Goal: Task Accomplishment & Management: Use online tool/utility

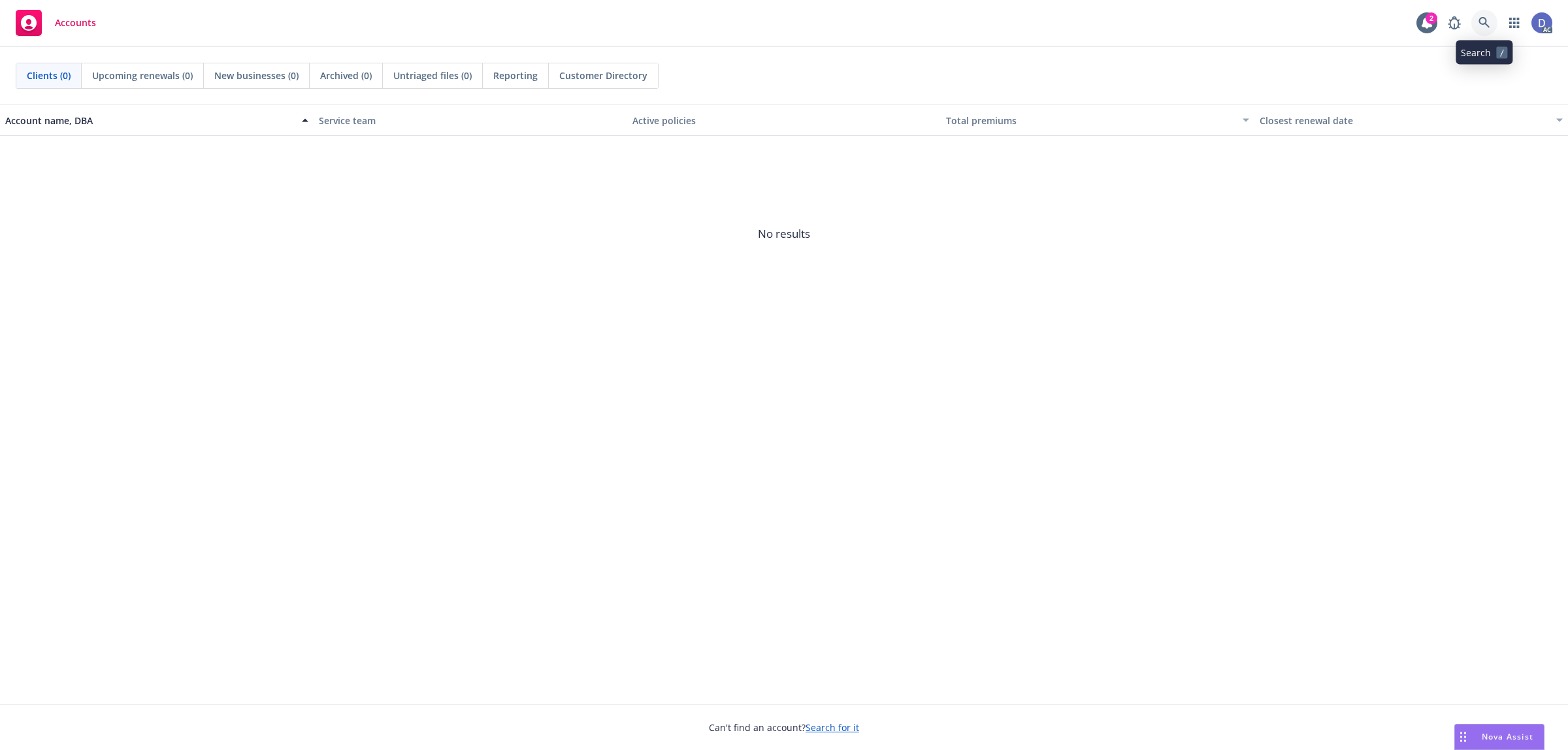
click at [1253, 29] on link at bounding box center [1484, 23] width 26 height 26
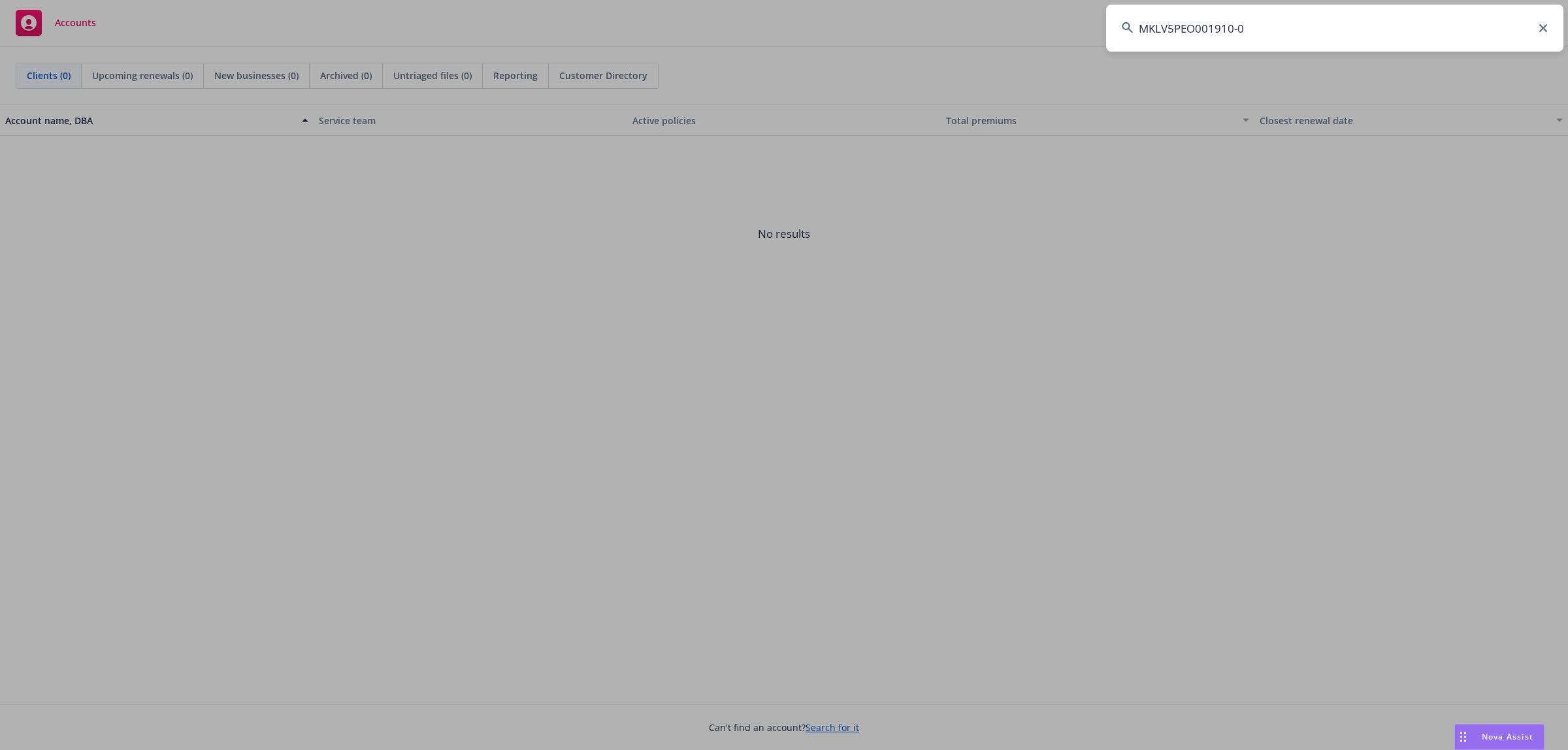
click at [1253, 29] on input "MKLV5PEO001910-0" at bounding box center [1334, 28] width 457 height 47
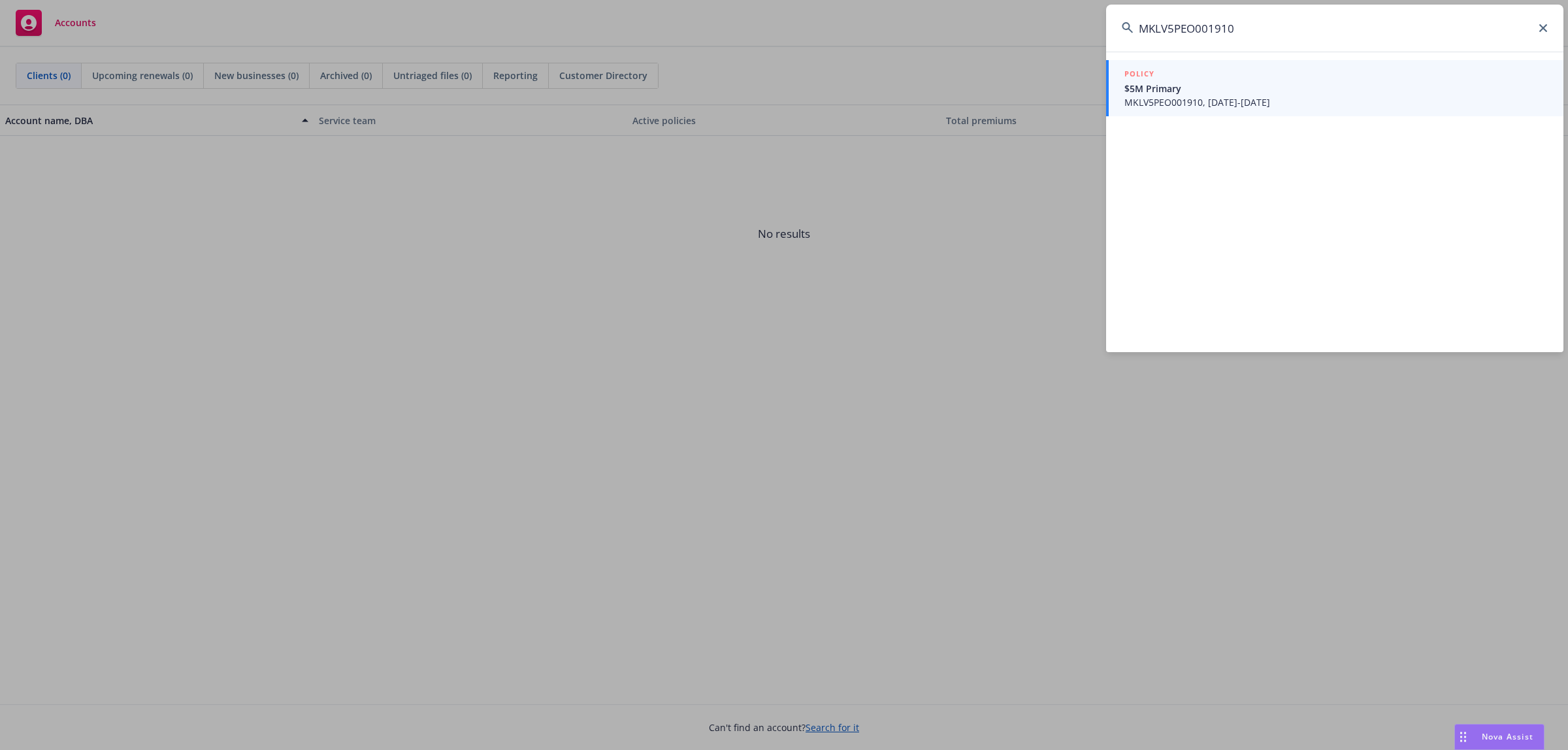
type input "MKLV5PEO001910"
click at [1229, 39] on input "MKLV5PEO001910" at bounding box center [1334, 28] width 457 height 47
click at [1217, 79] on div "POLICY" at bounding box center [1336, 75] width 423 height 15
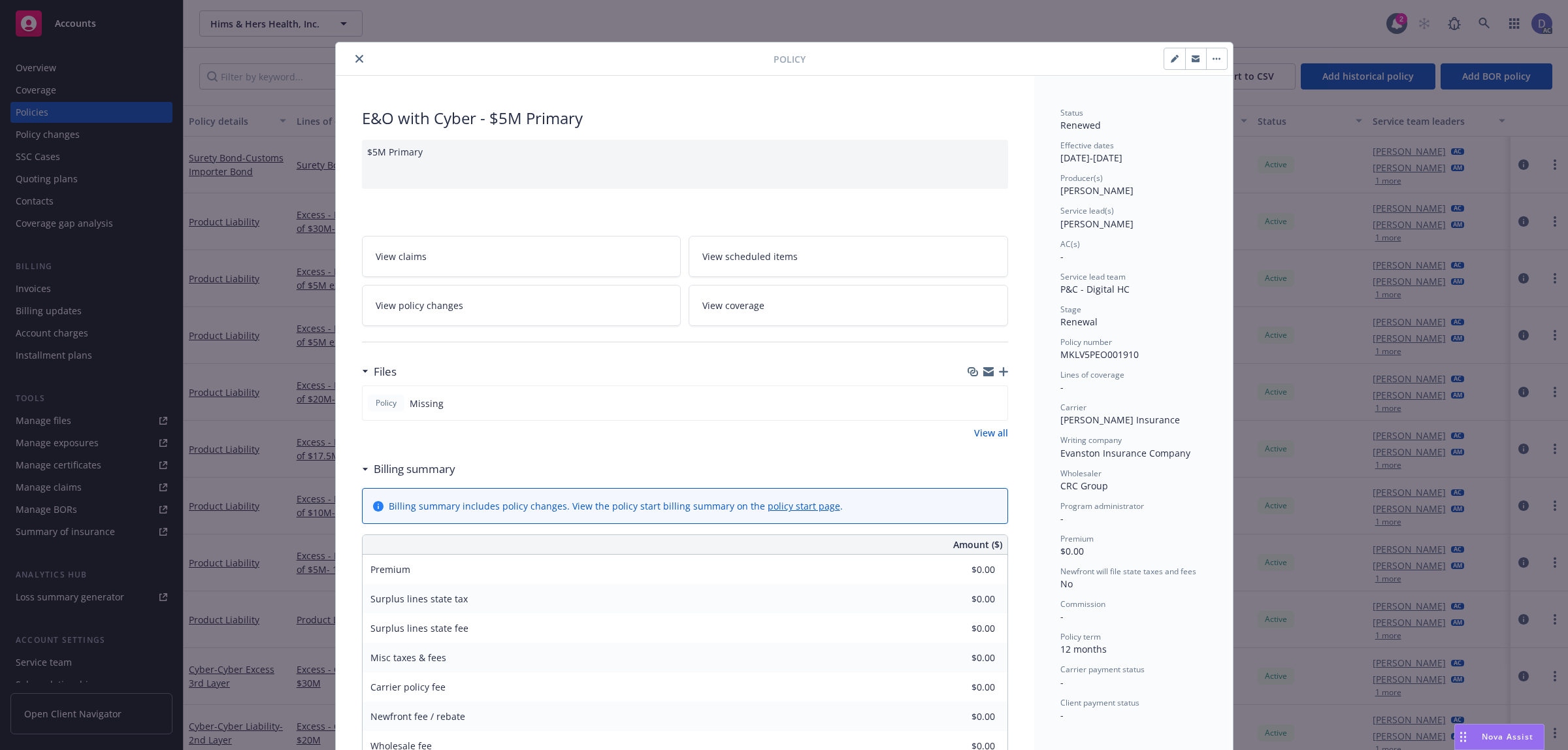
click at [355, 57] on icon "close" at bounding box center [359, 59] width 8 height 8
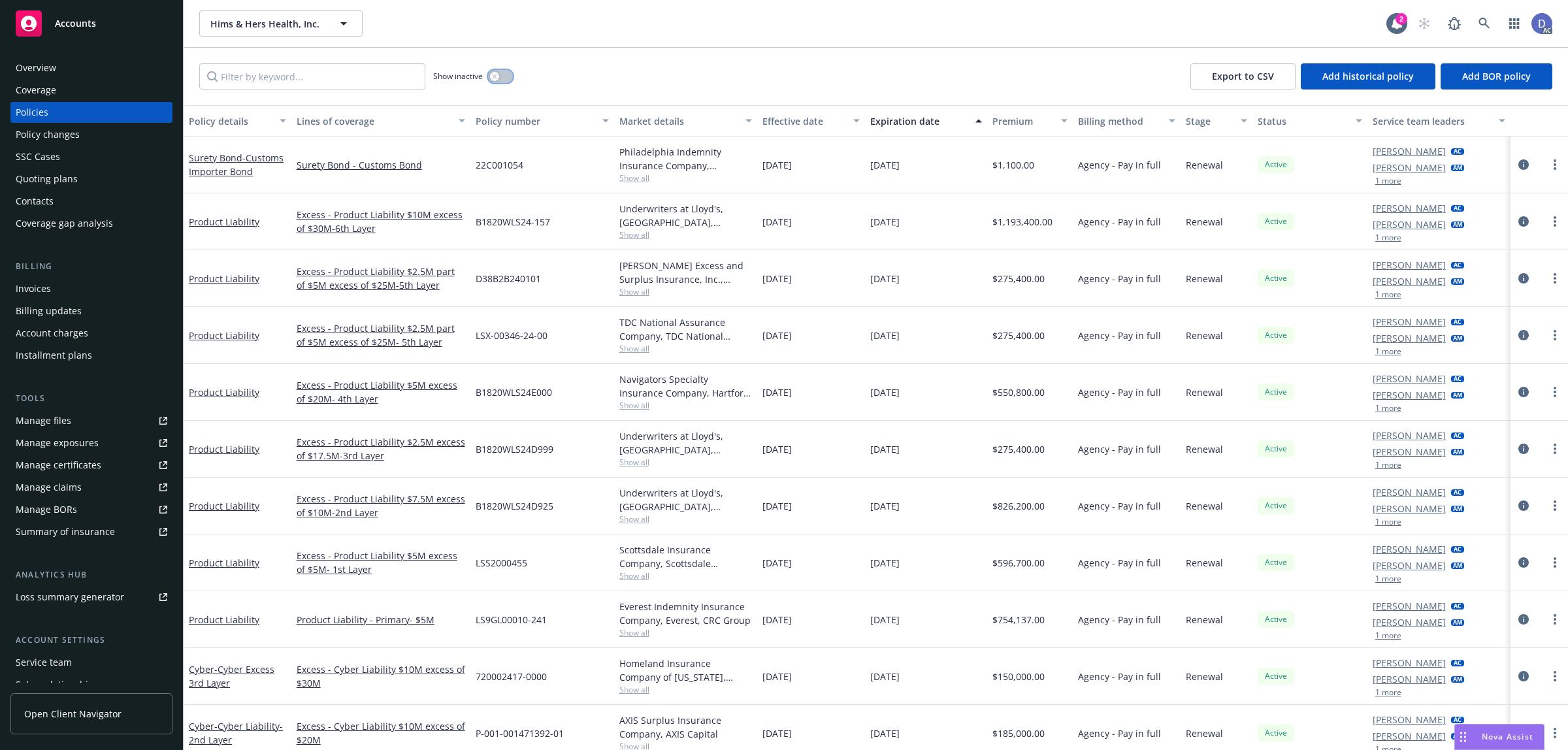
drag, startPoint x: 504, startPoint y: 74, endPoint x: 484, endPoint y: 73, distance: 20.0
click at [504, 73] on button "button" at bounding box center [501, 76] width 25 height 13
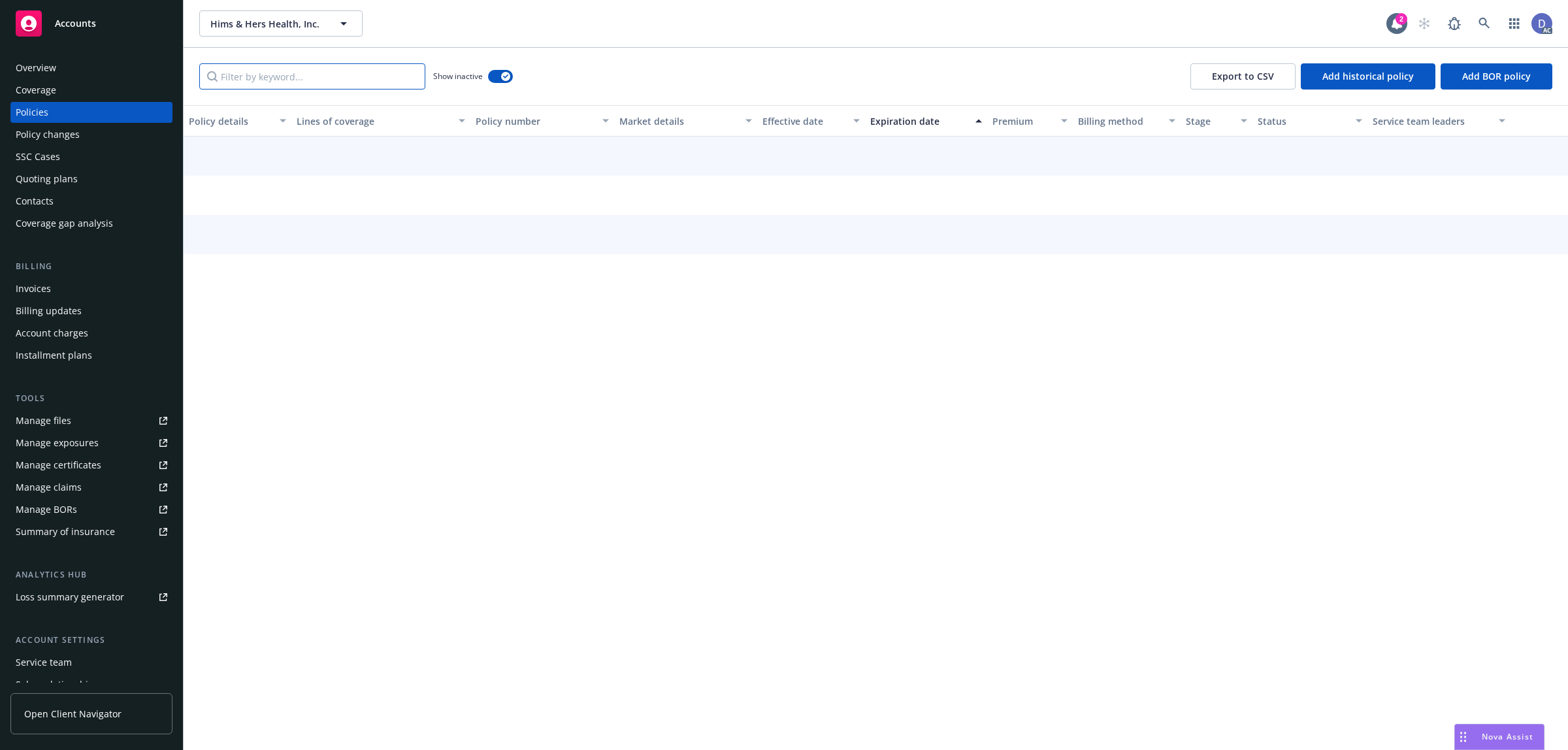
click at [370, 74] on input "Filter by keyword..." at bounding box center [312, 76] width 226 height 26
paste input "MKLV5PEO001910"
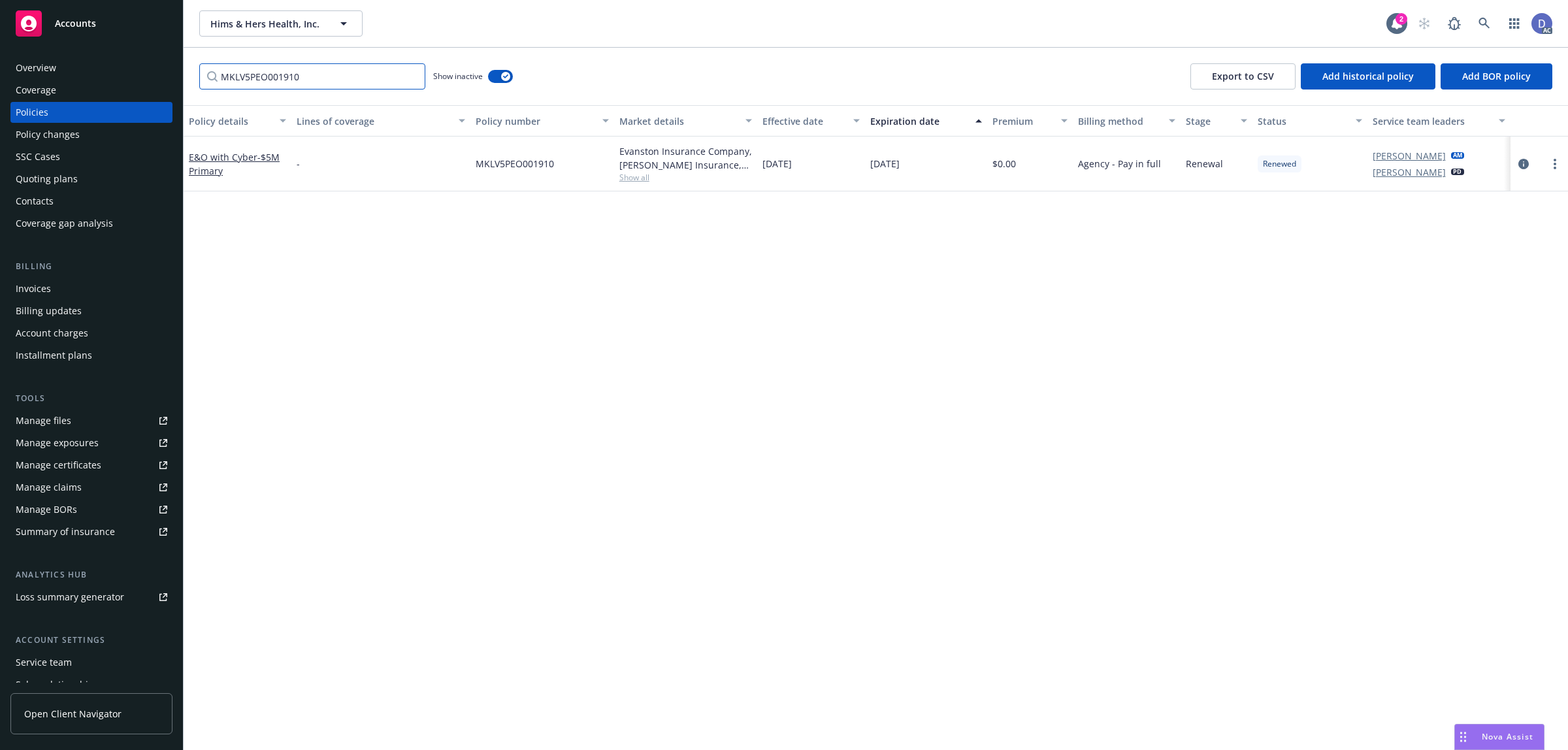
type input "MKLV5PEO001910"
click at [71, 493] on div "Manage claims" at bounding box center [49, 488] width 66 height 21
click at [82, 410] on link "Manage files" at bounding box center [91, 421] width 162 height 21
click at [83, 73] on div "Overview" at bounding box center [91, 68] width 151 height 21
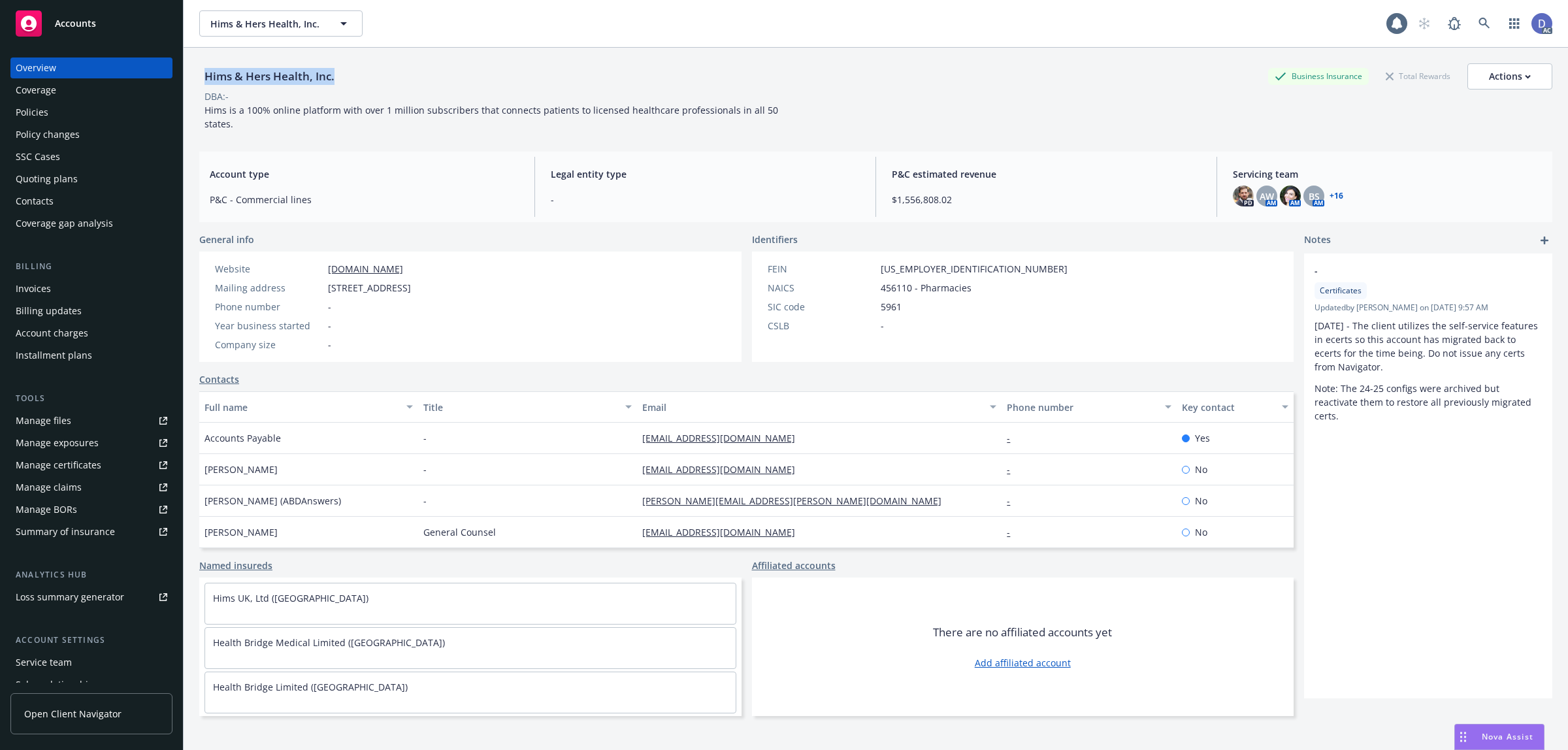
copy div "Hims & Hers Health, Inc."
drag, startPoint x: 335, startPoint y: 77, endPoint x: 203, endPoint y: 77, distance: 132.0
click at [203, 77] on div "Hims & Hers Health, Inc." at bounding box center [269, 76] width 140 height 17
drag, startPoint x: 719, startPoint y: 13, endPoint x: 738, endPoint y: 1, distance: 22.5
click at [719, 13] on div "Hims & Hers Health, Inc. Hims & Hers Health, Inc." at bounding box center [792, 24] width 1187 height 26
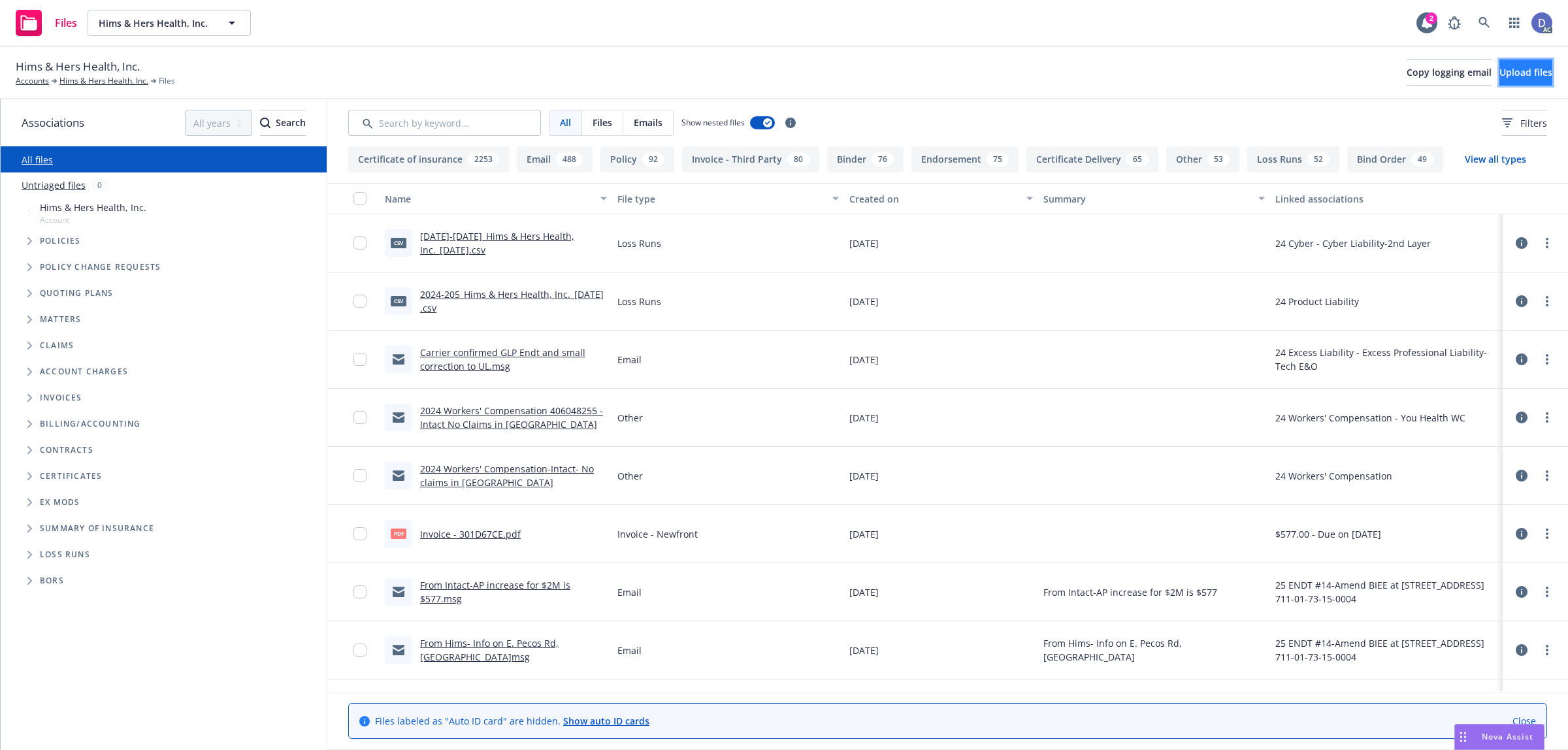
click at [1499, 77] on span "Upload files" at bounding box center [1525, 72] width 53 height 12
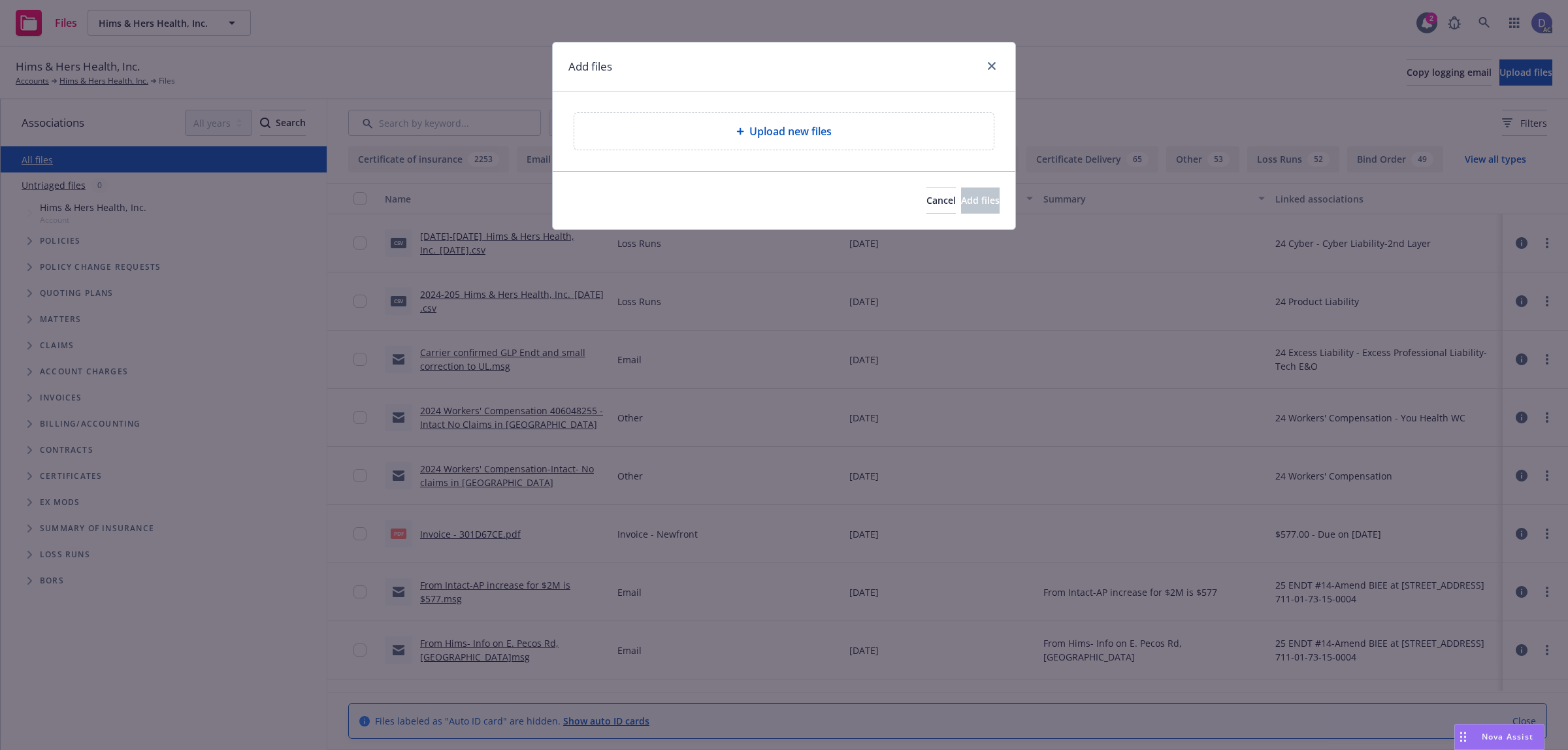
click at [698, 132] on div "Upload new files" at bounding box center [784, 131] width 398 height 15
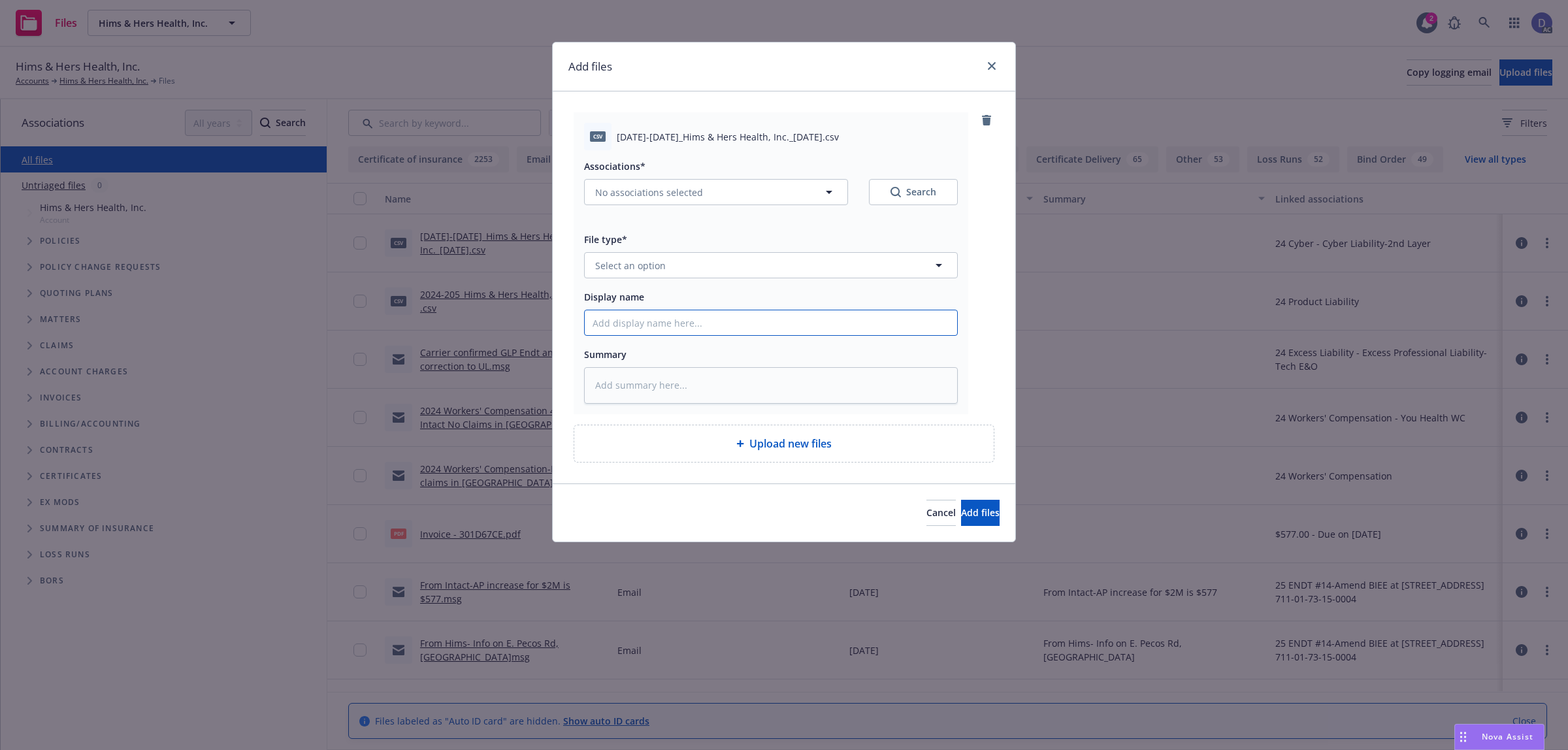
click at [914, 326] on input "Display name" at bounding box center [770, 323] width 373 height 25
paste input "2022-2025_Hims & Hers Health, Inc._8-21-2025"
type input "2022-2025_Hims & Hers Health, Inc._8-21-2025"
type textarea "x"
type input "2022-2025_Hims & Hers Health, Inc._8-21-2025"
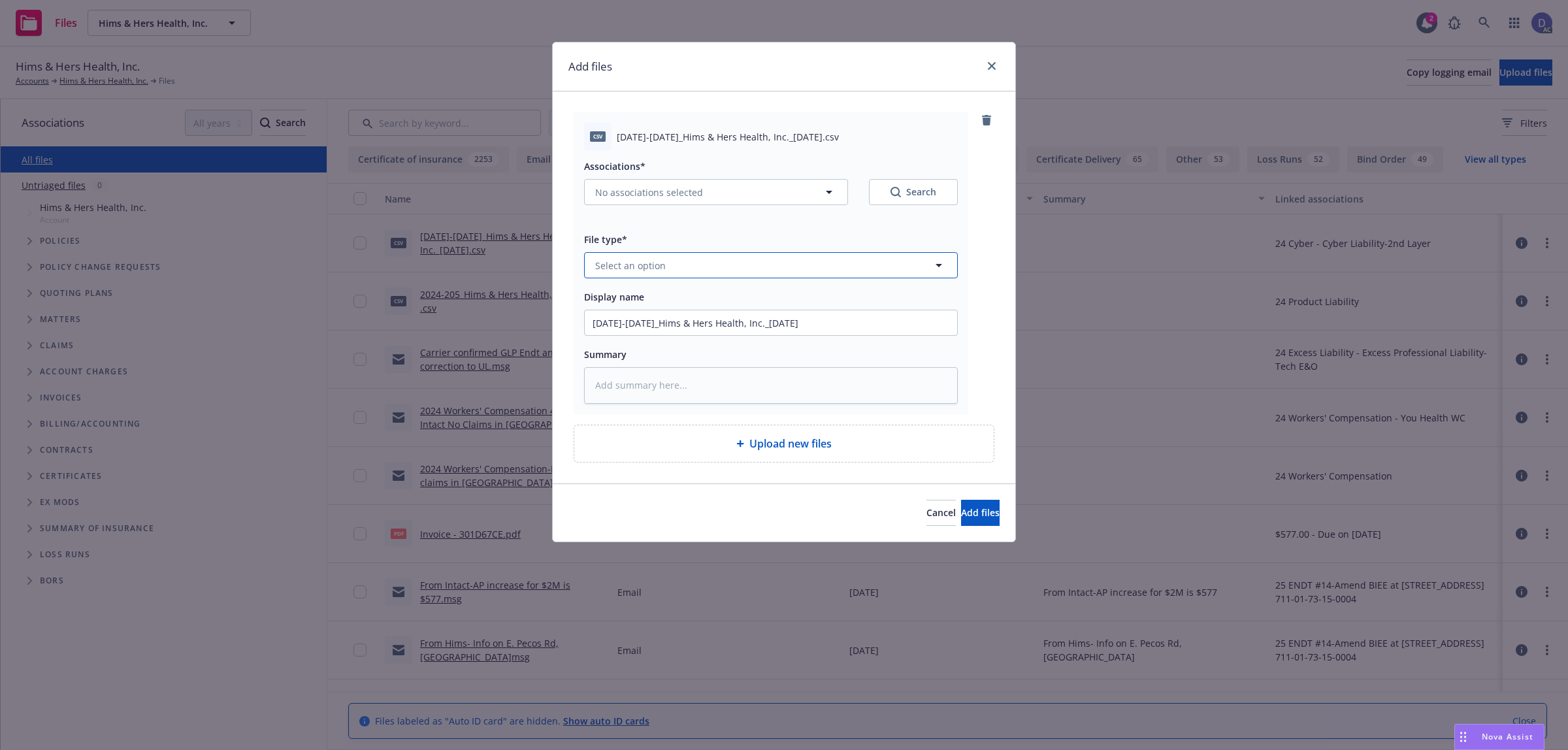
click at [801, 273] on button "Select an option" at bounding box center [770, 265] width 373 height 26
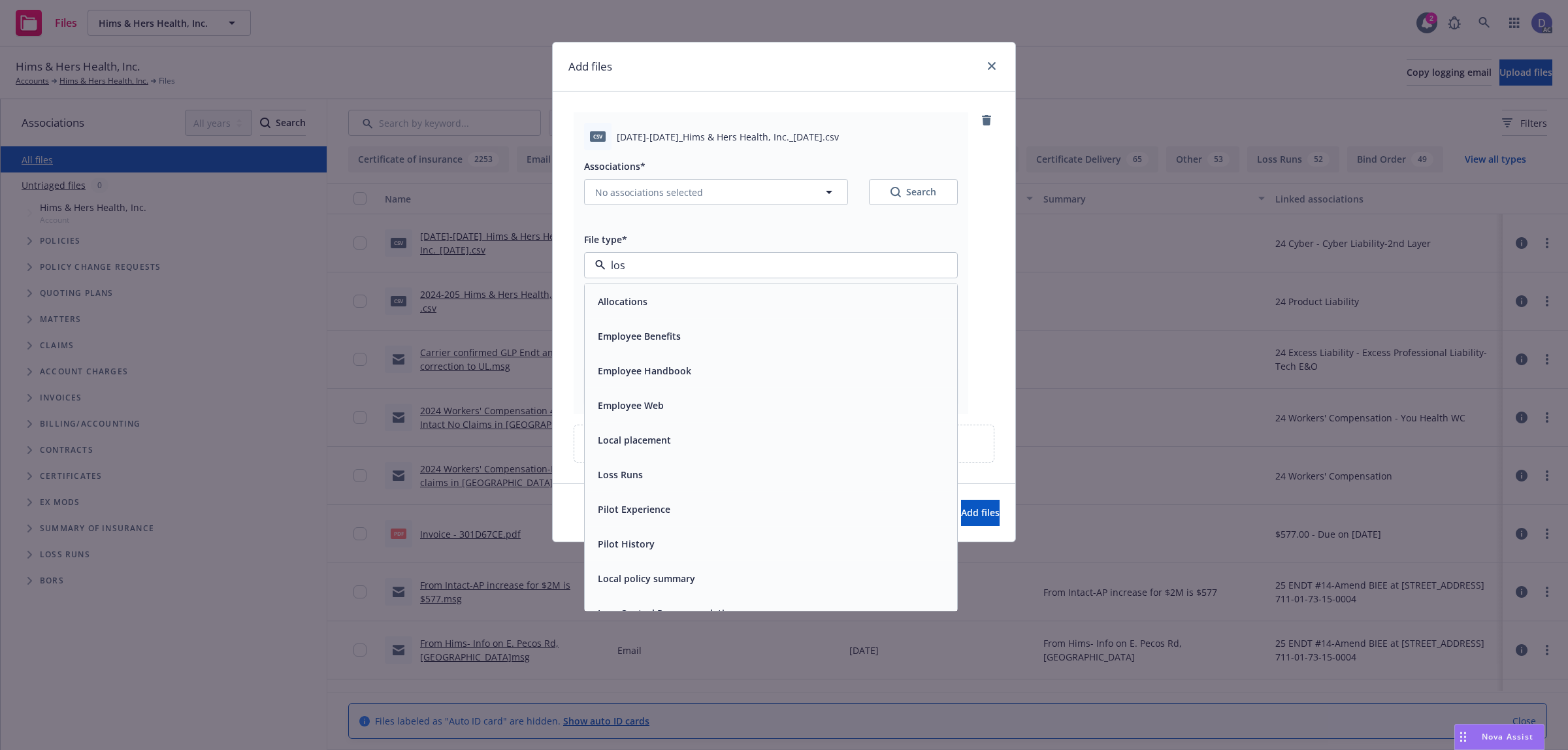
type input "loss"
click at [755, 314] on div "Loss Runs" at bounding box center [770, 301] width 373 height 35
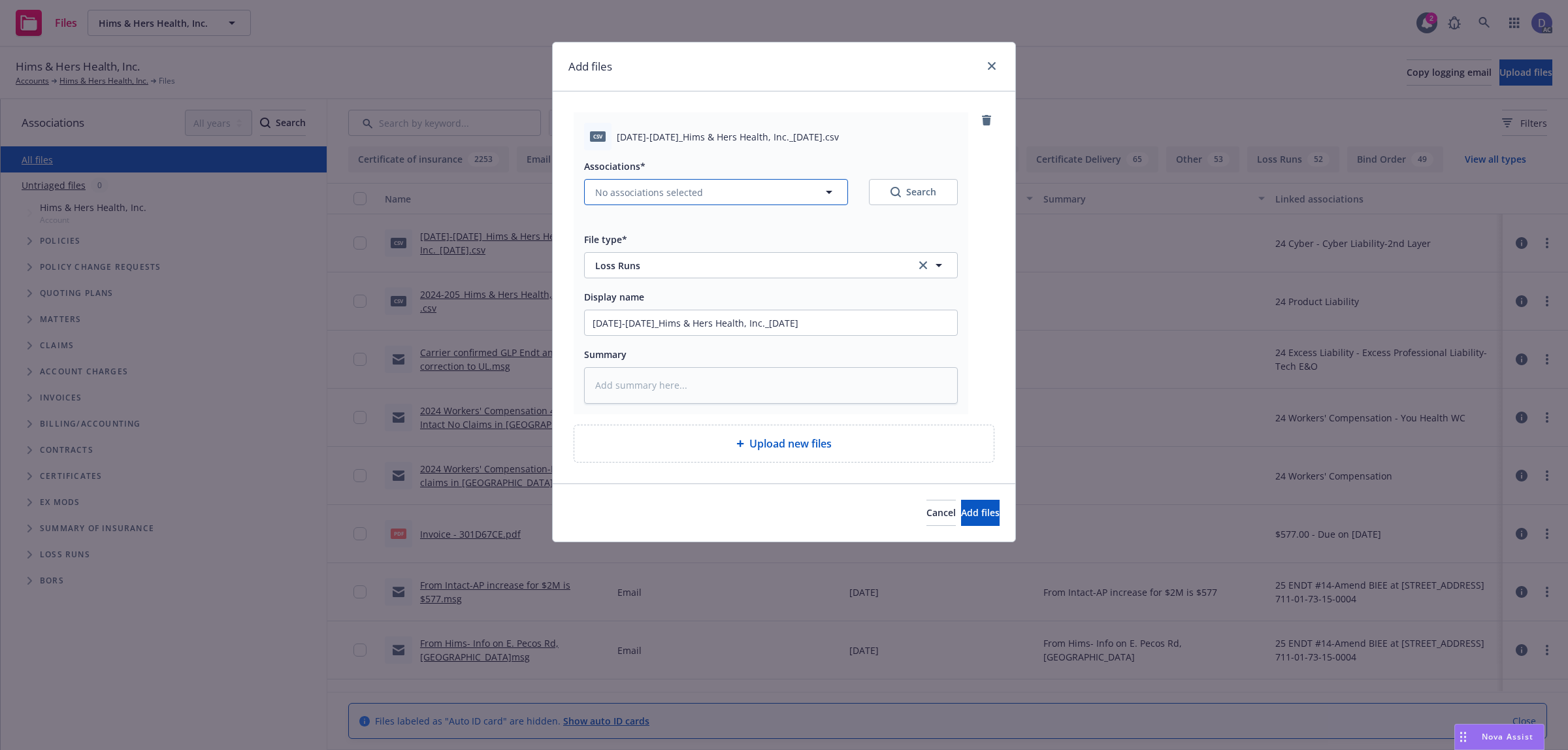
click at [844, 185] on button "No associations selected" at bounding box center [715, 192] width 264 height 26
type textarea "x"
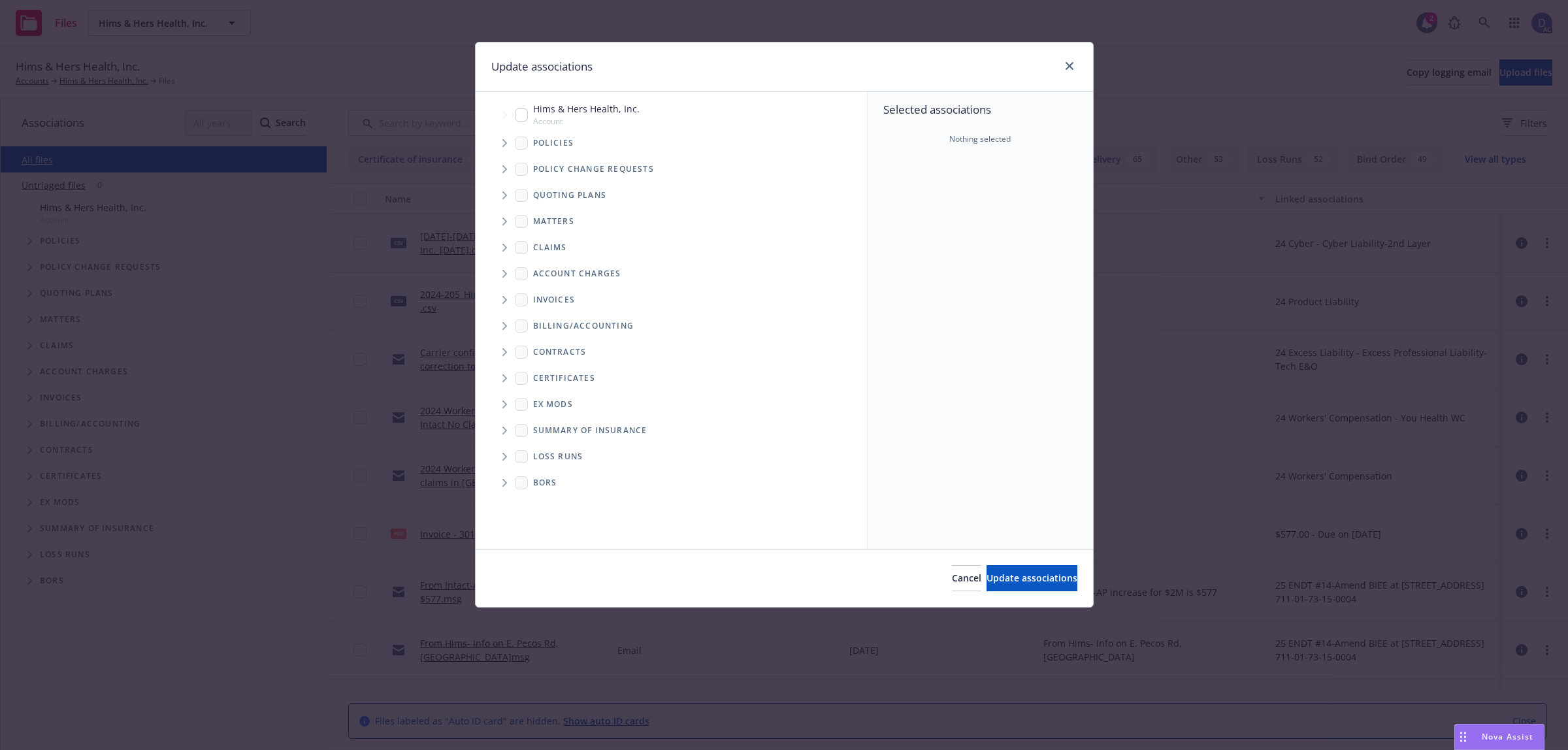
click at [507, 142] on span "Tree Example" at bounding box center [504, 143] width 21 height 21
click at [983, 190] on div "Selected associations Nothing selected" at bounding box center [980, 320] width 226 height 457
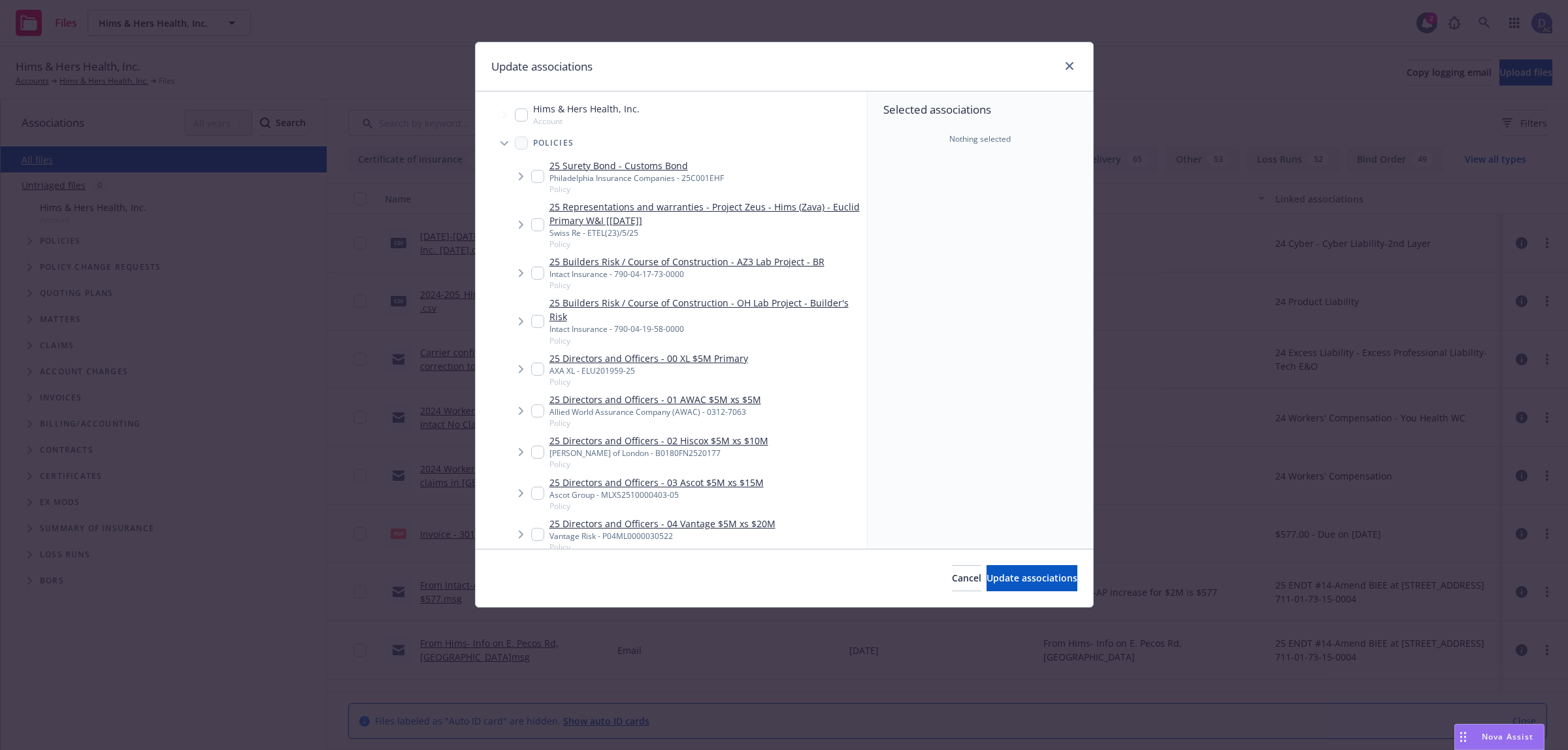
scroll to position [1385, 0]
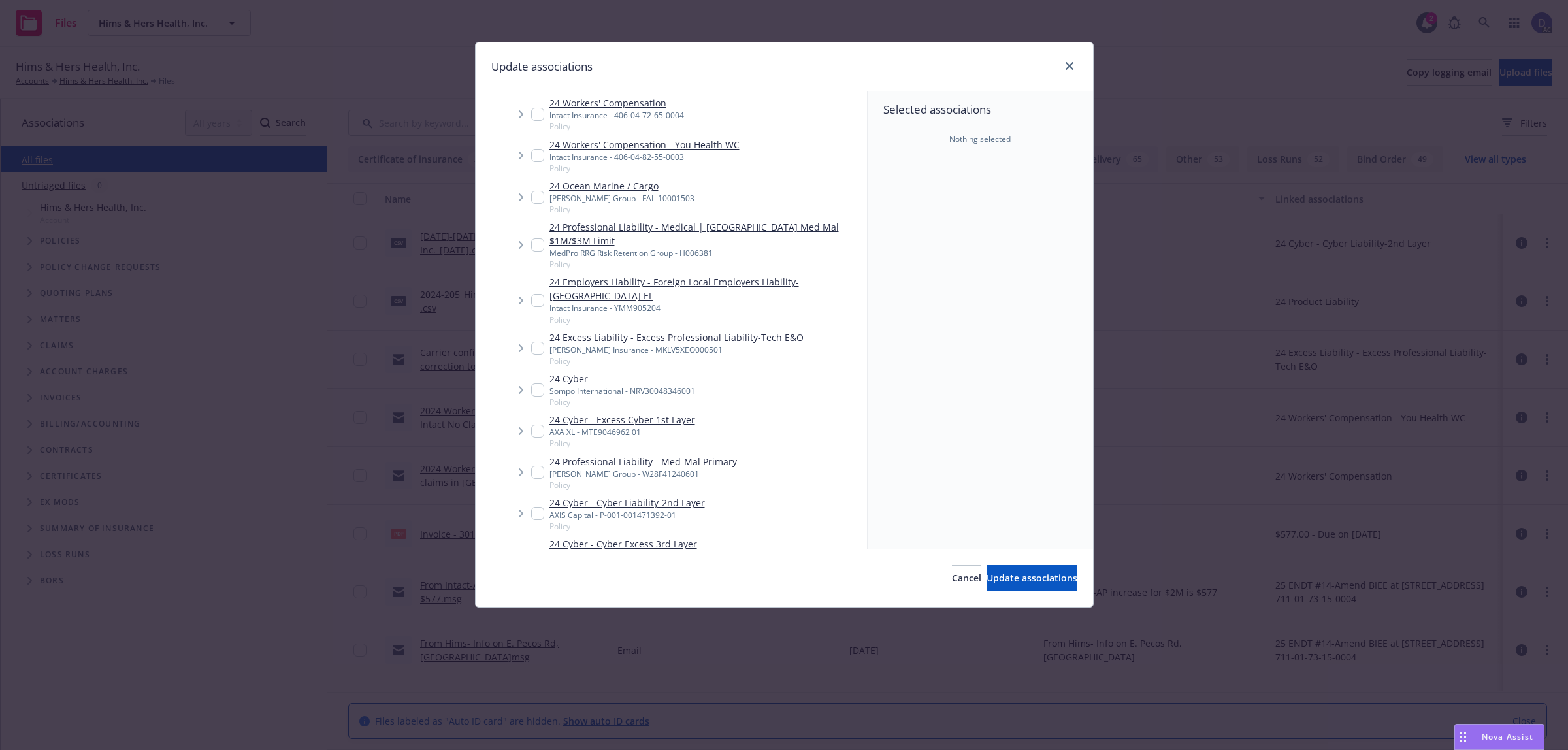
click at [737, 331] on link "24 Excess Liability - Excess Professional Liability-Tech E&O" at bounding box center [676, 338] width 254 height 14
checkbox input "true"
click at [1016, 584] on span "Update associations" at bounding box center [1032, 578] width 91 height 12
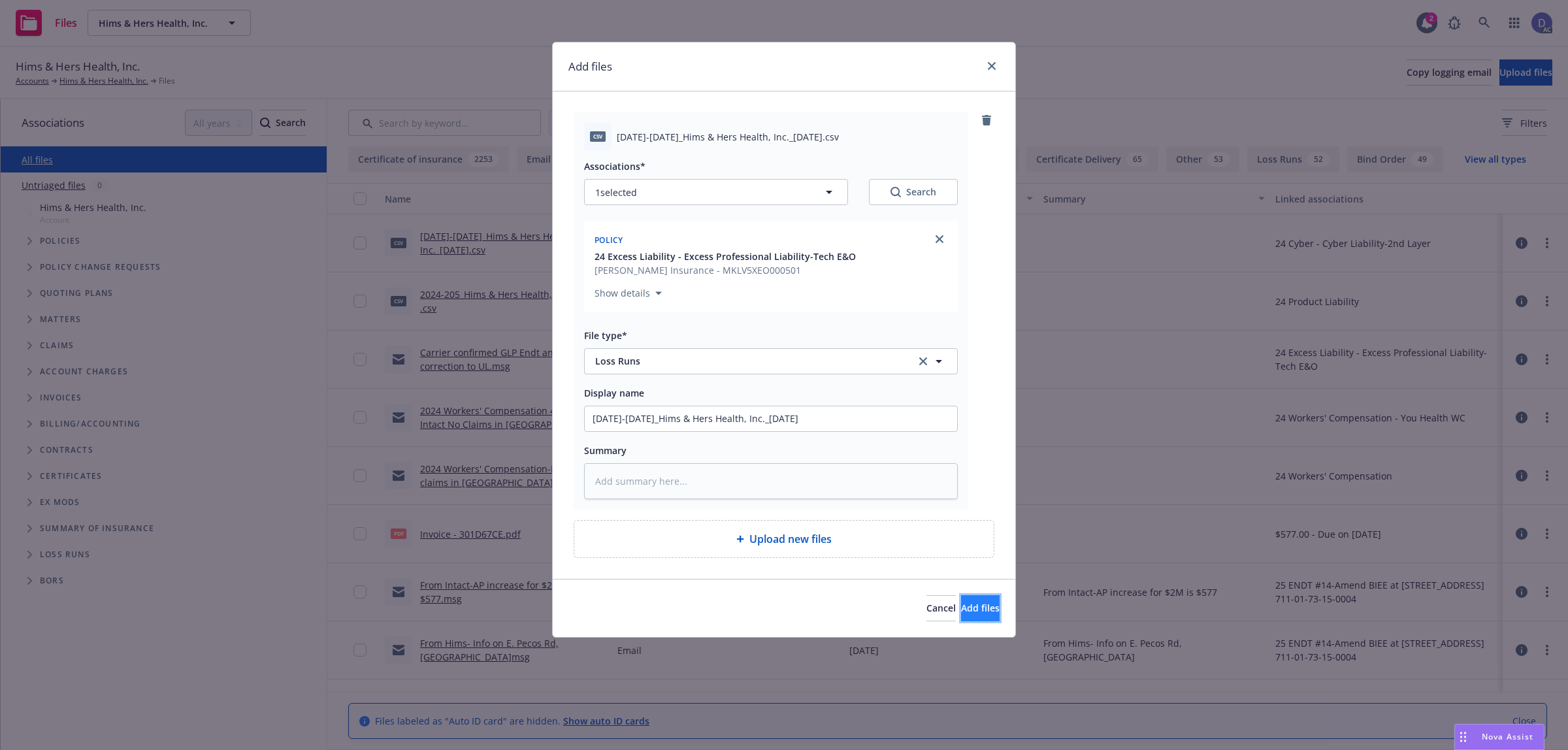
click at [961, 610] on span "Add files" at bounding box center [980, 607] width 38 height 12
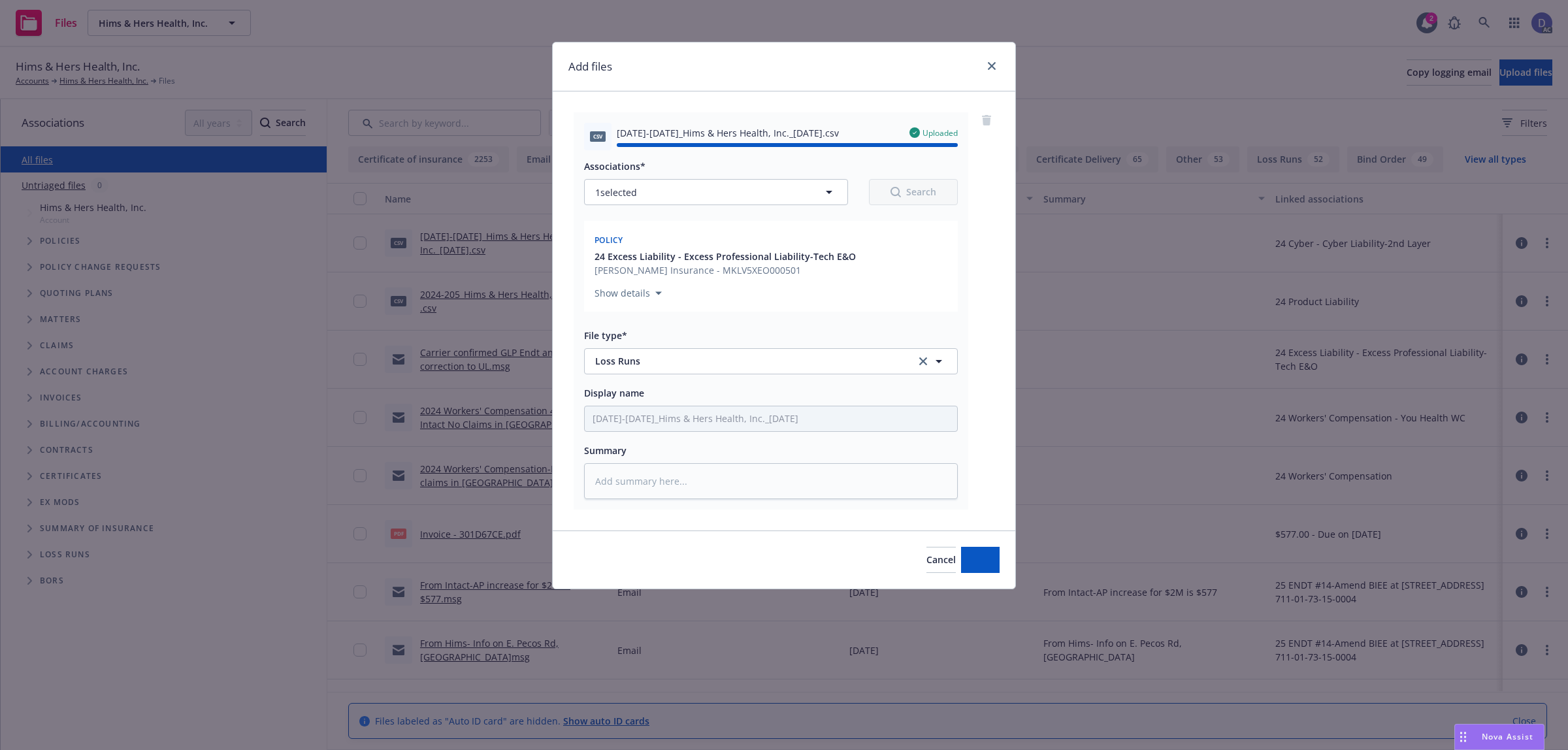
type textarea "x"
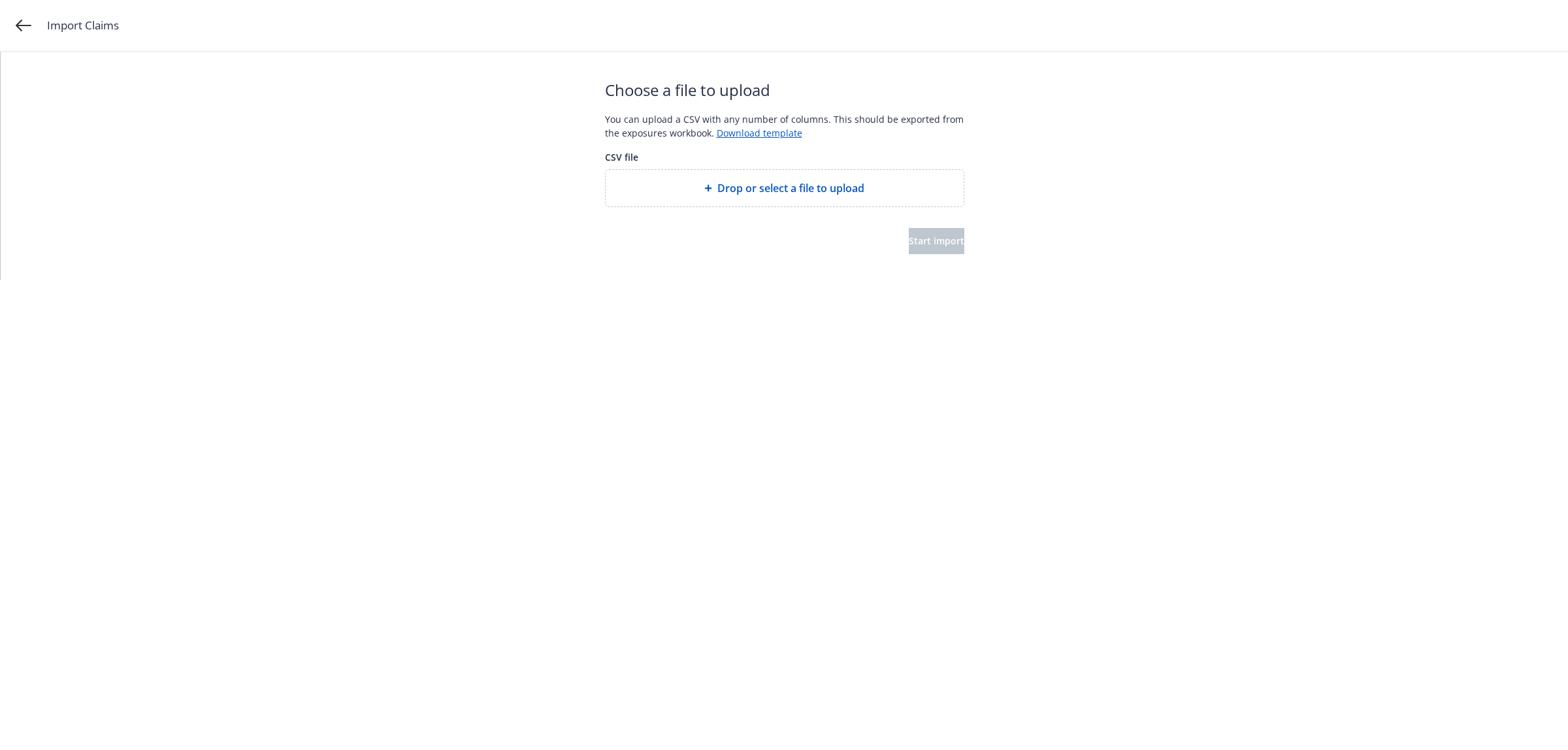
click at [748, 171] on div "Drop or select a file to upload" at bounding box center [784, 188] width 358 height 37
click at [922, 256] on div "Choose a file to upload You can upload a CSV with any number of columns. This s…" at bounding box center [784, 166] width 359 height 228
click at [924, 247] on button "Start import" at bounding box center [937, 241] width 56 height 26
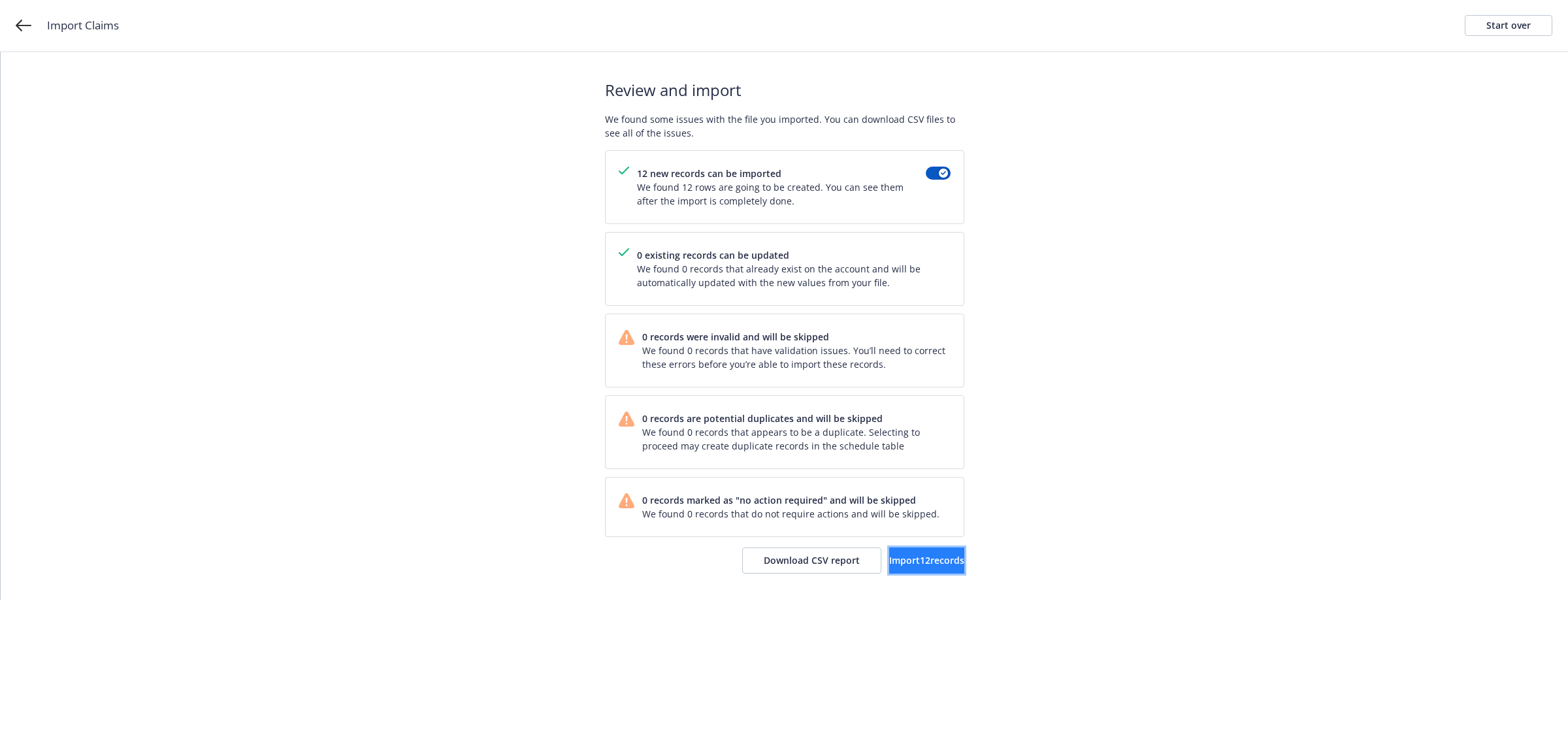
click at [919, 566] on span "Import 12 records" at bounding box center [926, 560] width 75 height 12
click at [898, 551] on link "View accounts" at bounding box center [911, 561] width 107 height 26
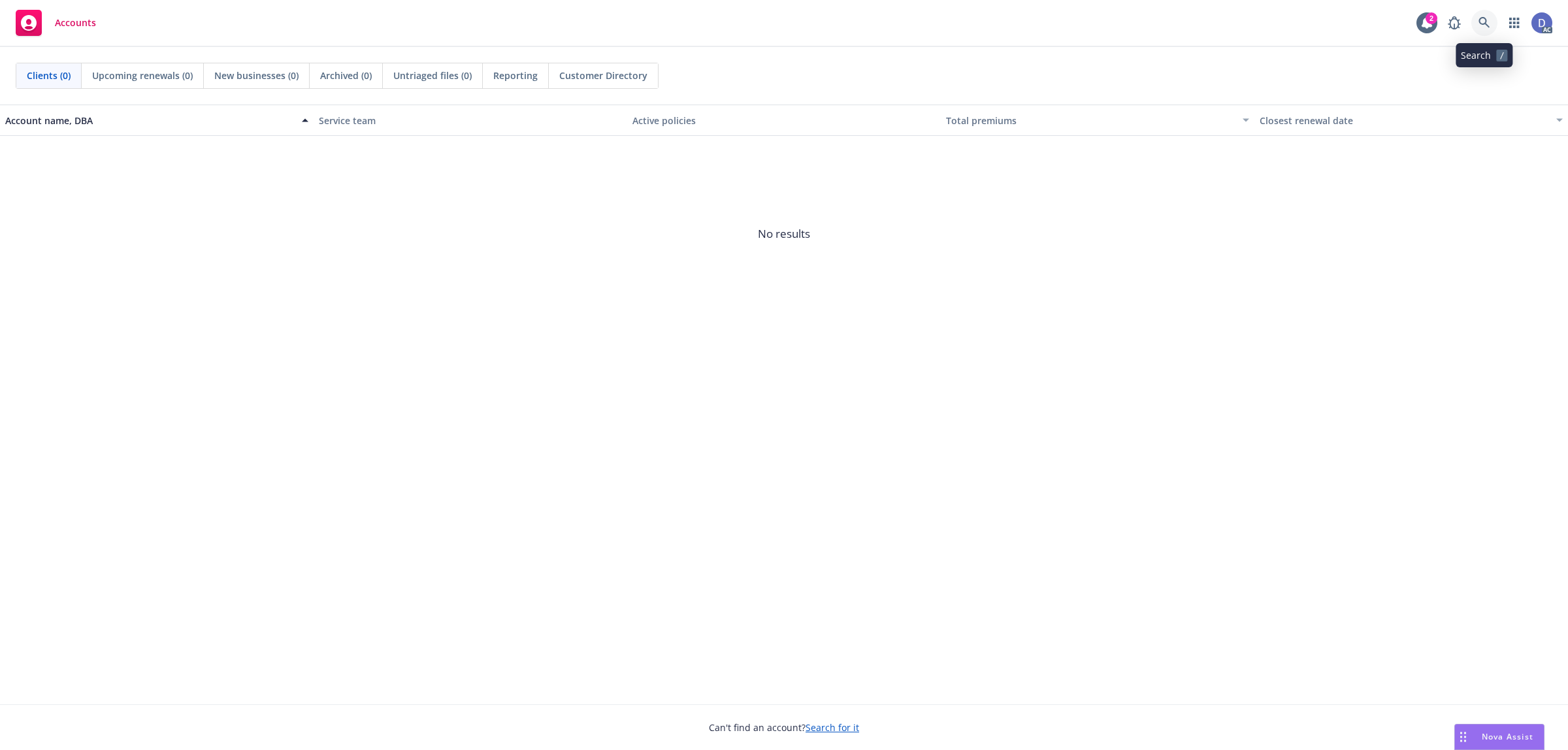
click at [1476, 32] on link at bounding box center [1484, 23] width 26 height 26
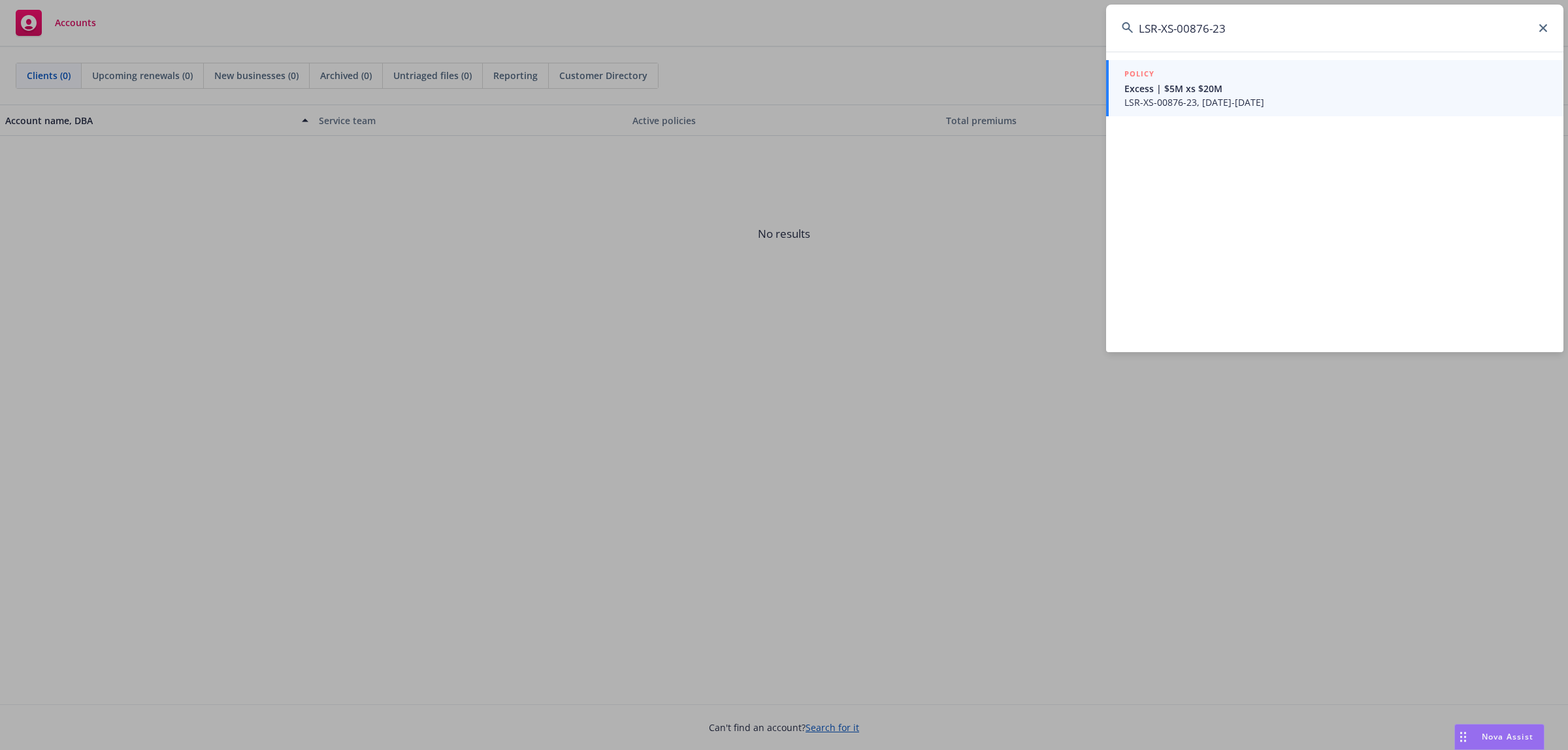
type input "LSR-XS-00876-23"
click at [1321, 91] on span "Excess | $5M xs $20M" at bounding box center [1336, 88] width 423 height 14
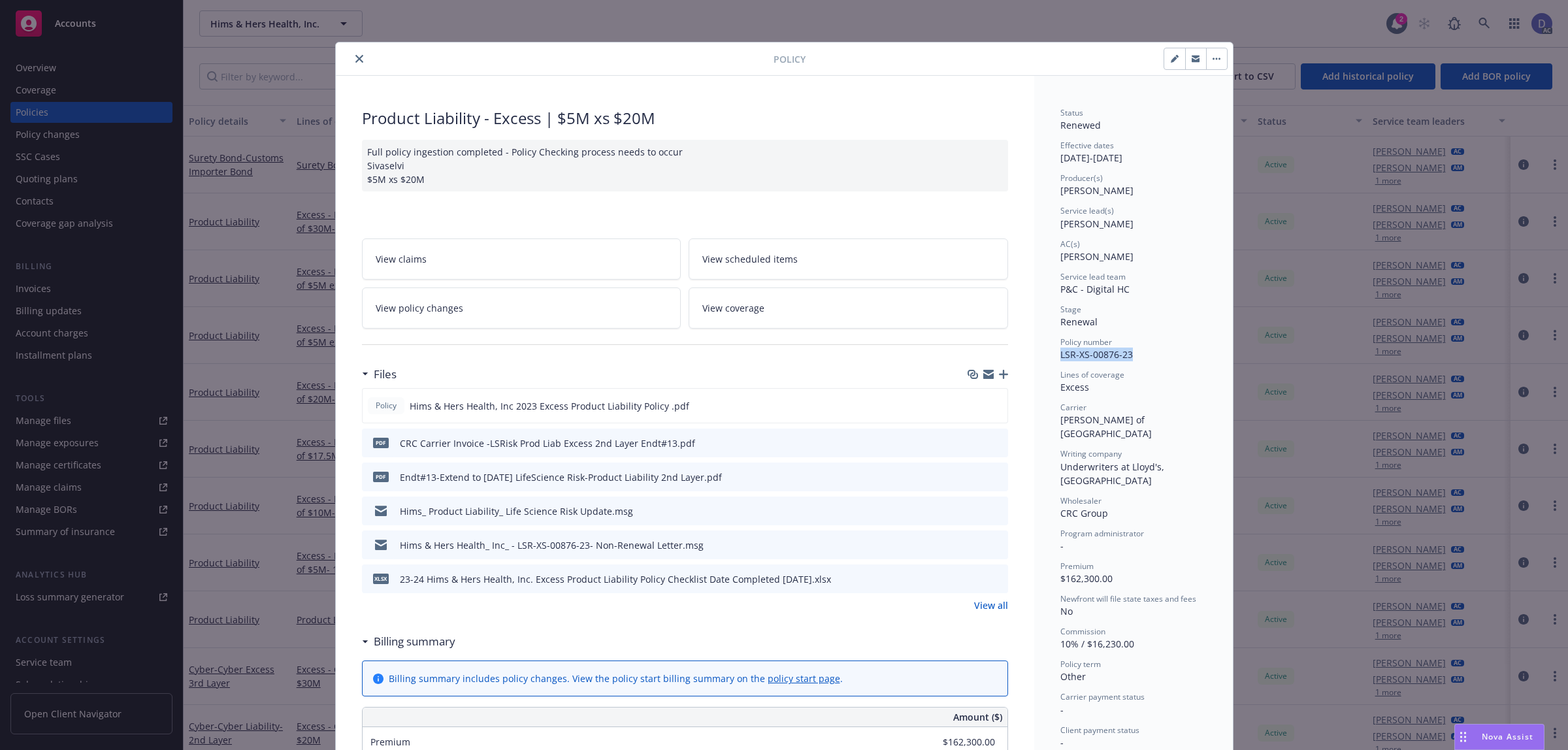
copy span "LSR-XS-00876-23"
drag, startPoint x: 1129, startPoint y: 355, endPoint x: 1050, endPoint y: 357, distance: 79.0
click at [1111, 349] on span "LSR-XS-00876-23" at bounding box center [1096, 354] width 73 height 12
copy span "LSR-XS-00876-23"
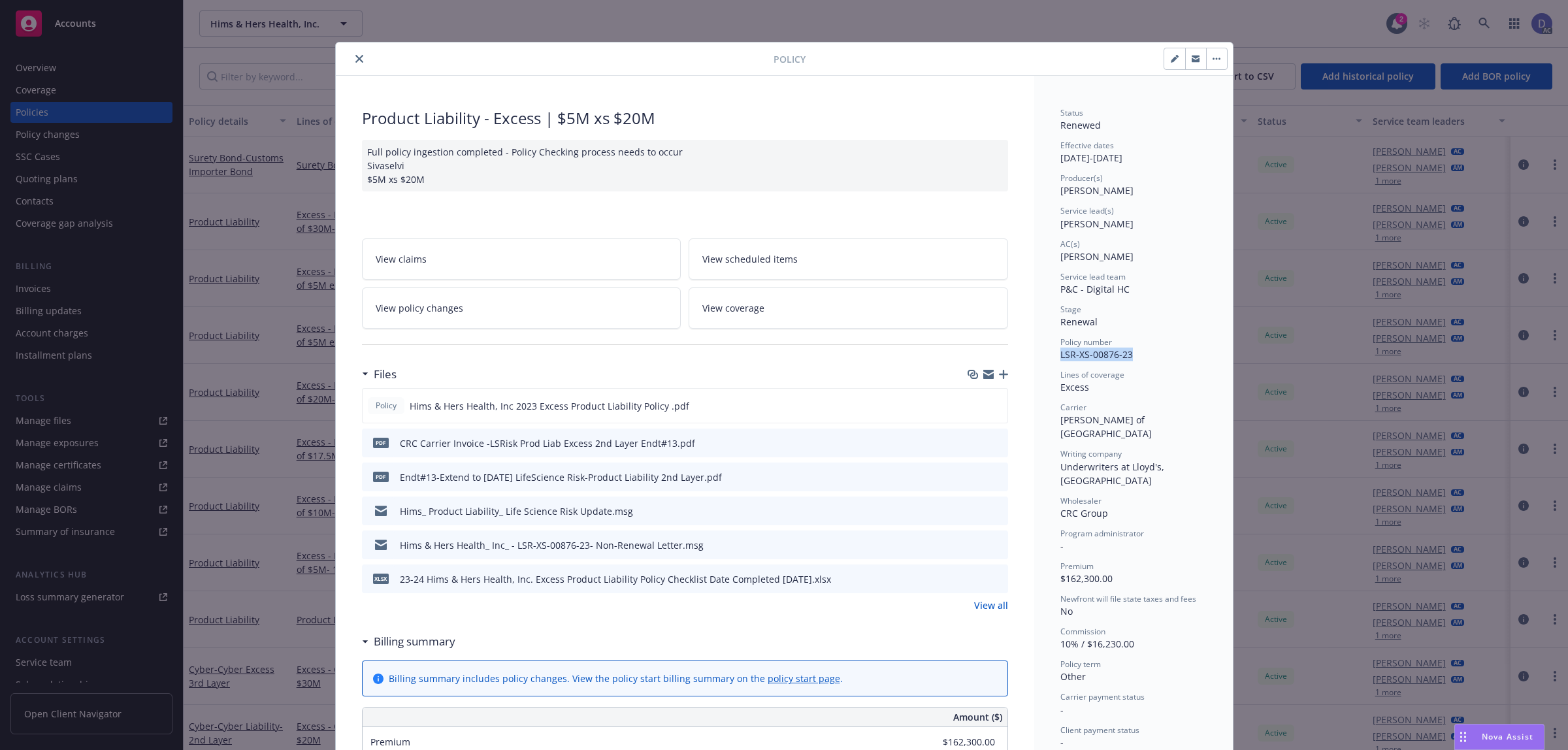
drag, startPoint x: 1117, startPoint y: 360, endPoint x: 1050, endPoint y: 360, distance: 67.0
click at [1123, 387] on div "Excess" at bounding box center [1133, 387] width 146 height 14
copy span "LSR-XS-00876-23"
drag, startPoint x: 1129, startPoint y: 355, endPoint x: 1053, endPoint y: 364, distance: 76.5
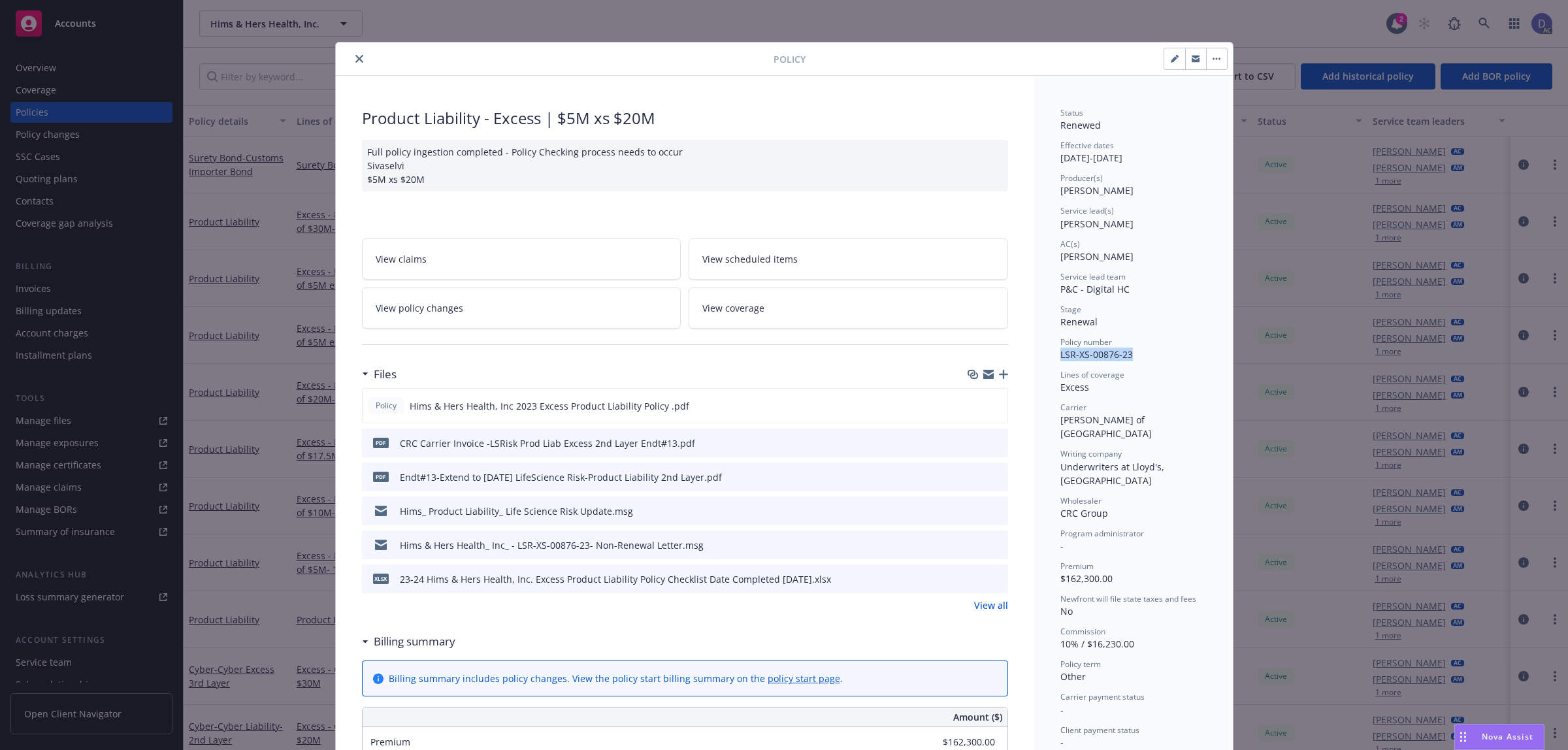
click at [1123, 351] on span "LSR-XS-00876-23" at bounding box center [1096, 354] width 73 height 12
copy span "LSR-XS-00876-23"
drag, startPoint x: 1127, startPoint y: 351, endPoint x: 1055, endPoint y: 361, distance: 72.7
click at [1060, 361] on div "Policy number LSR-XS-00876-23" at bounding box center [1133, 349] width 146 height 25
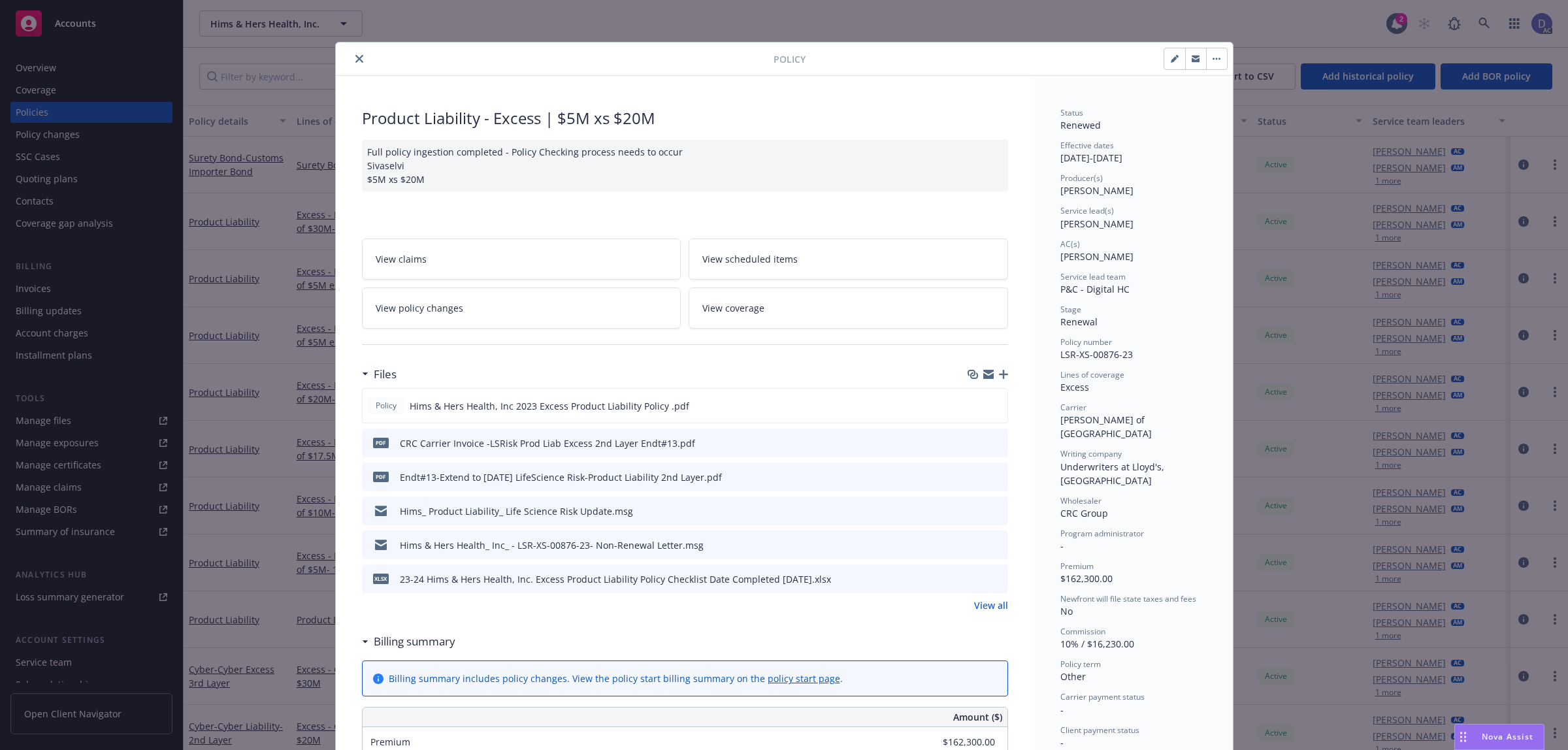
click at [341, 69] on div "Policy" at bounding box center [784, 59] width 897 height 33
click at [355, 57] on icon "close" at bounding box center [359, 59] width 8 height 8
click at [66, 66] on div "Overview" at bounding box center [91, 68] width 151 height 21
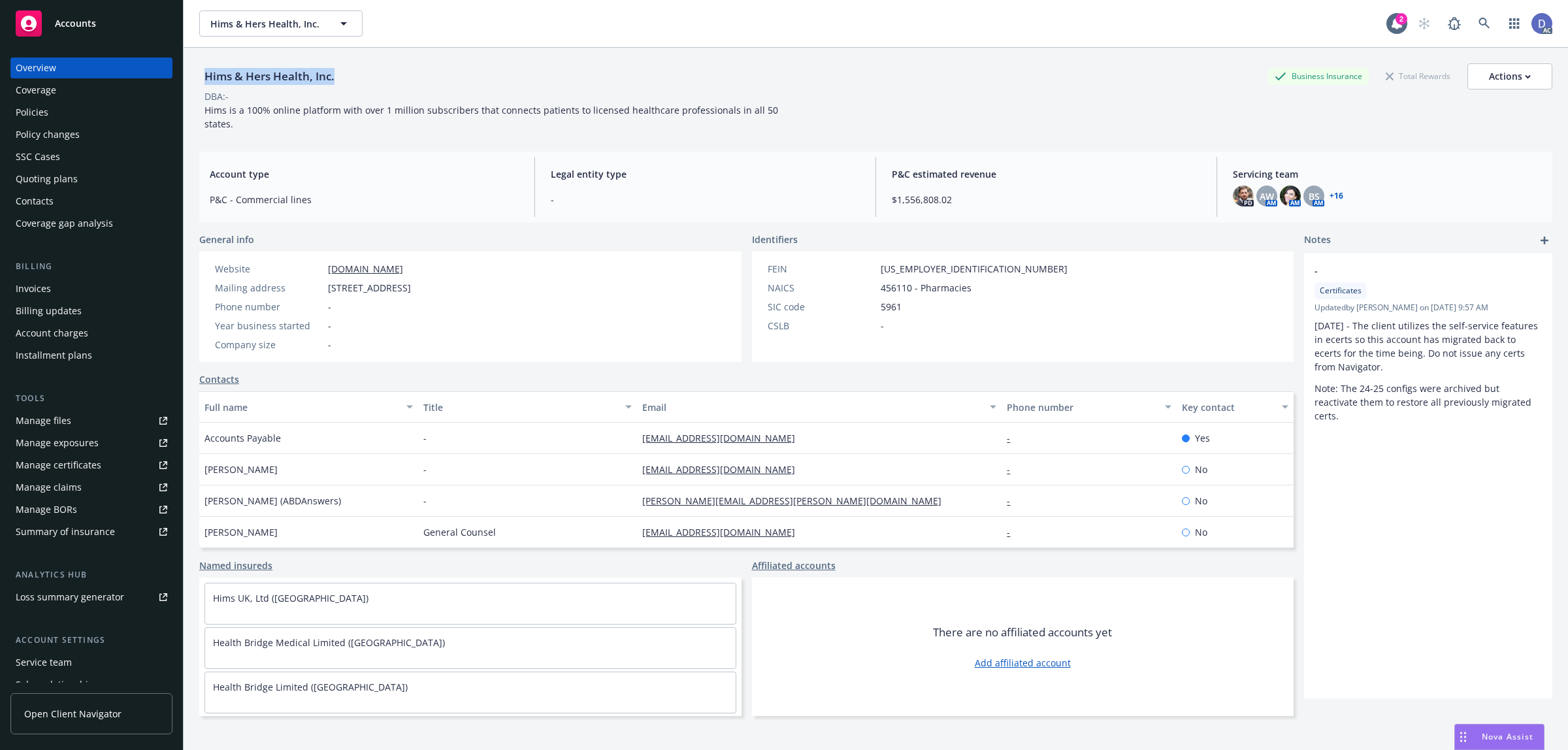
drag, startPoint x: 337, startPoint y: 80, endPoint x: 208, endPoint y: 79, distance: 129.0
click at [208, 79] on div "Hims & Hers Health, Inc." at bounding box center [269, 76] width 140 height 17
copy div "Hims & Hers Health, Inc."
click at [66, 482] on div "Manage claims" at bounding box center [49, 488] width 66 height 21
click at [75, 419] on link "Manage files" at bounding box center [91, 421] width 162 height 21
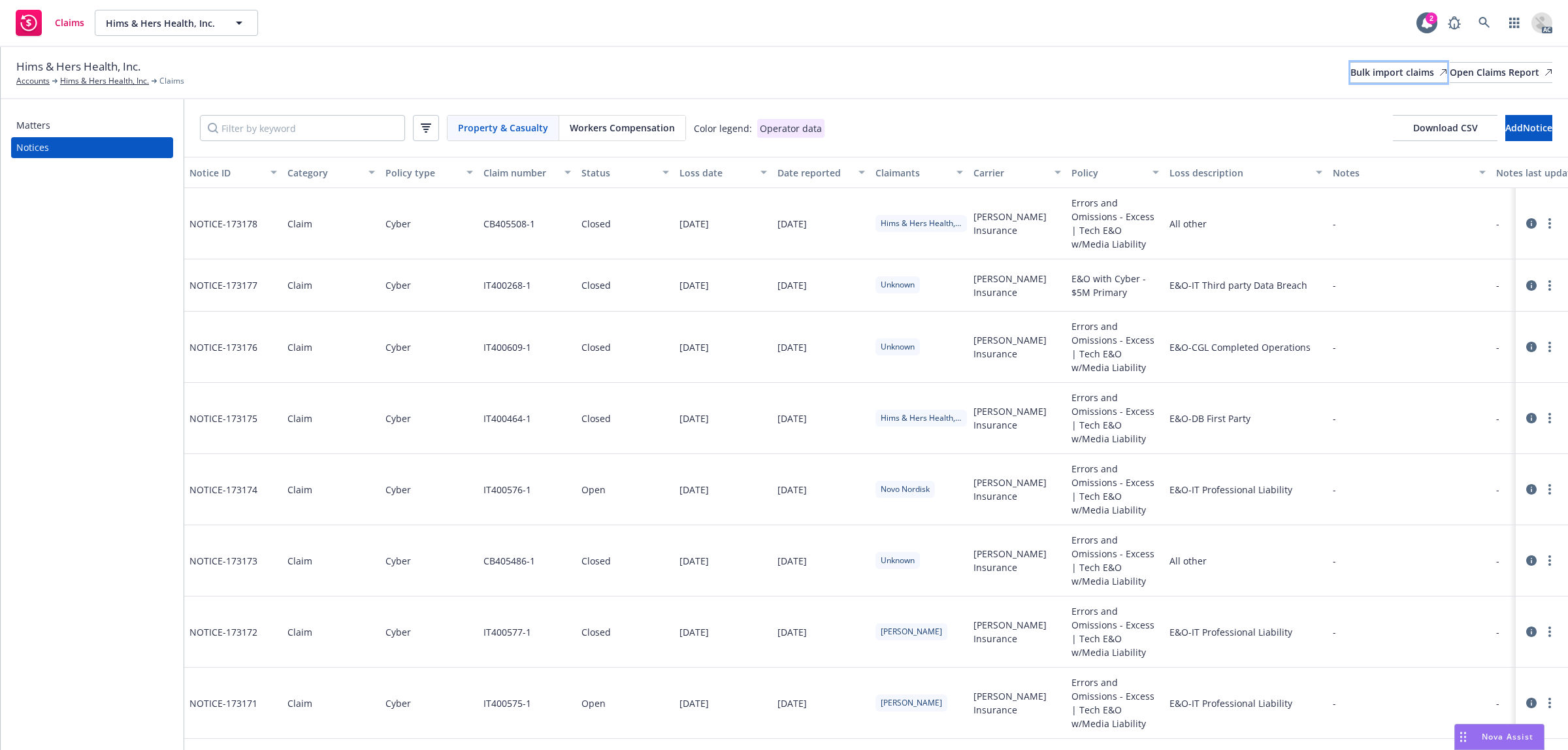
click at [1350, 79] on div "Bulk import claims" at bounding box center [1399, 72] width 97 height 20
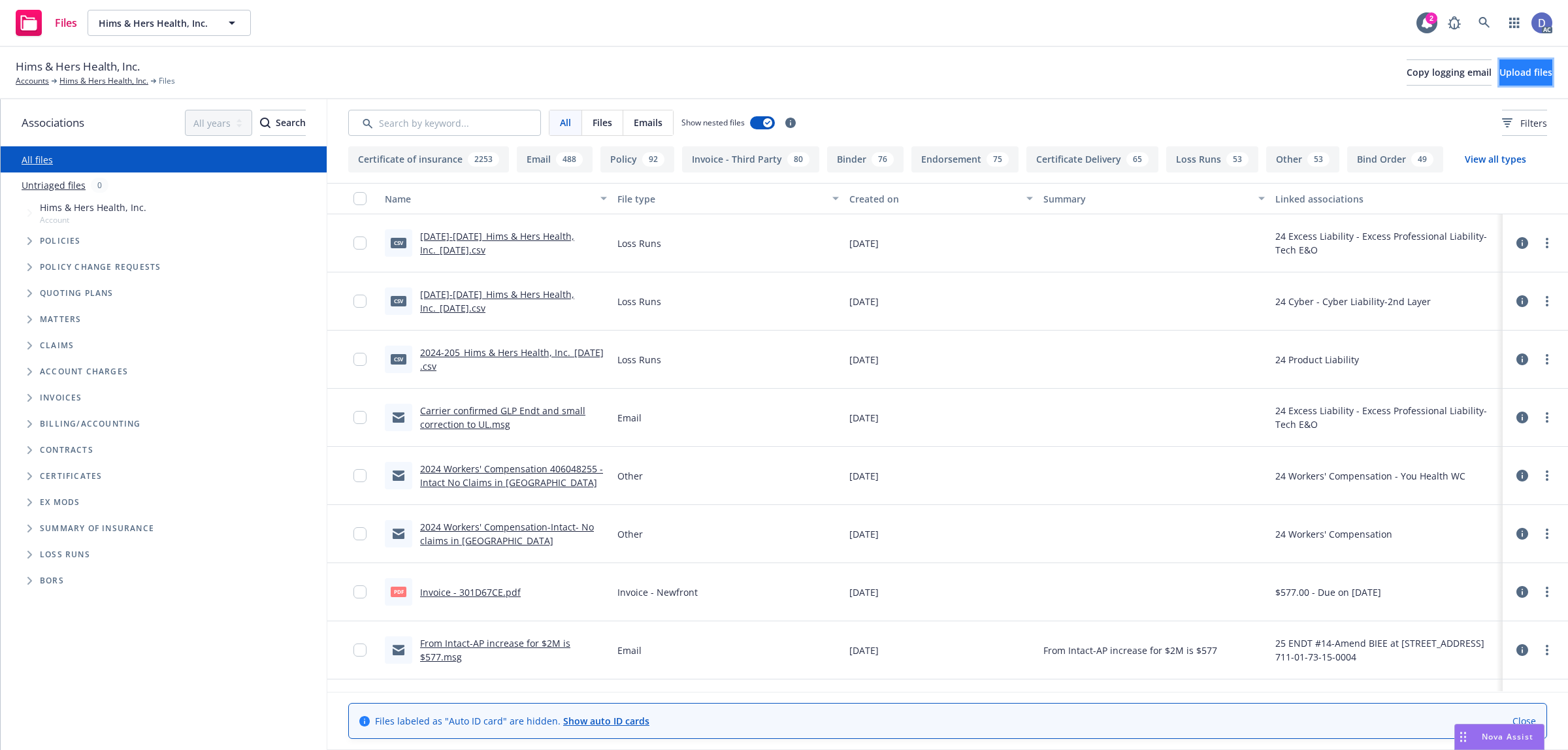
click at [1499, 74] on button "Upload files" at bounding box center [1525, 73] width 53 height 26
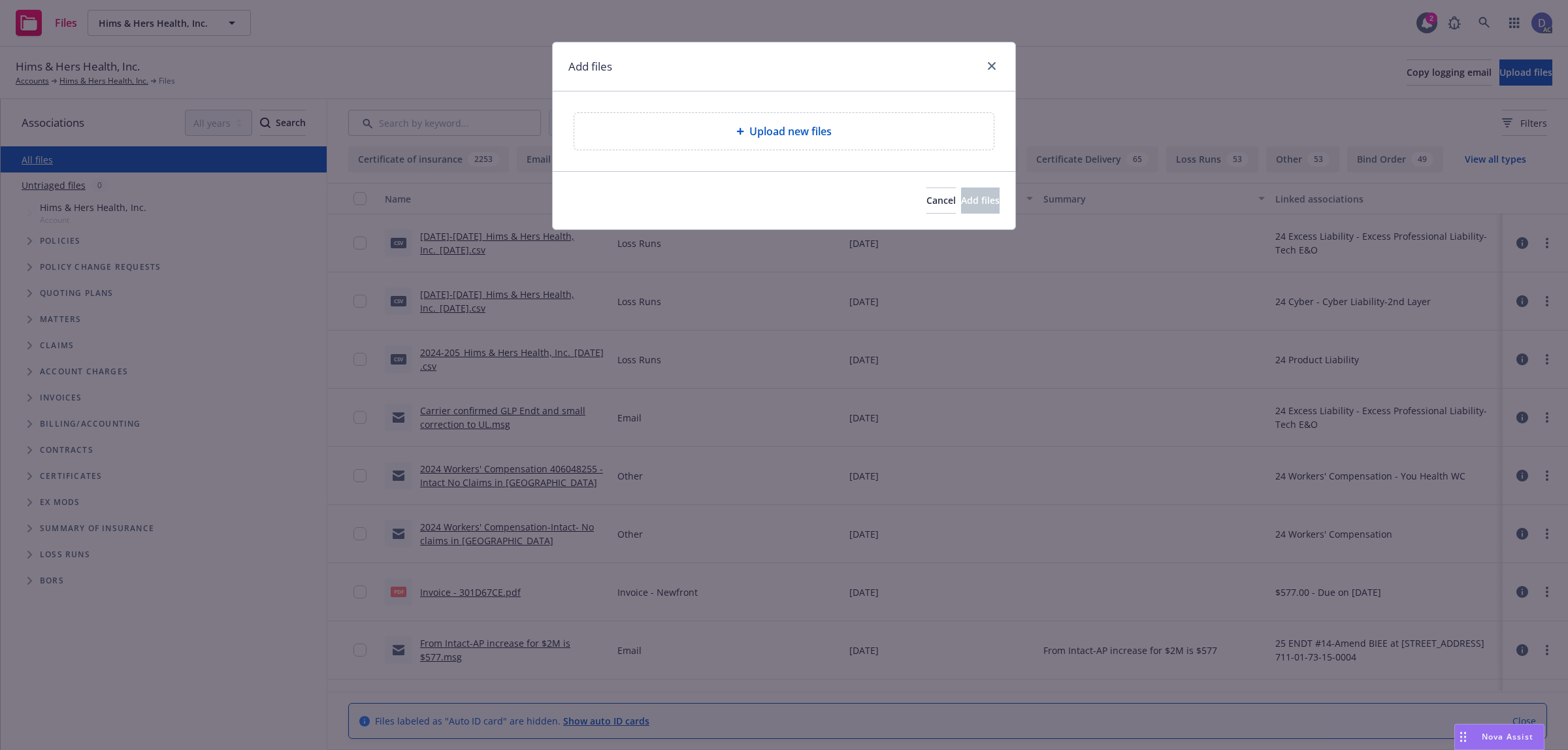
click at [877, 132] on div "Upload new files" at bounding box center [784, 131] width 398 height 15
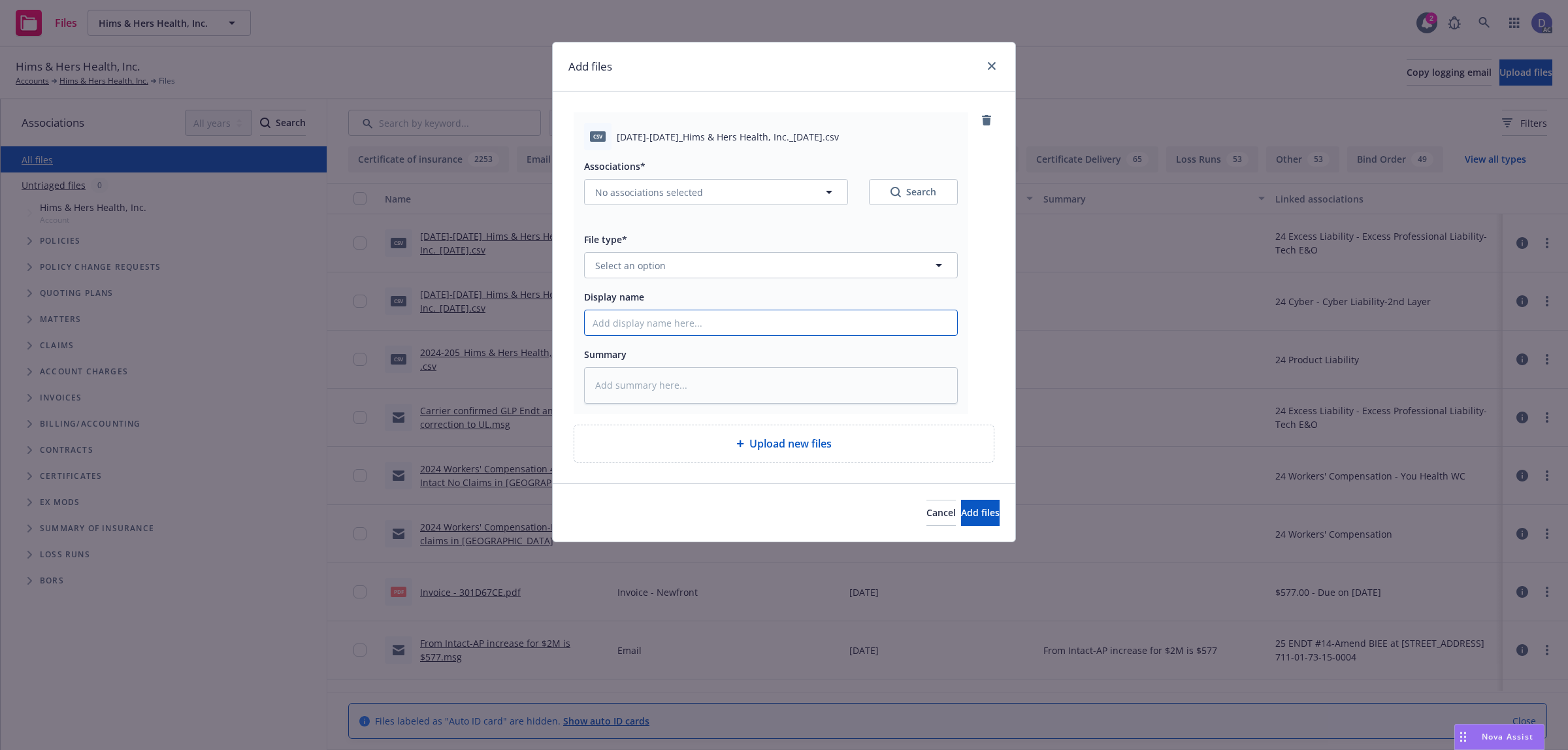
click at [779, 330] on input "Display name" at bounding box center [770, 323] width 373 height 25
paste input "[DATE]-[DATE]_Hims & Hers Health, Inc._[DATE]"
type input "2022-2024_Hims & Hers Health, Inc._8-26-2025"
type textarea "x"
type input "2022-2024_Hims & Hers Health, Inc._8-26-2025"
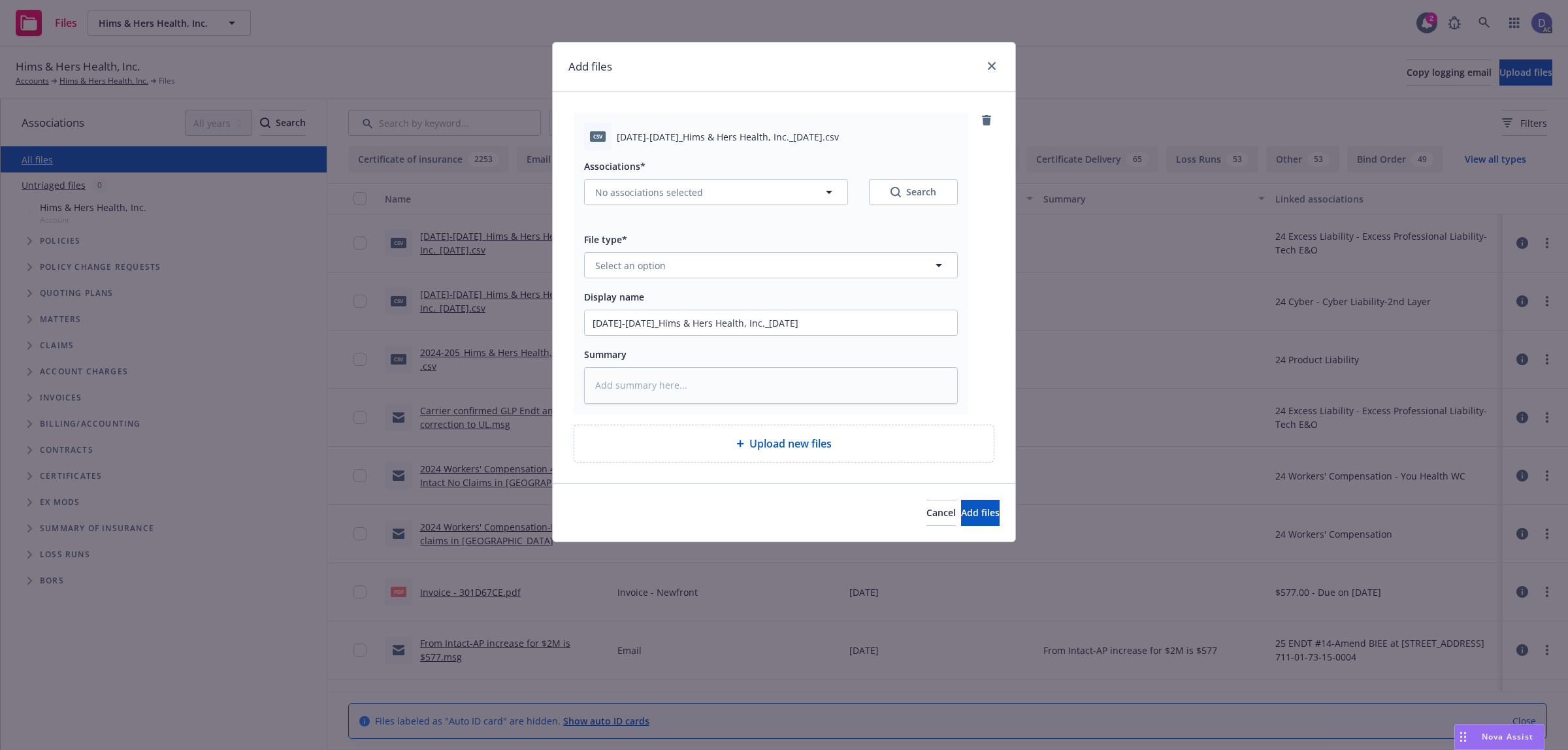
click at [799, 279] on div "Associations* No associations selected Search File type* Select an option Displ…" at bounding box center [770, 276] width 373 height 254
click at [802, 273] on button "Select an option" at bounding box center [770, 265] width 373 height 26
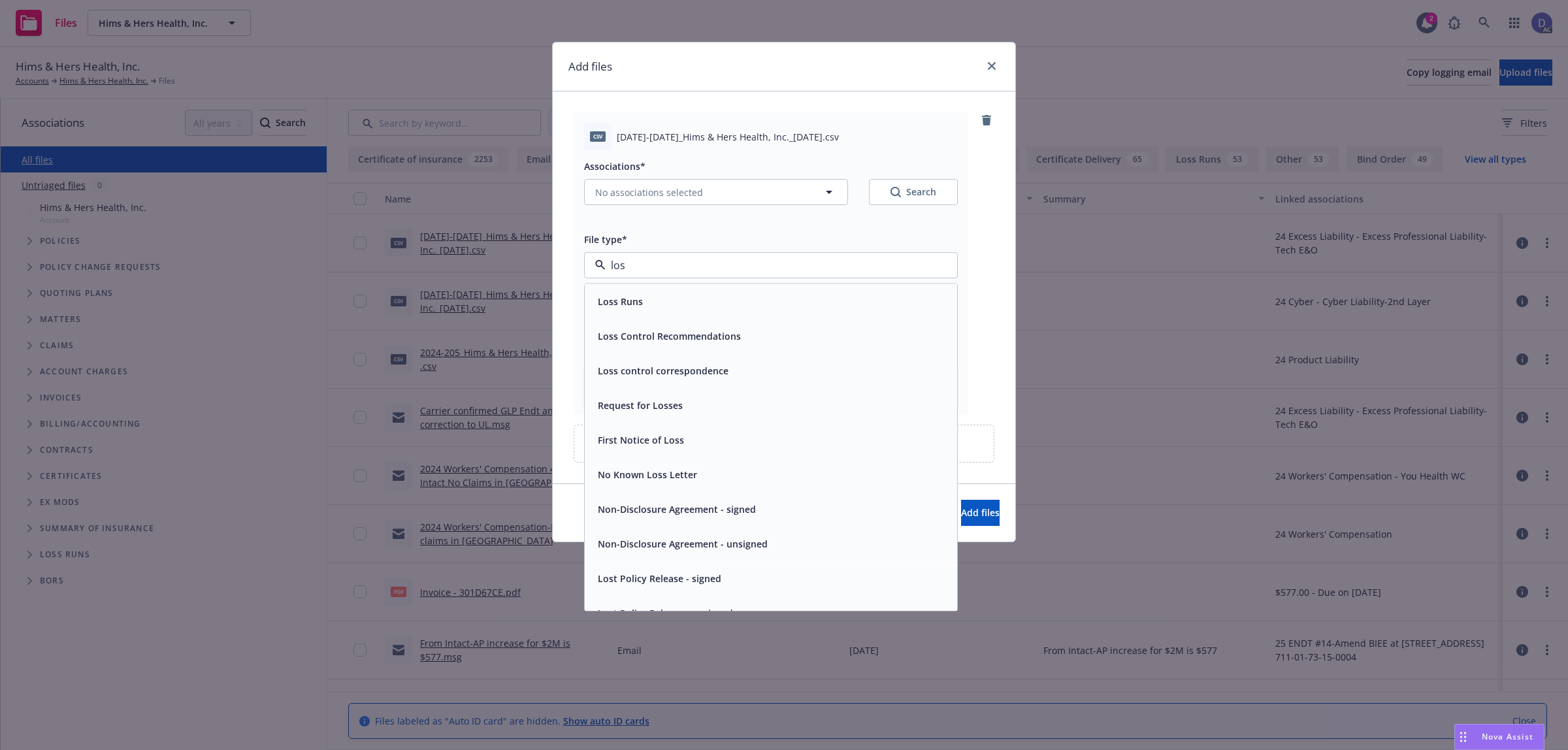
type input "loss"
click at [787, 295] on div "Loss Runs" at bounding box center [770, 301] width 357 height 19
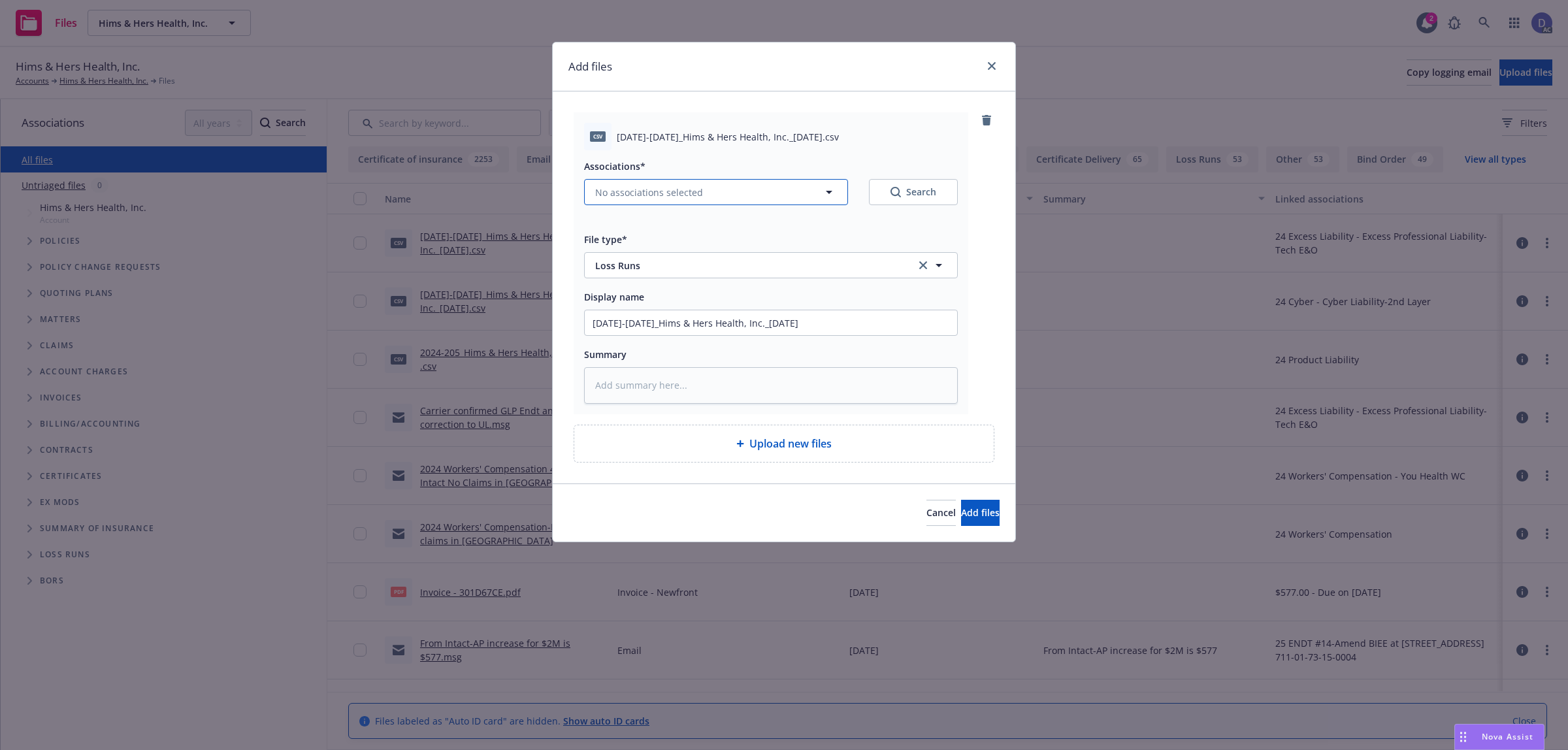
click at [667, 204] on button "No associations selected" at bounding box center [715, 192] width 264 height 26
type textarea "x"
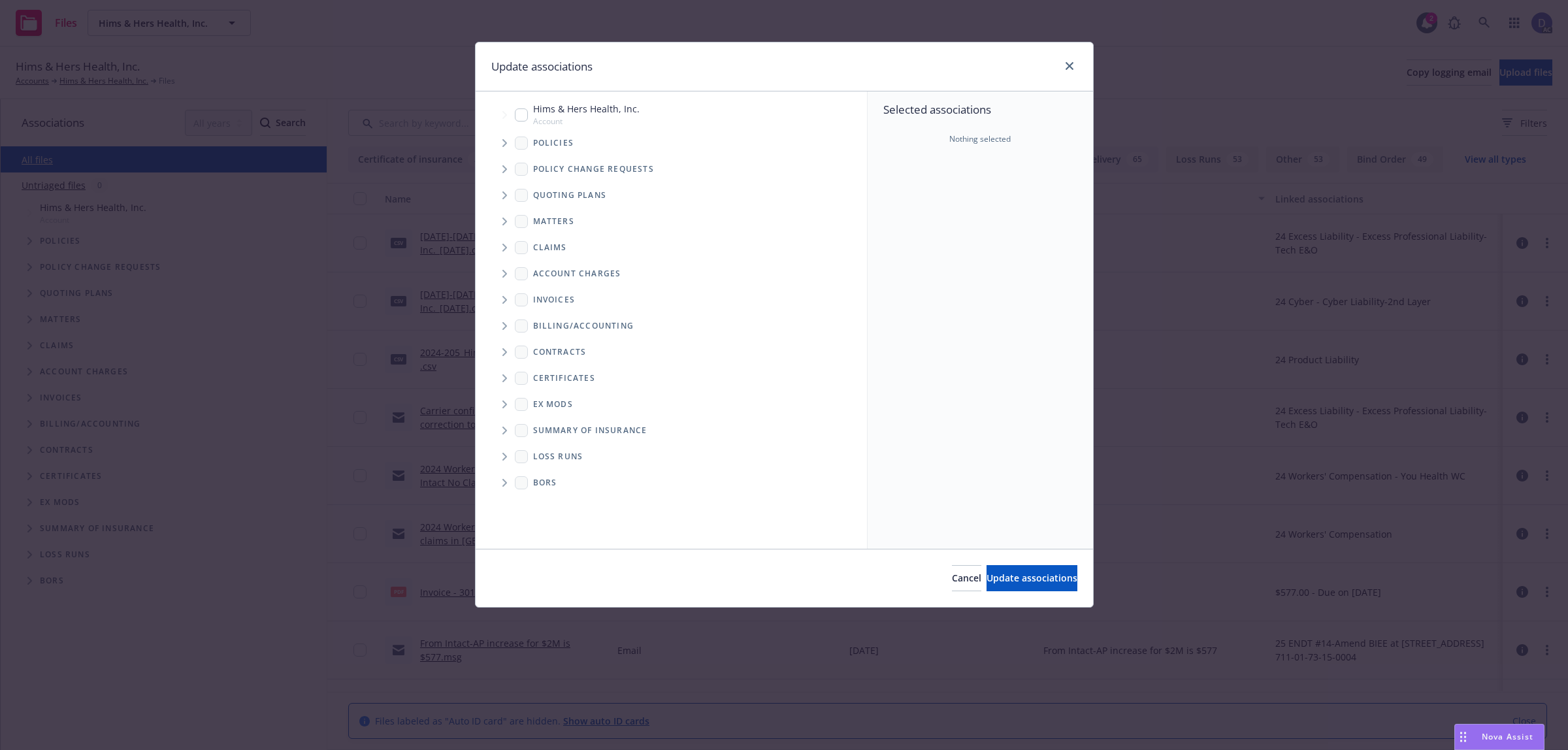
click at [498, 149] on span "Tree Example" at bounding box center [504, 143] width 21 height 21
click at [887, 183] on div "Selected associations Nothing selected" at bounding box center [980, 320] width 226 height 457
click at [948, 71] on div "Update associations" at bounding box center [784, 67] width 617 height 49
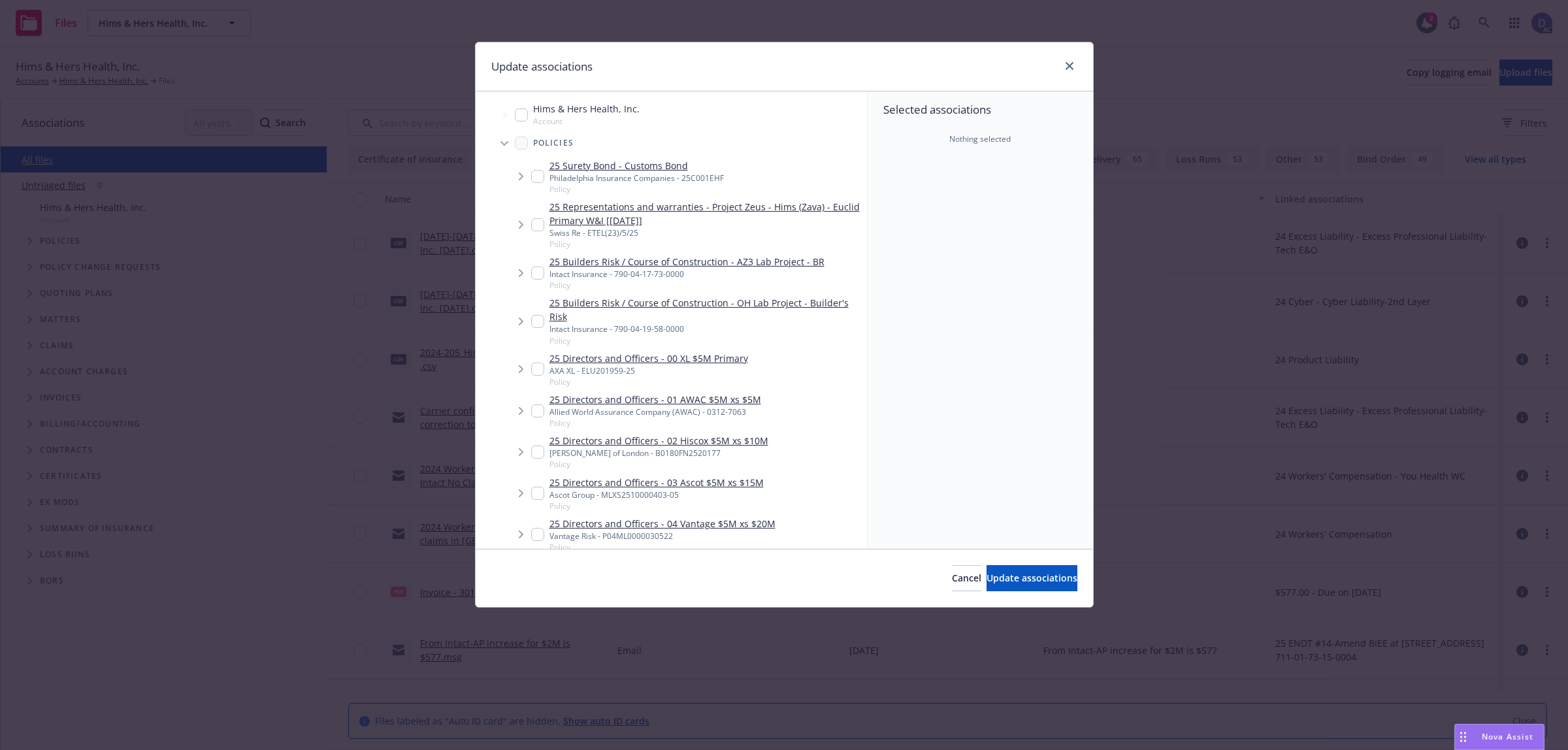
scroll to position [2500, 0]
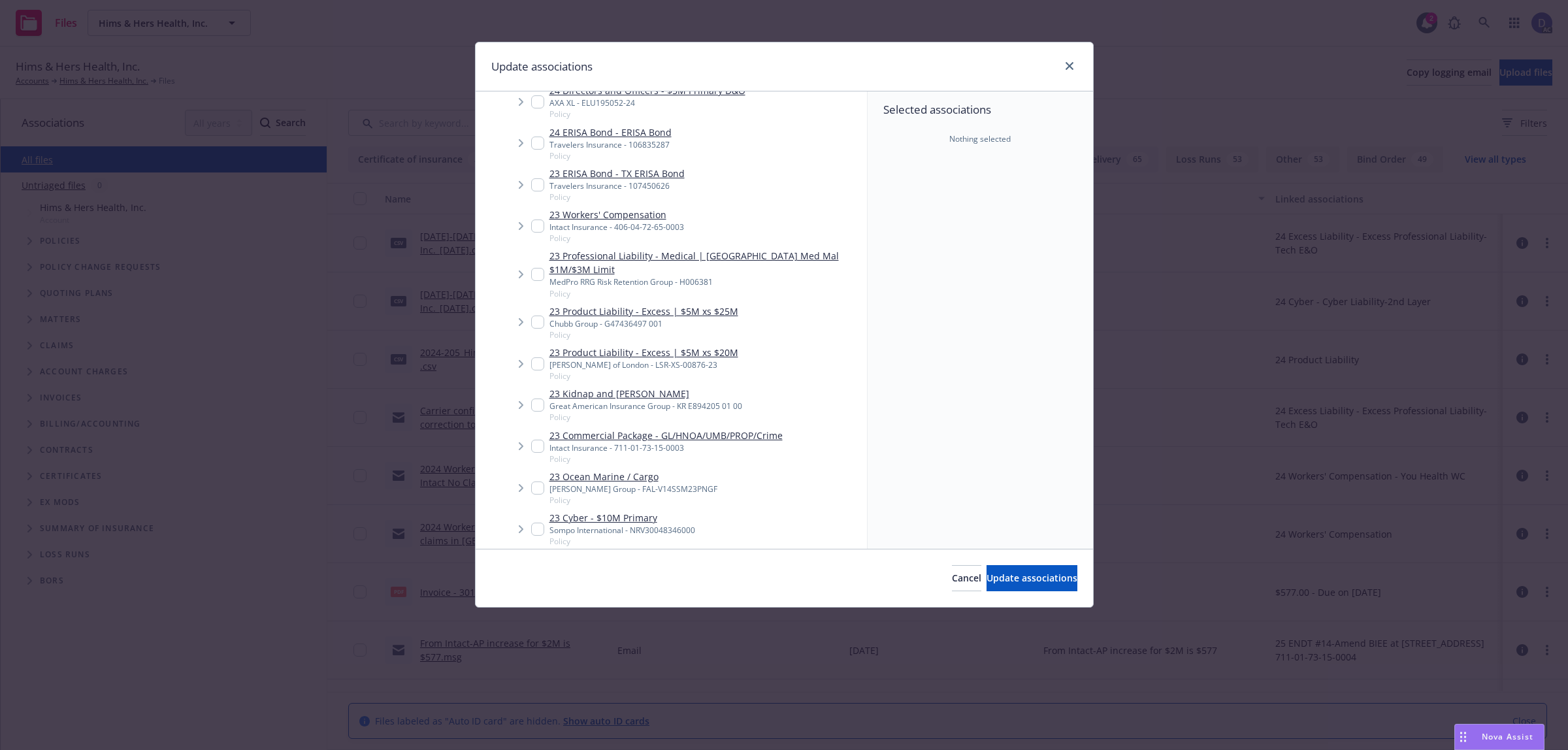
click at [695, 346] on link "23 Product Liability - Excess | $5M xs $20M" at bounding box center [643, 352] width 189 height 14
checkbox input "true"
click at [1020, 572] on span "Update associations" at bounding box center [1032, 578] width 91 height 12
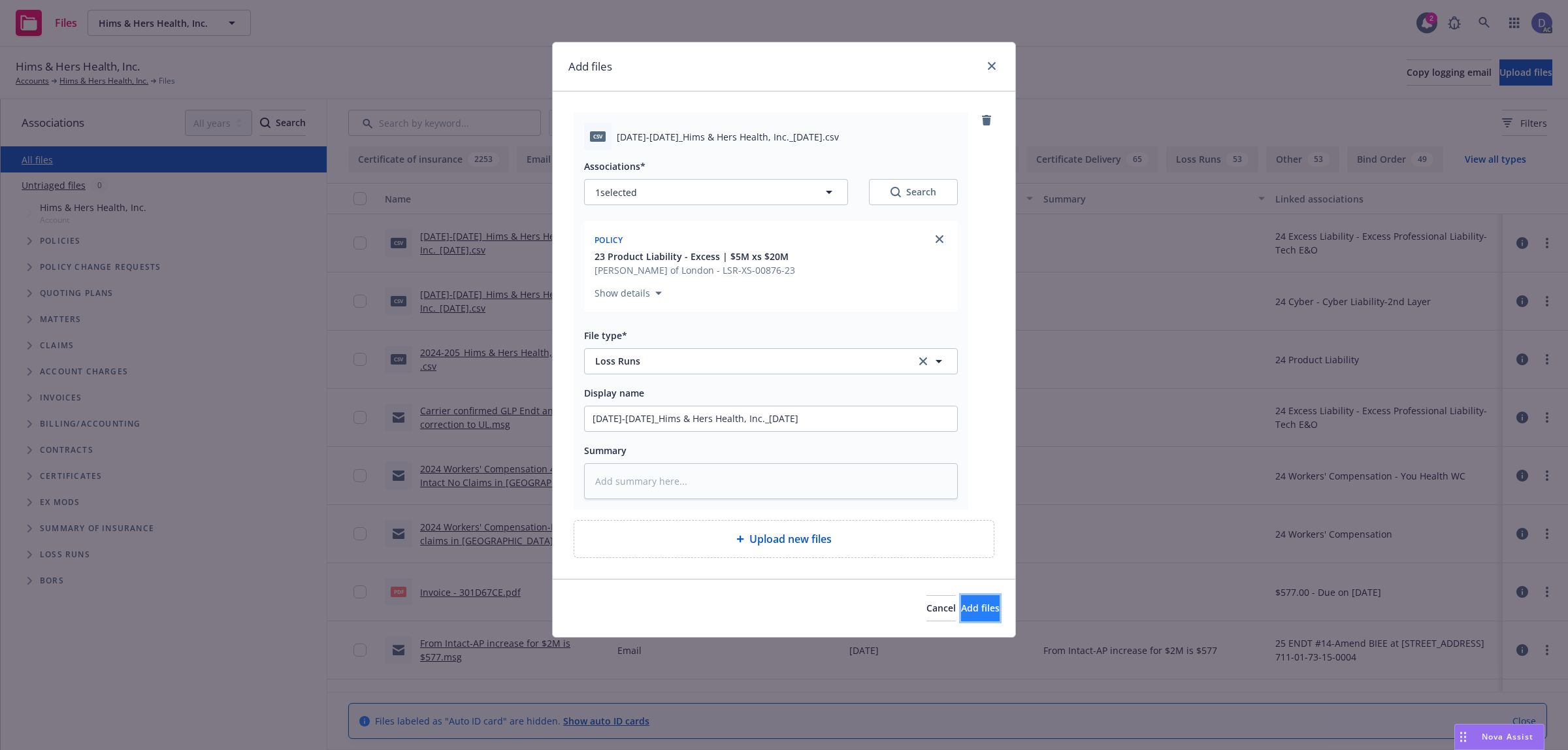
click at [961, 612] on span "Add files" at bounding box center [980, 607] width 38 height 12
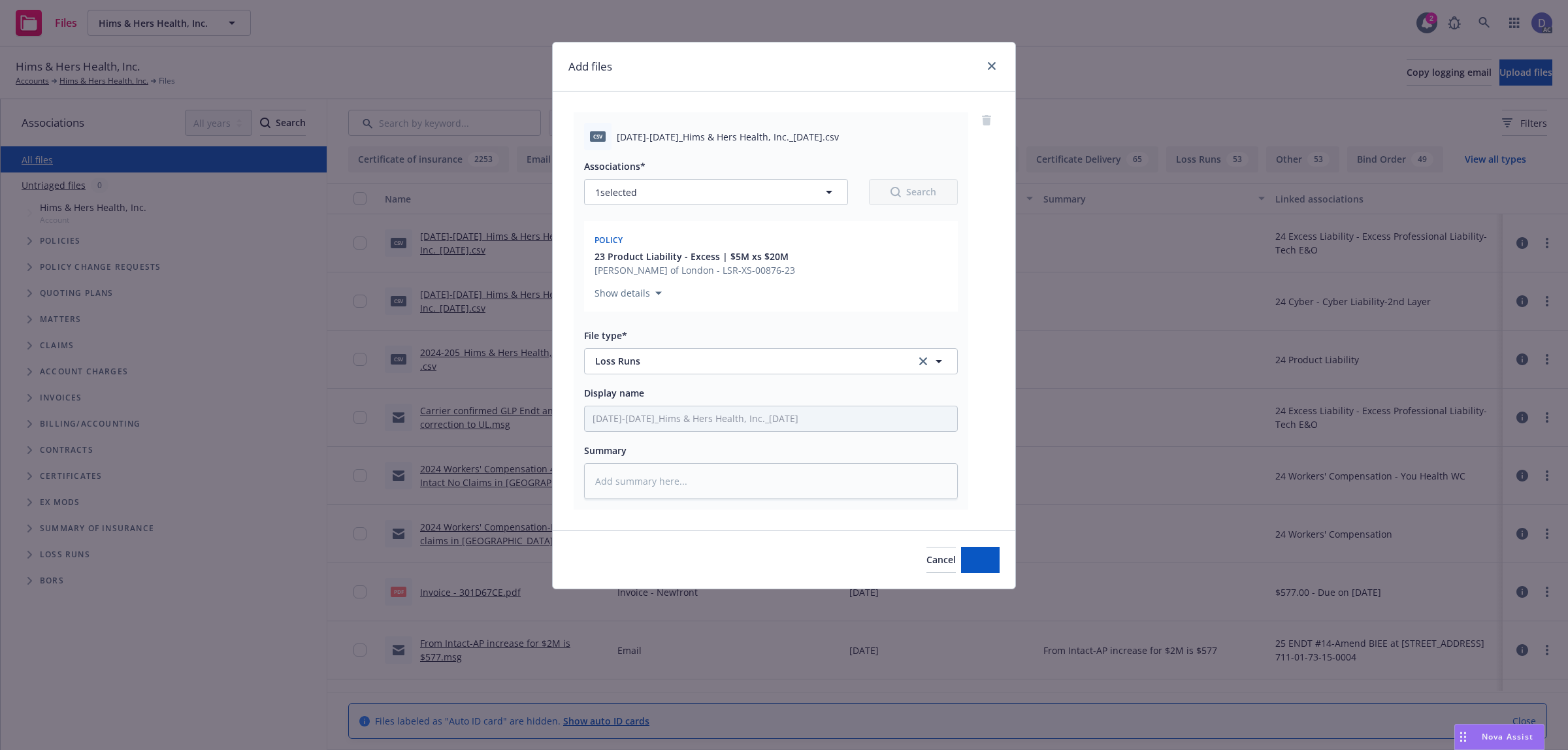
type textarea "x"
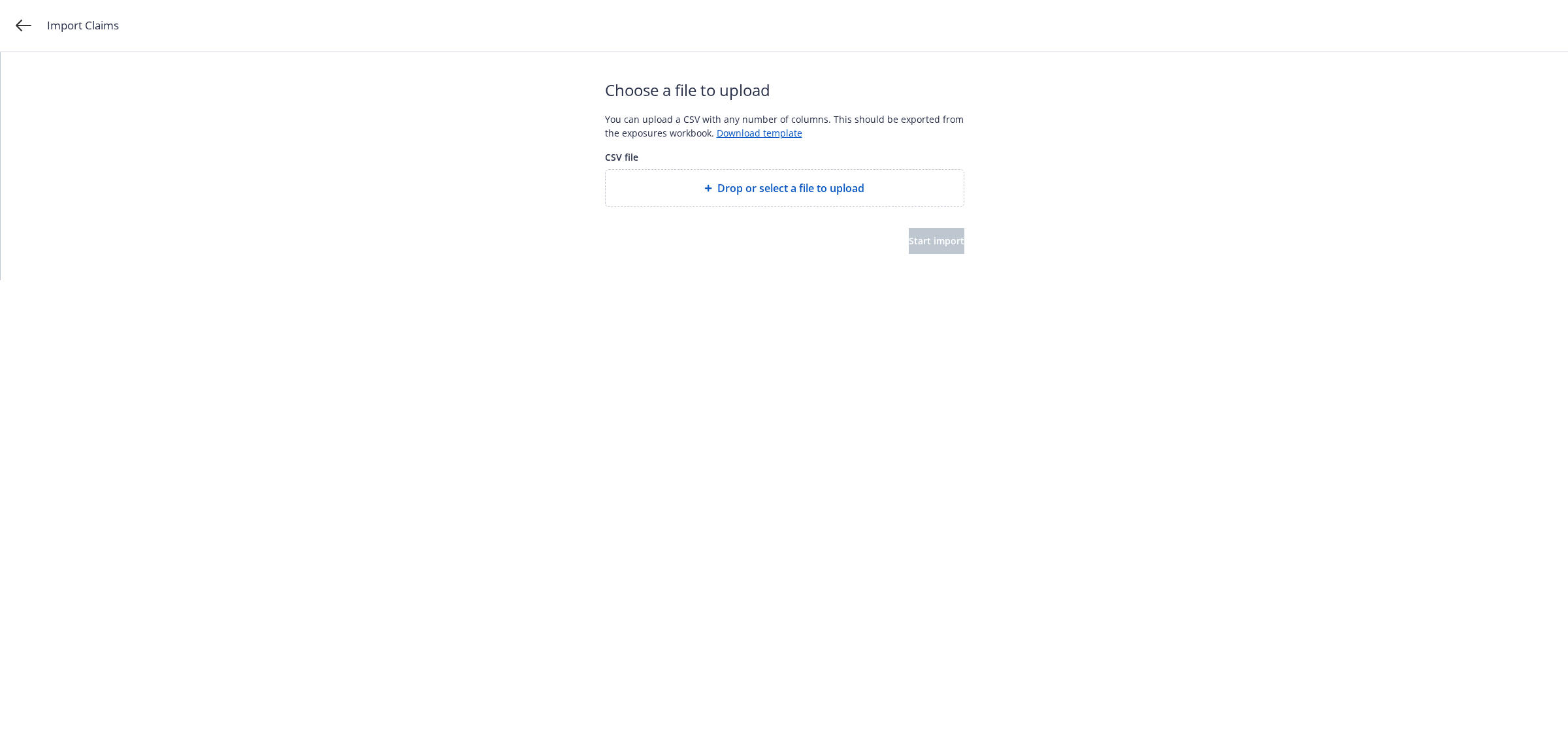
click at [781, 180] on span "Drop or select a file to upload" at bounding box center [791, 188] width 147 height 15
click at [909, 243] on span "Start import" at bounding box center [937, 240] width 56 height 12
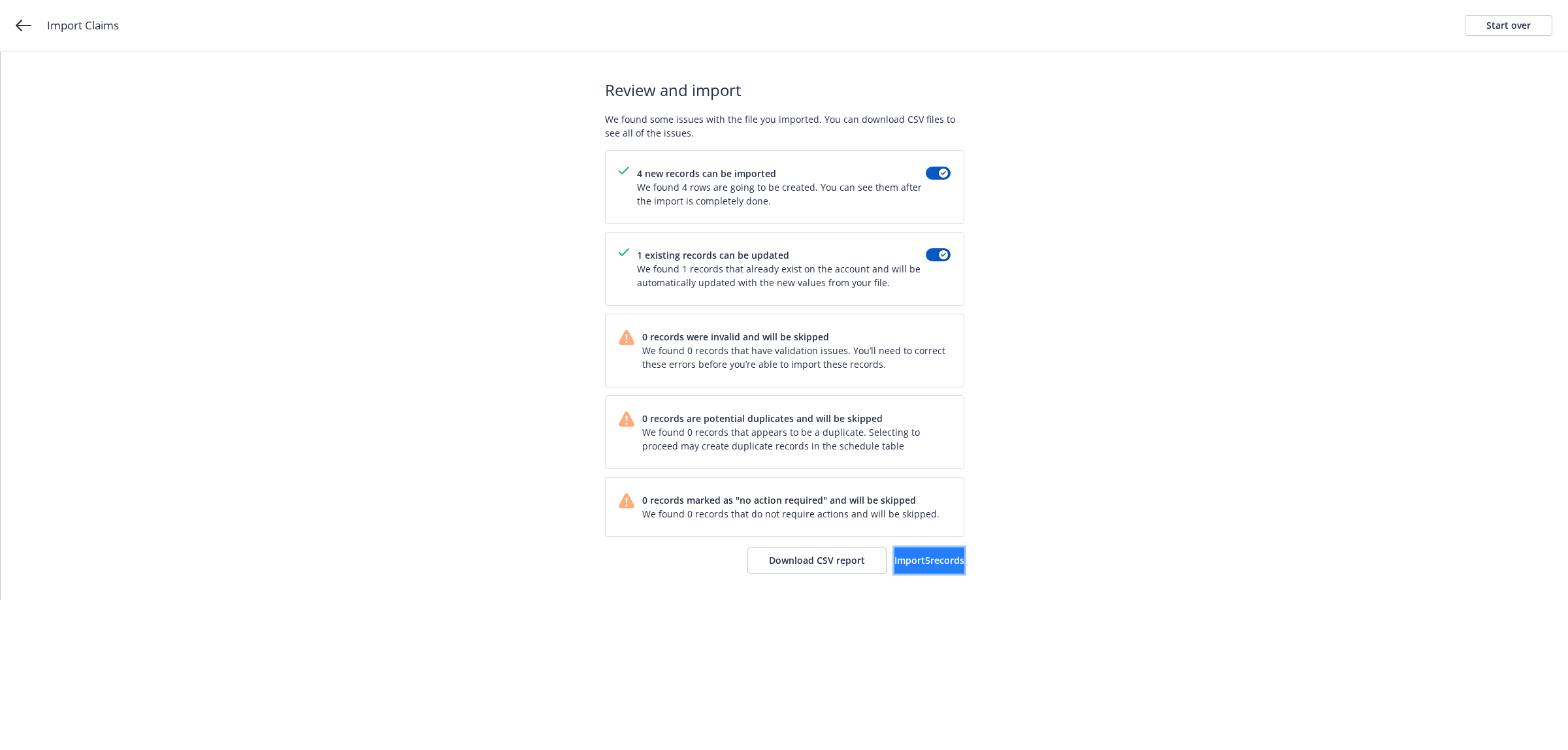
click at [906, 555] on span "Import 5 records" at bounding box center [929, 560] width 70 height 12
click at [909, 559] on span "View accounts" at bounding box center [910, 560] width 64 height 12
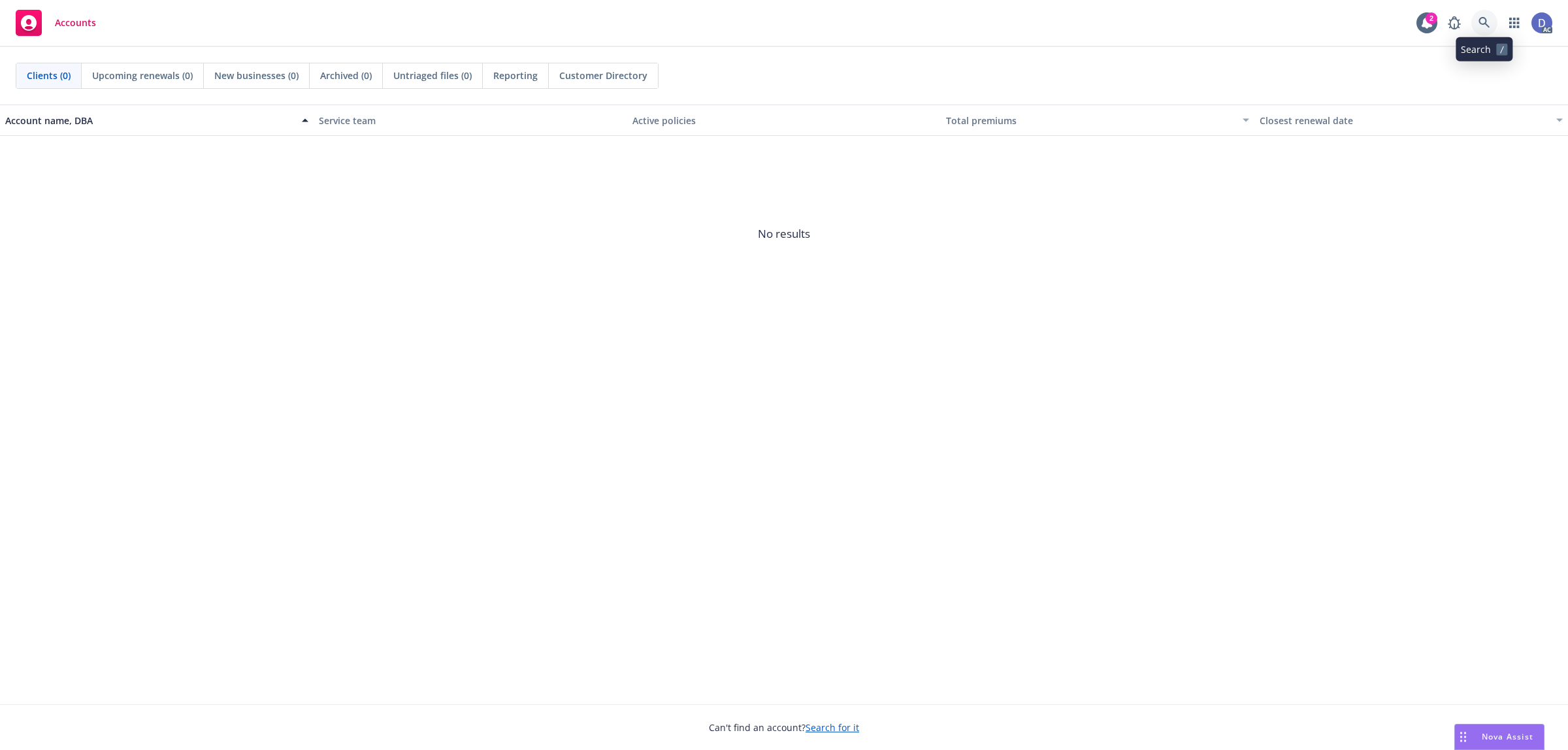
click at [1481, 24] on icon at bounding box center [1484, 23] width 12 height 12
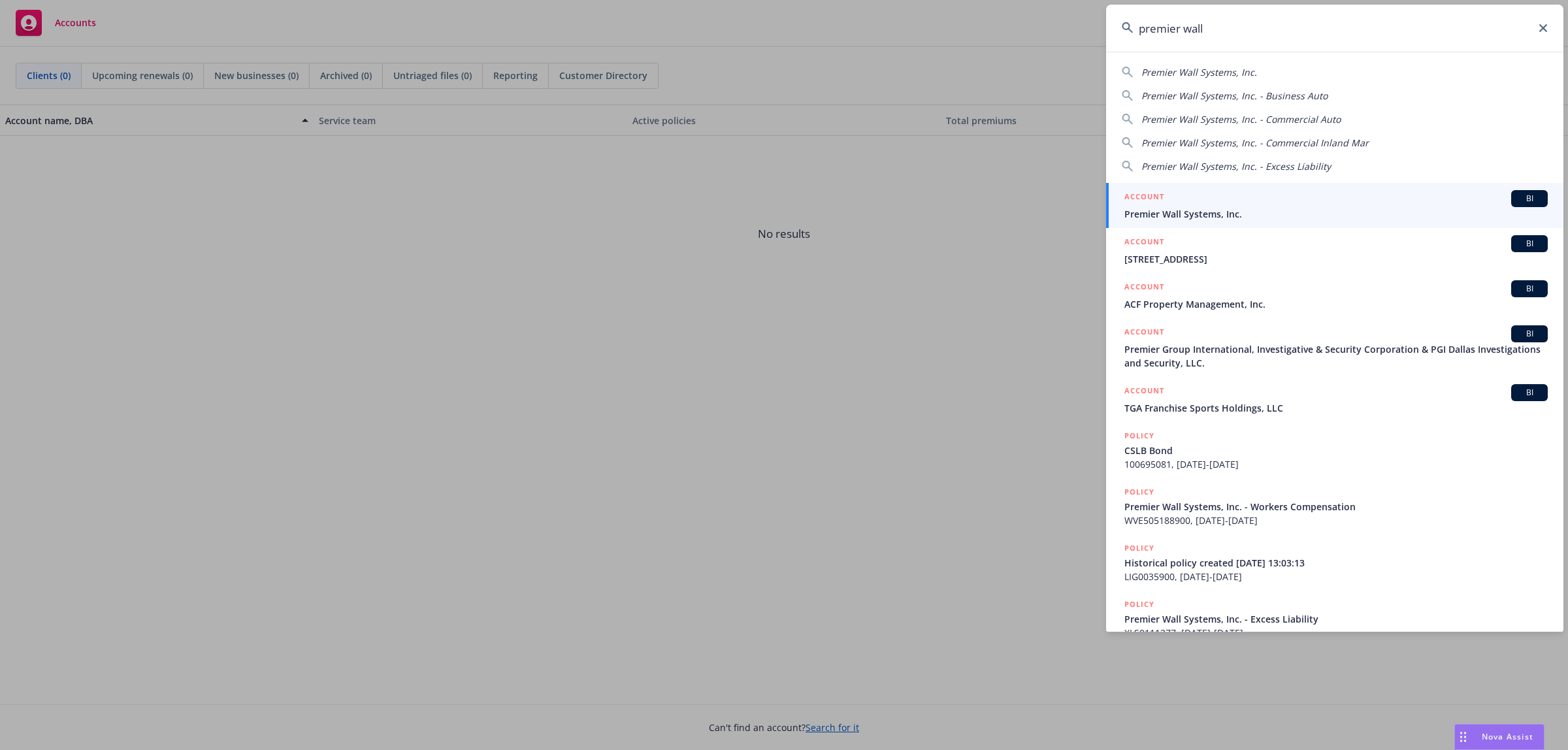
type input "premier wall"
click at [1212, 207] on span "Premier Wall Systems, Inc." at bounding box center [1336, 214] width 423 height 14
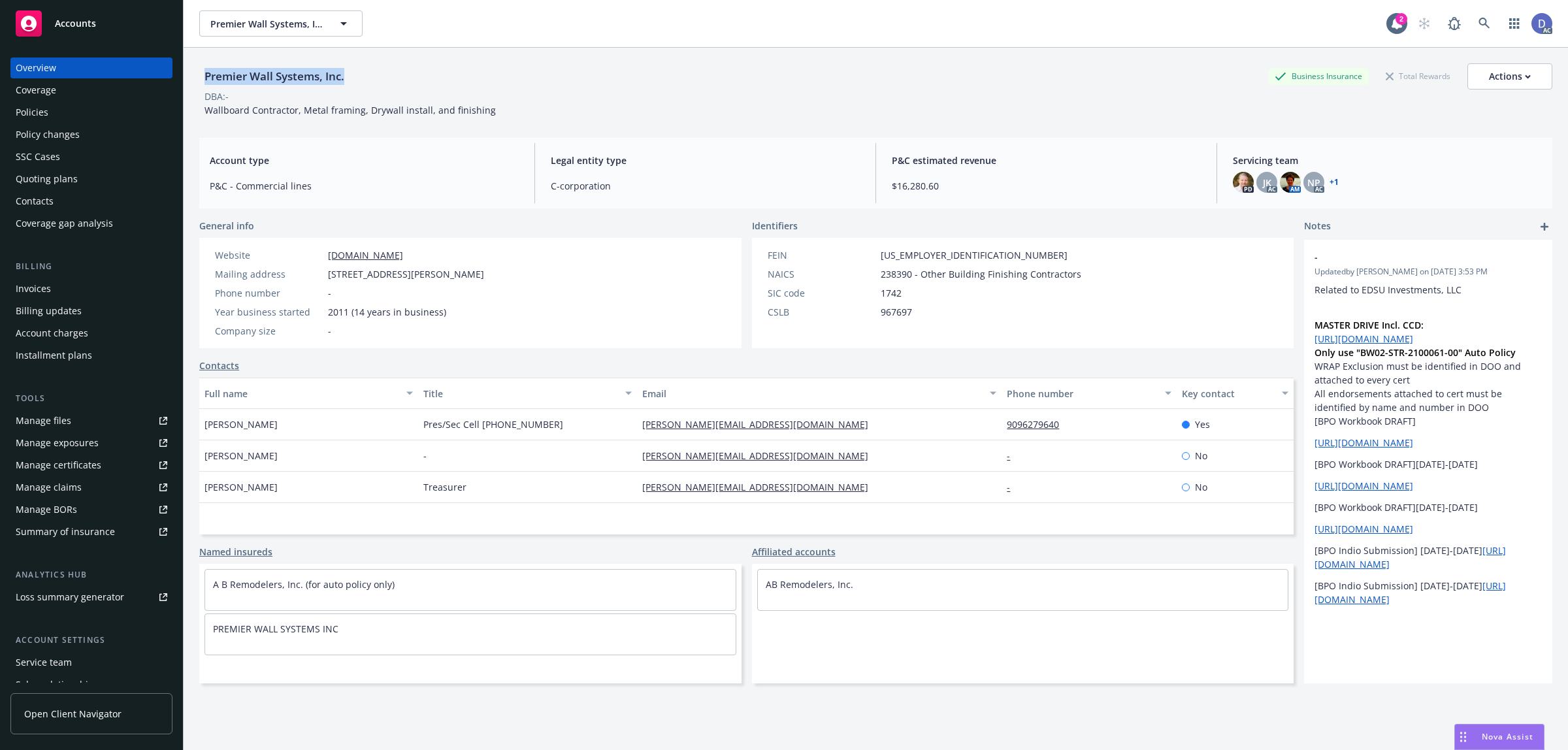
copy div "Premier Wall Systems, Inc."
drag, startPoint x: 349, startPoint y: 79, endPoint x: 200, endPoint y: 79, distance: 149.0
click at [200, 79] on div "Premier Wall Systems, Inc." at bounding box center [274, 76] width 150 height 17
click at [89, 479] on link "Manage claims" at bounding box center [91, 488] width 162 height 21
click at [56, 426] on div "Manage files" at bounding box center [43, 421] width 56 height 21
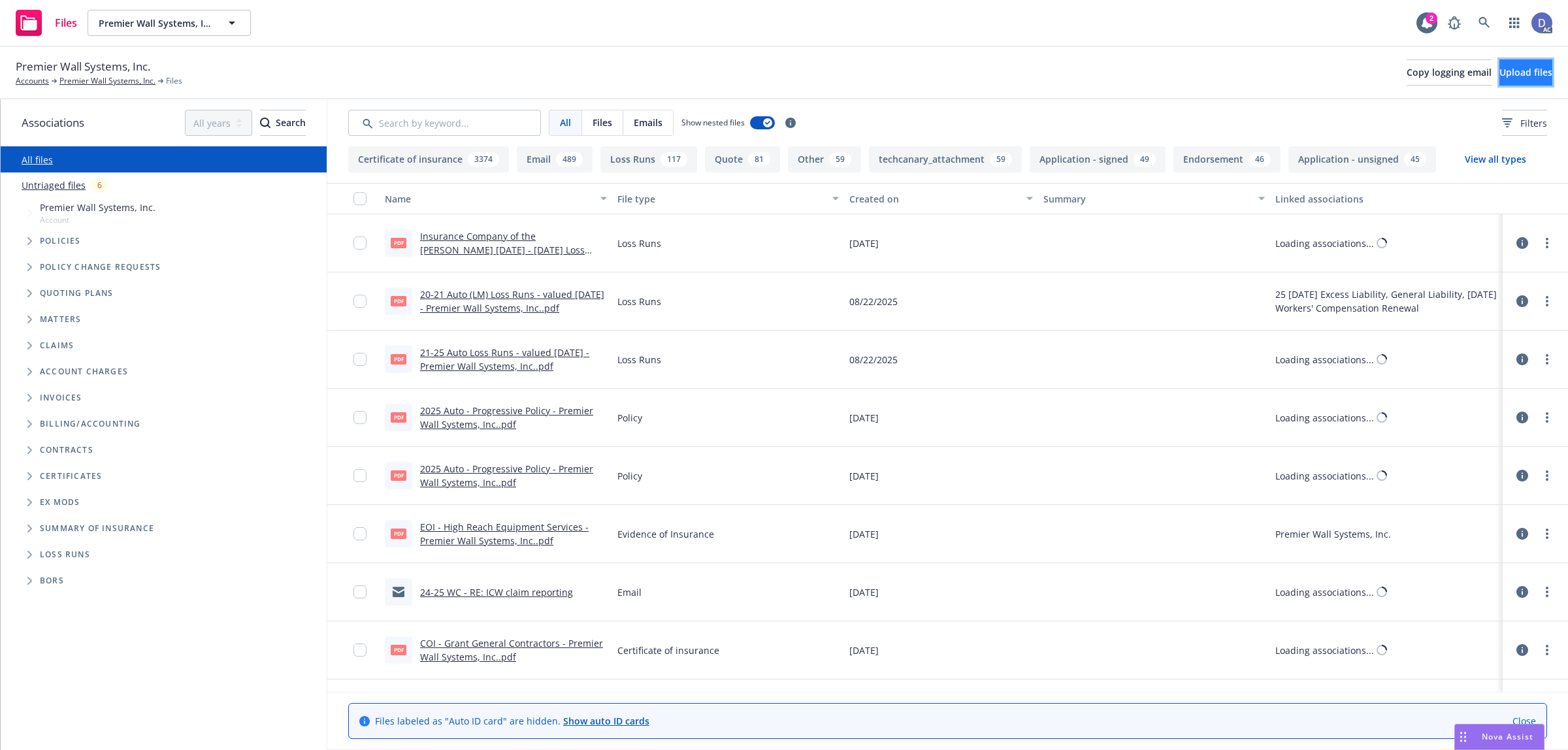
click at [1519, 73] on span "Upload files" at bounding box center [1525, 72] width 53 height 12
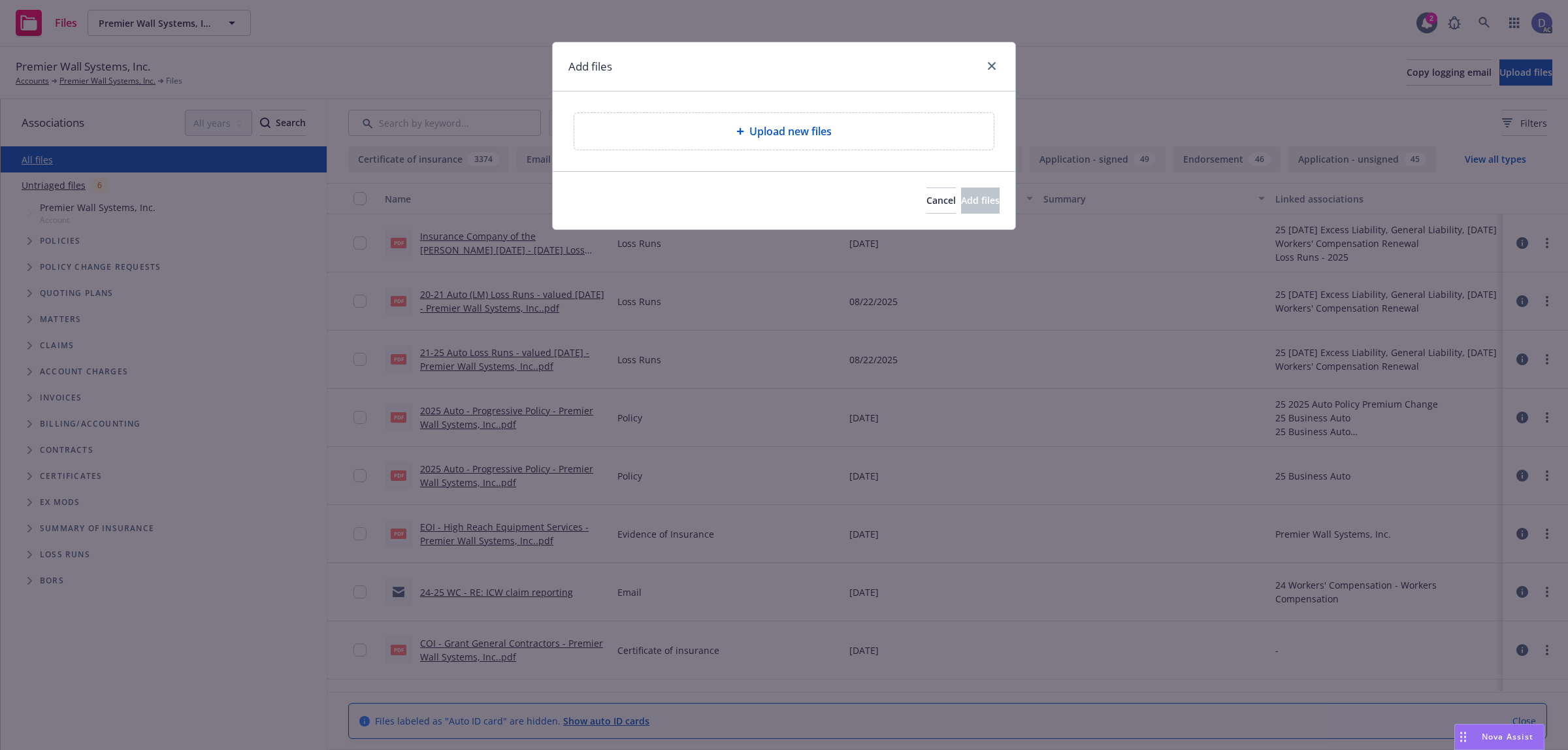
click at [781, 140] on div "Upload new files" at bounding box center [784, 132] width 420 height 37
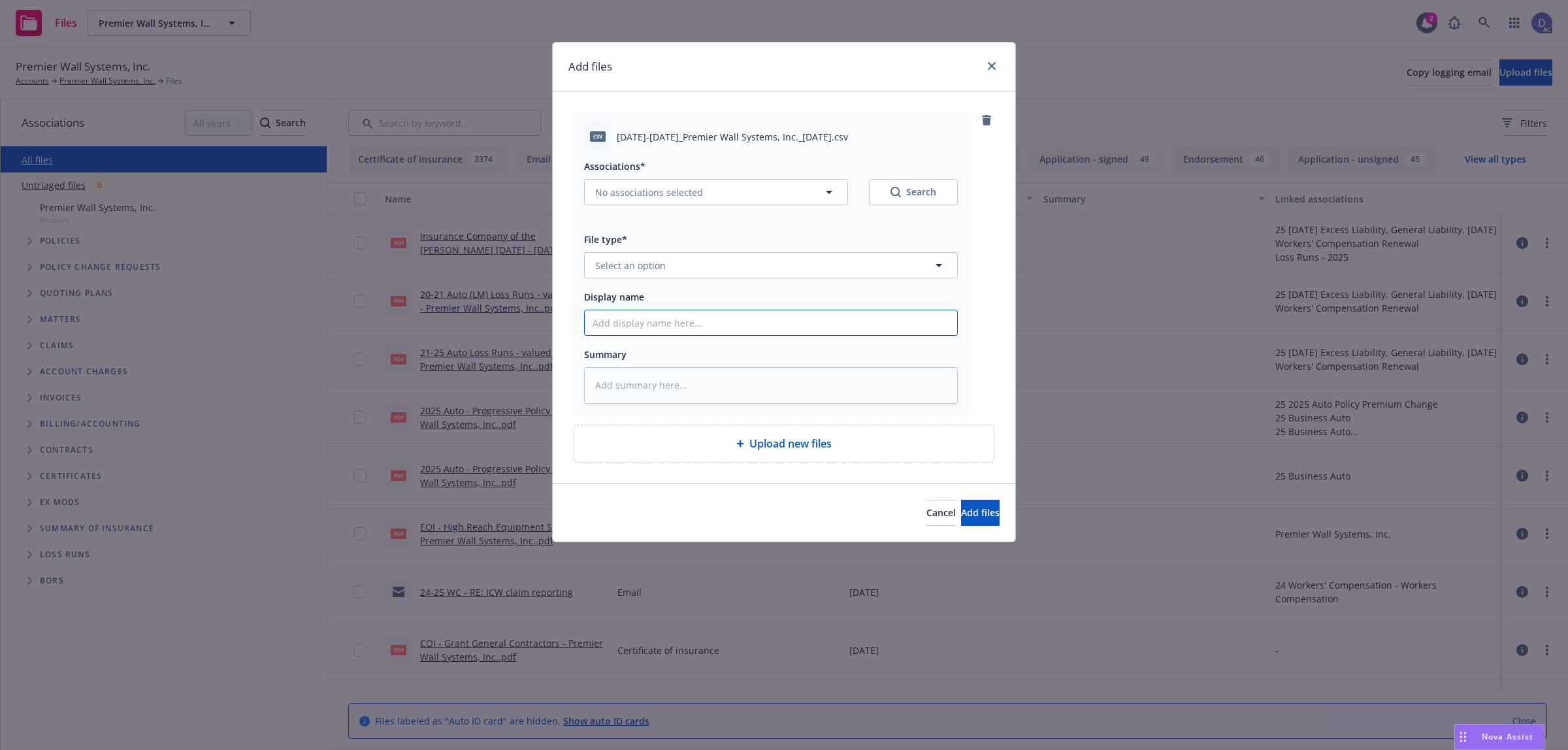
click at [822, 325] on input "Display name" at bounding box center [770, 323] width 373 height 25
paste input "[DATE]-[DATE]_Premier Wall Systems, Inc._[DATE]"
type input "[DATE]-[DATE]_Premier Wall Systems, Inc._[DATE]"
type textarea "x"
type input "[DATE]-[DATE]_Premier Wall Systems, Inc._[DATE]"
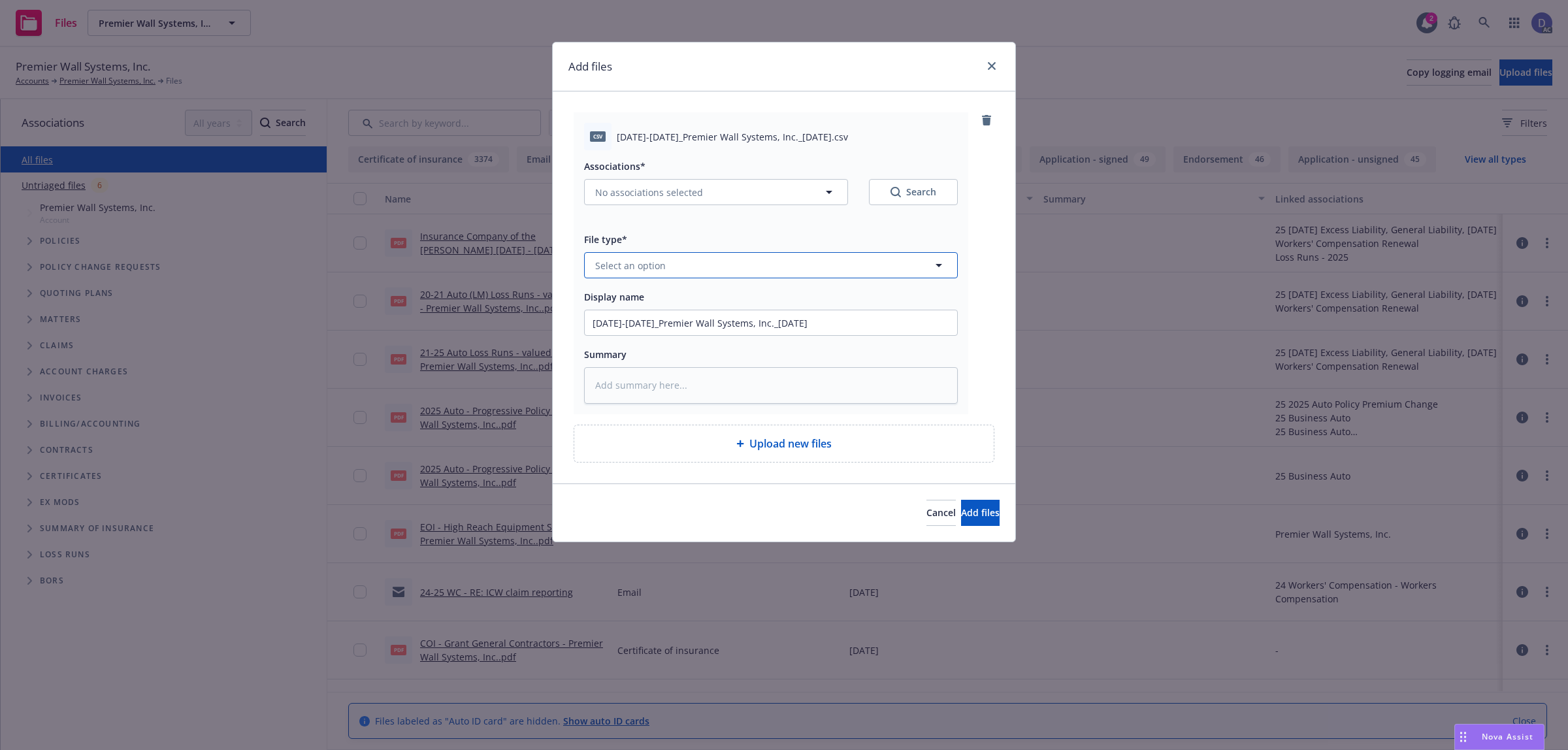
click at [853, 268] on button "Select an option" at bounding box center [770, 265] width 373 height 26
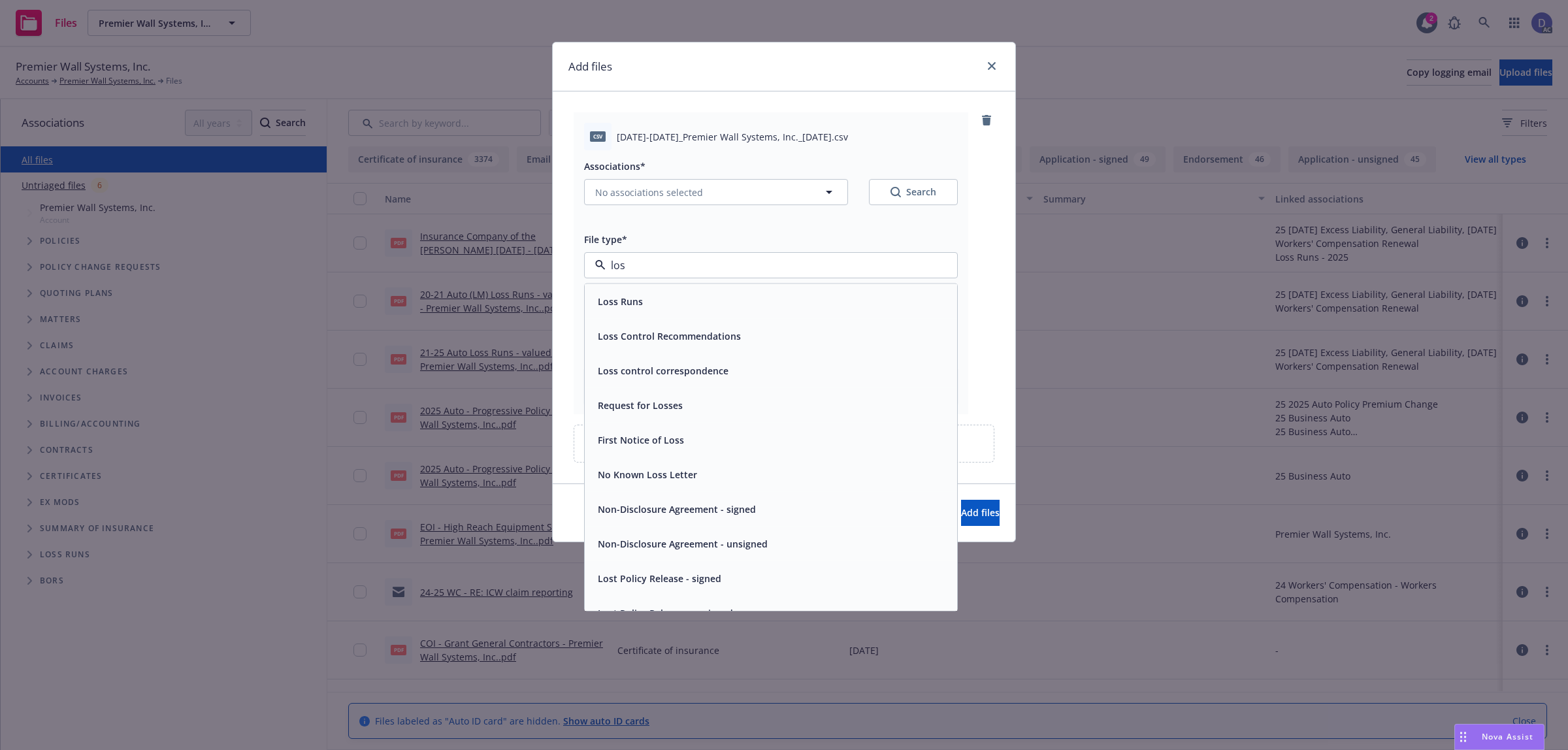
type input "loss"
click at [808, 306] on div "Loss Runs" at bounding box center [770, 301] width 357 height 19
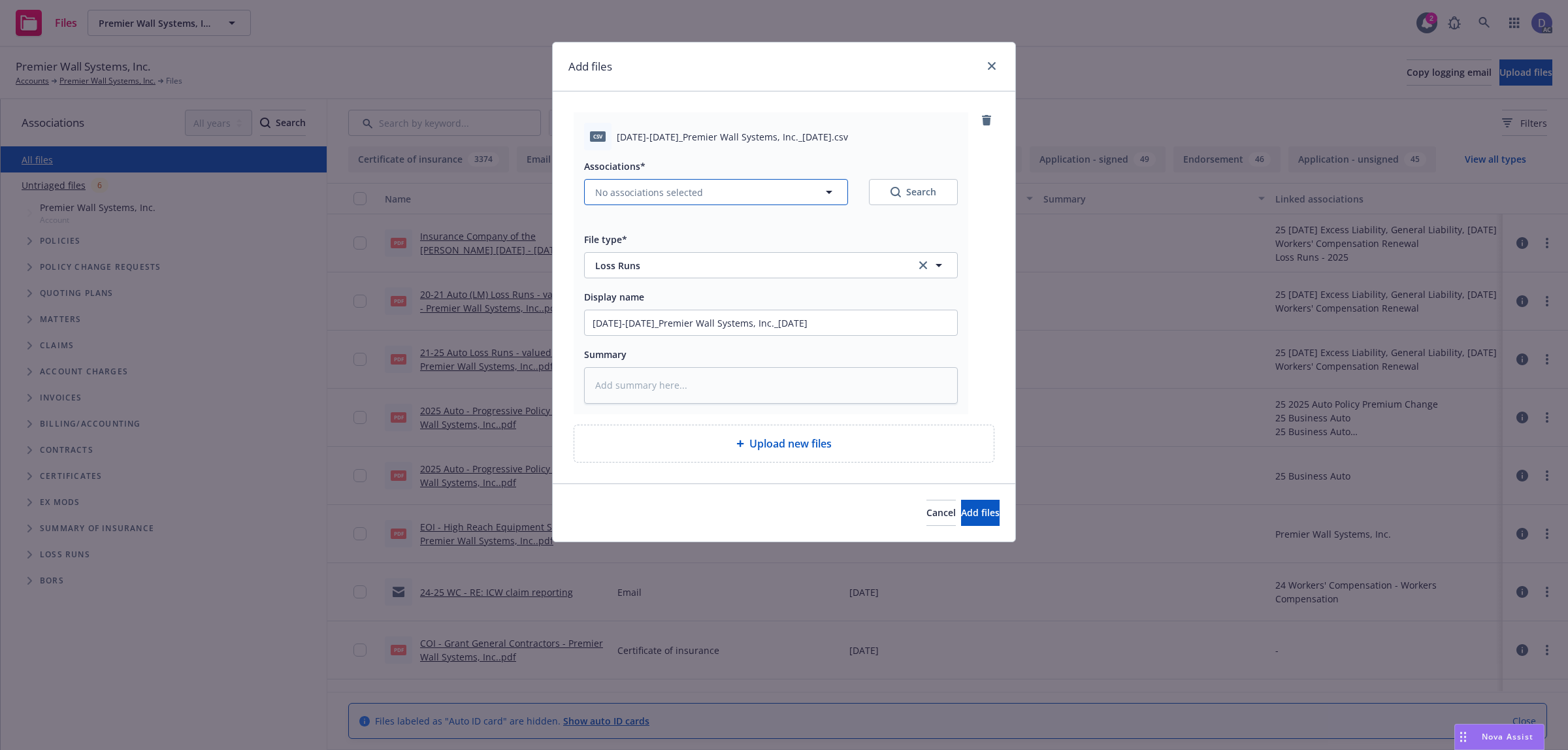
click at [754, 190] on button "No associations selected" at bounding box center [715, 192] width 264 height 26
type textarea "x"
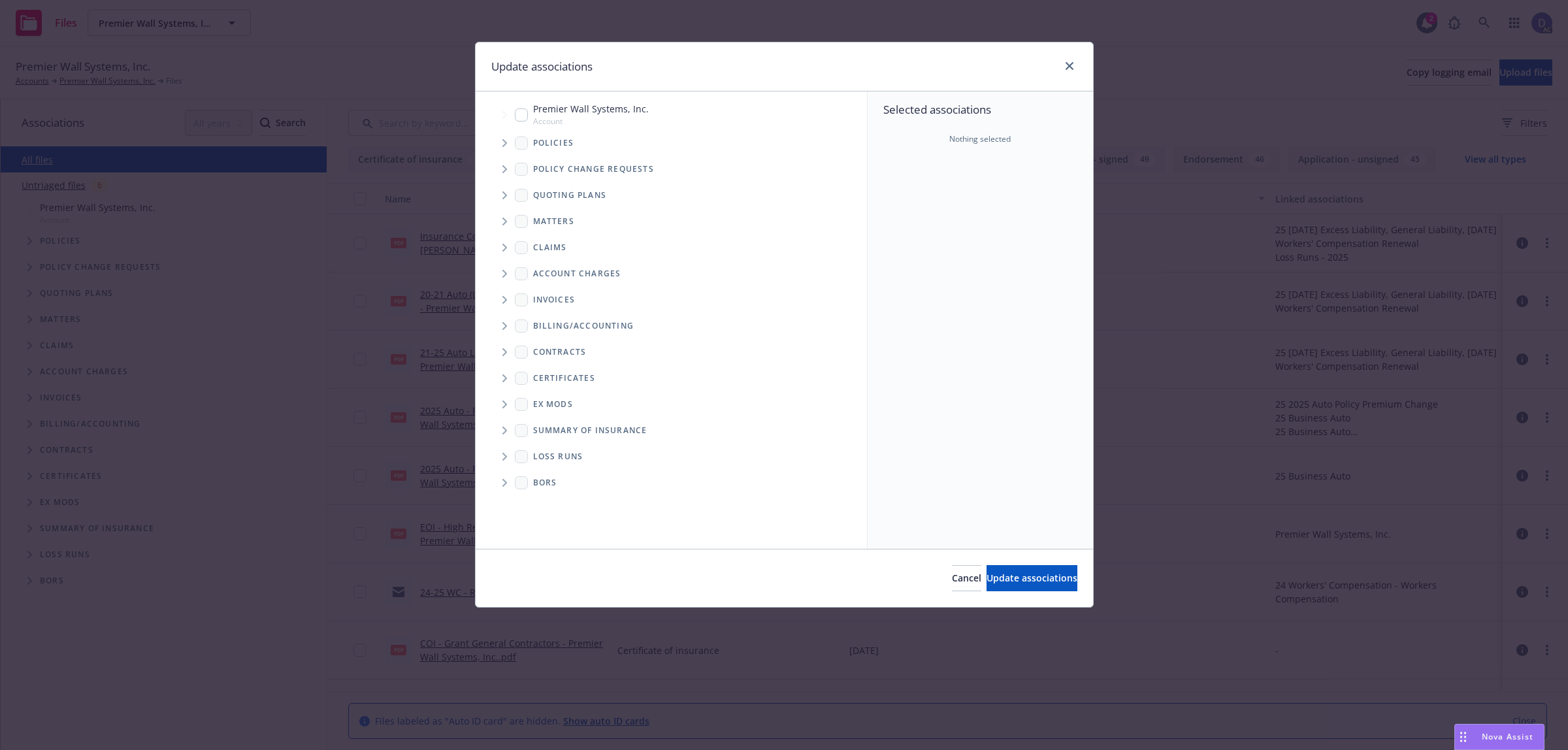
click at [502, 140] on icon "Tree Example" at bounding box center [504, 143] width 5 height 8
click at [905, 174] on div "Selected associations Nothing selected" at bounding box center [980, 320] width 226 height 457
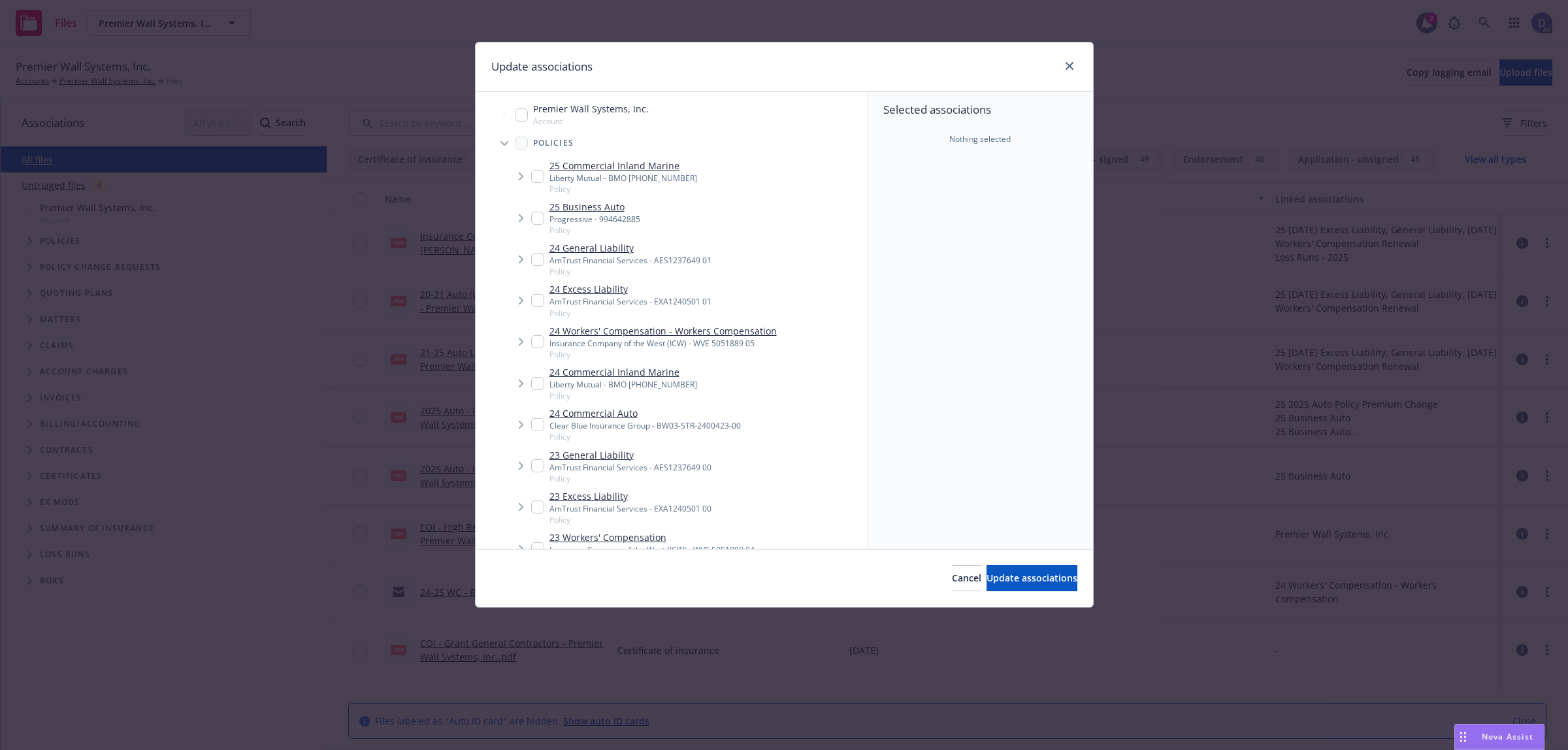
scroll to position [353, 0]
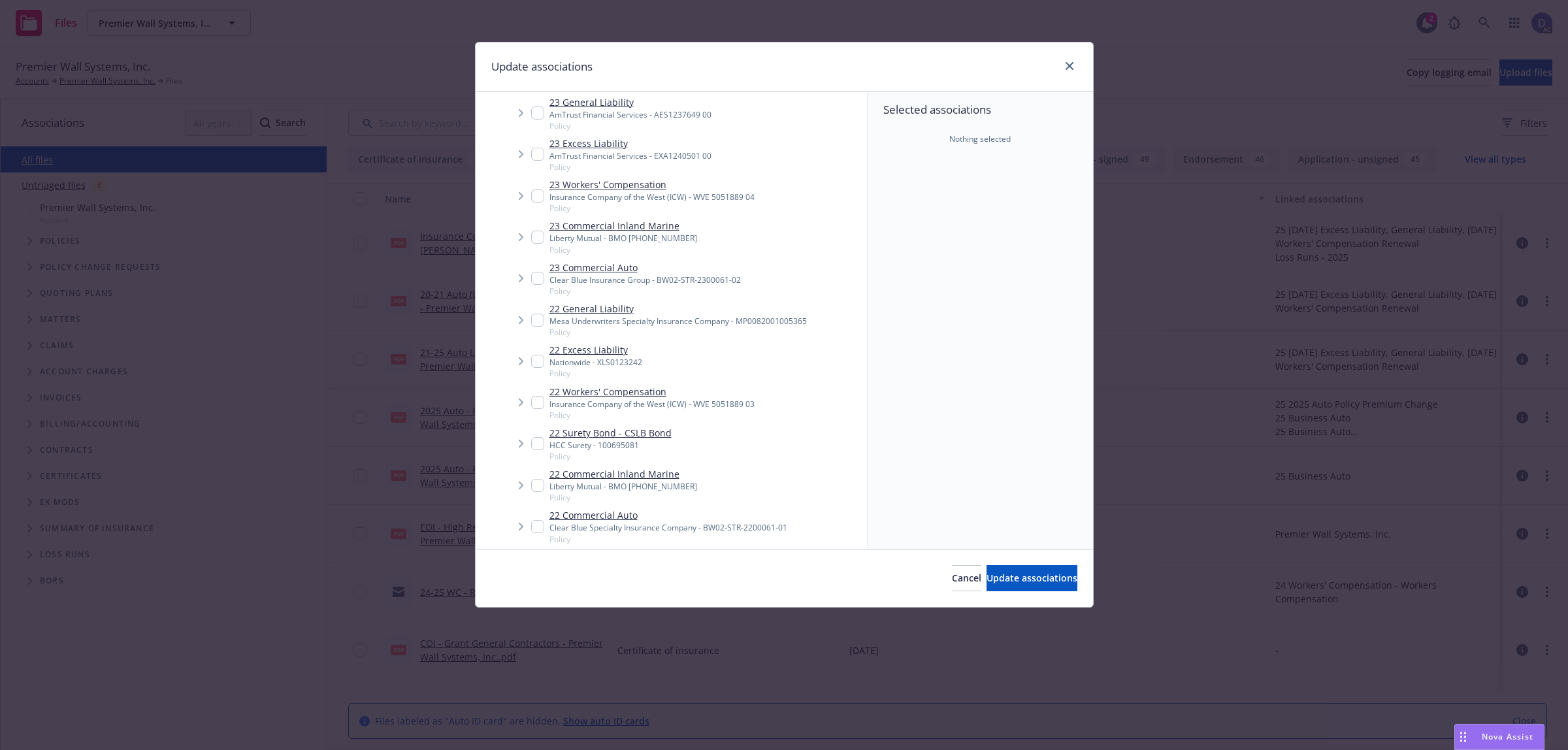
click at [742, 325] on div "Mesa Underwriters Specialty Insurance Company - MP0082001005365" at bounding box center [678, 321] width 257 height 11
checkbox input "true"
click at [987, 584] on span "Update associations" at bounding box center [1032, 578] width 91 height 12
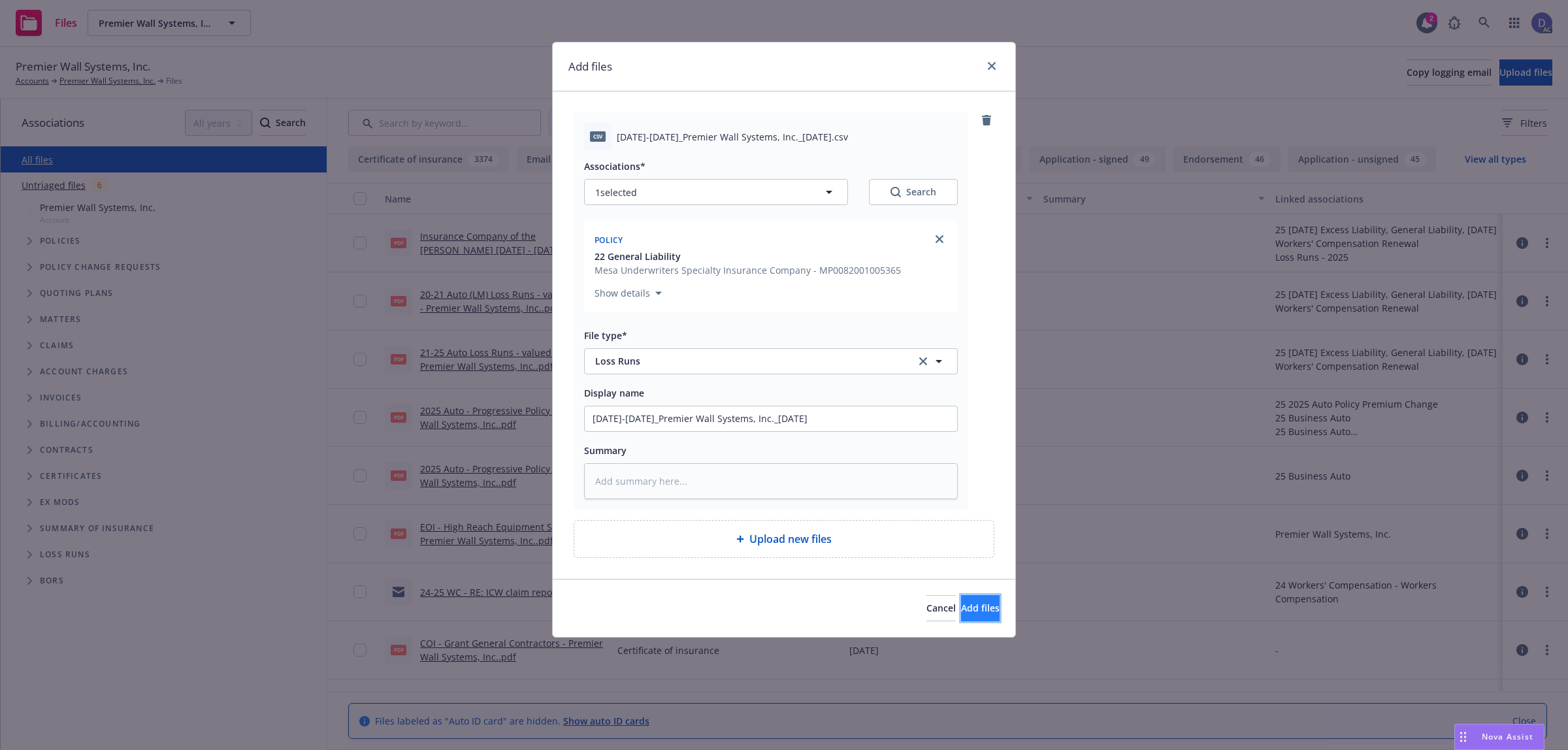
click at [961, 603] on span "Add files" at bounding box center [980, 607] width 38 height 12
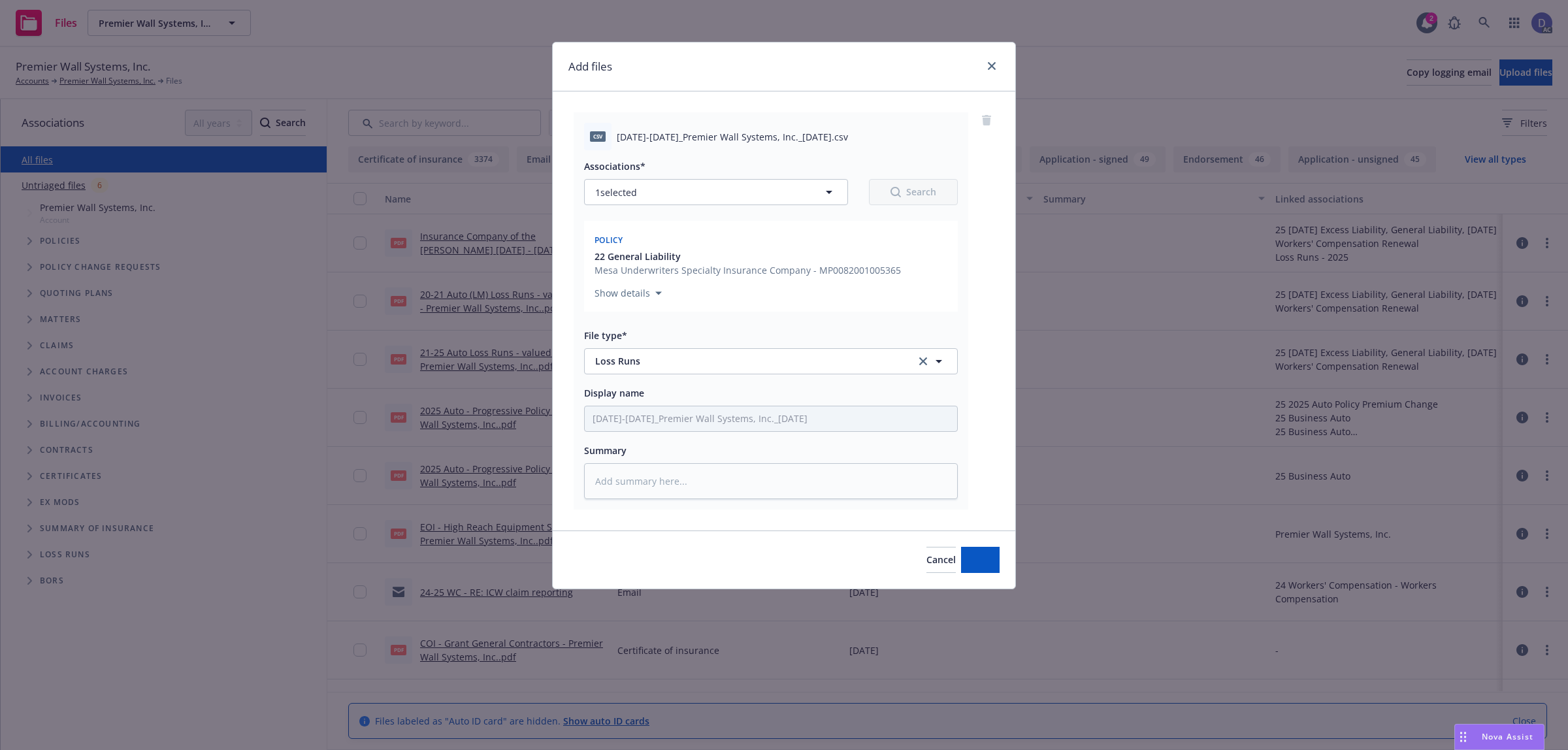
type textarea "x"
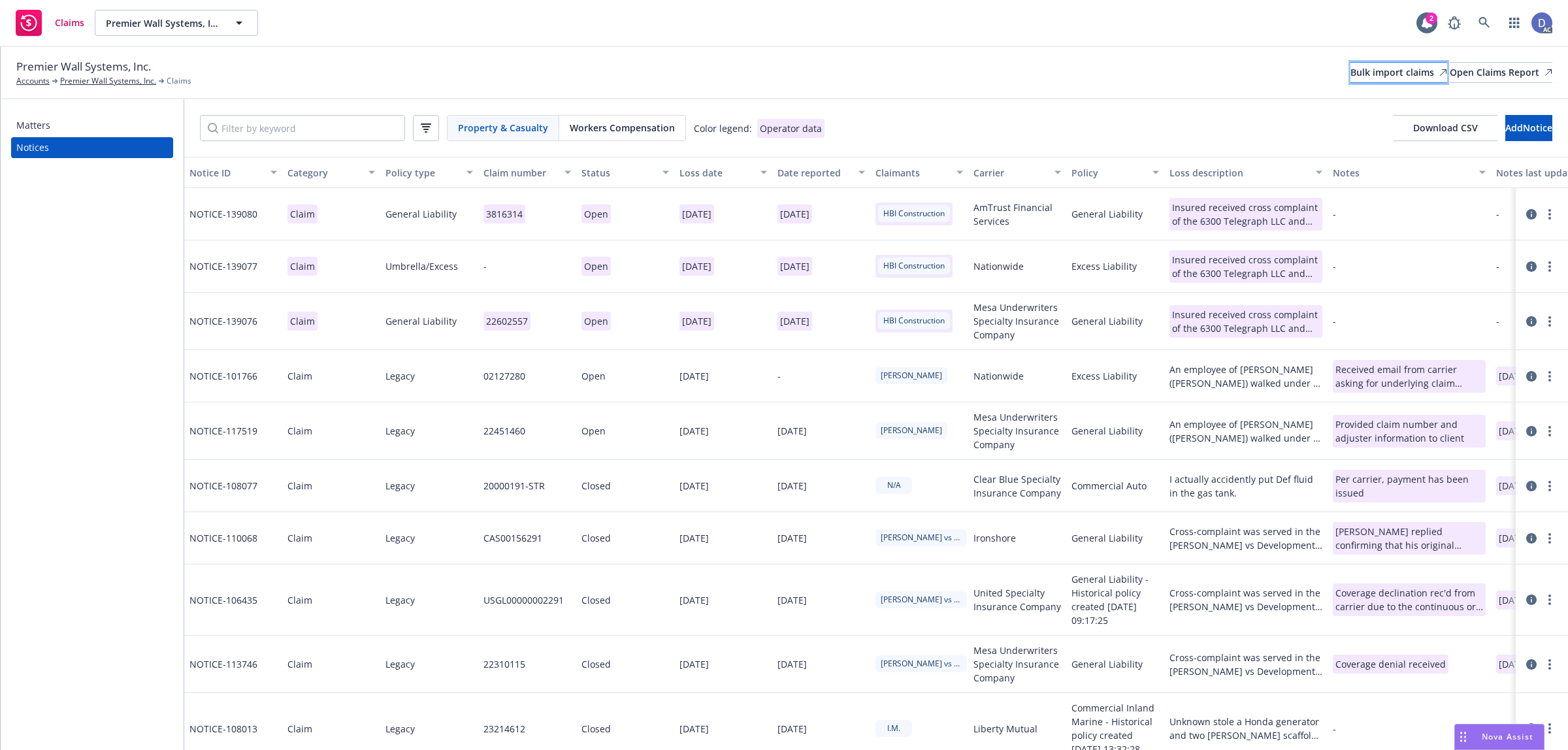
click at [1350, 66] on div "Bulk import claims" at bounding box center [1399, 72] width 97 height 20
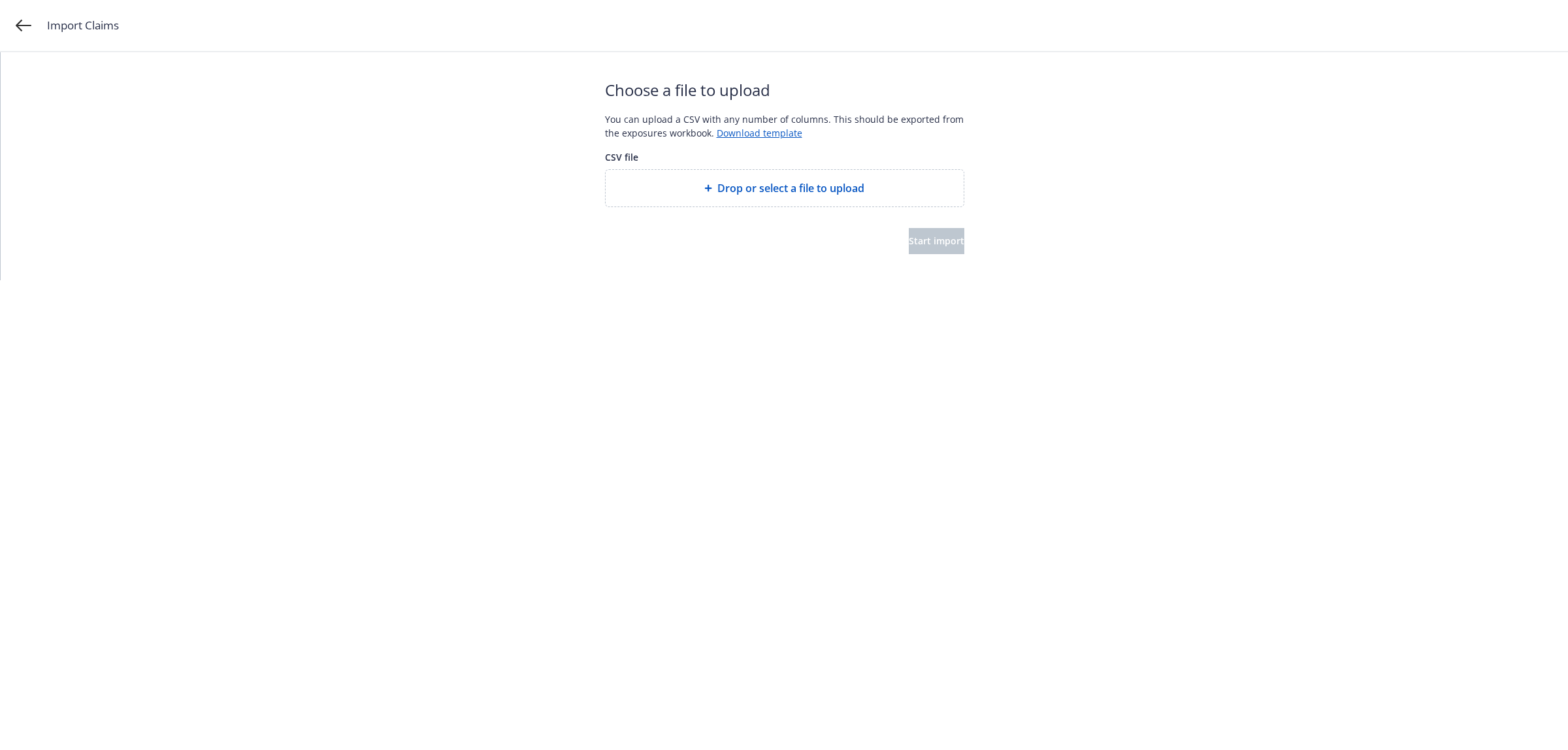
click at [768, 191] on span "Drop or select a file to upload" at bounding box center [791, 188] width 147 height 15
click at [928, 240] on span "Start import" at bounding box center [937, 240] width 56 height 12
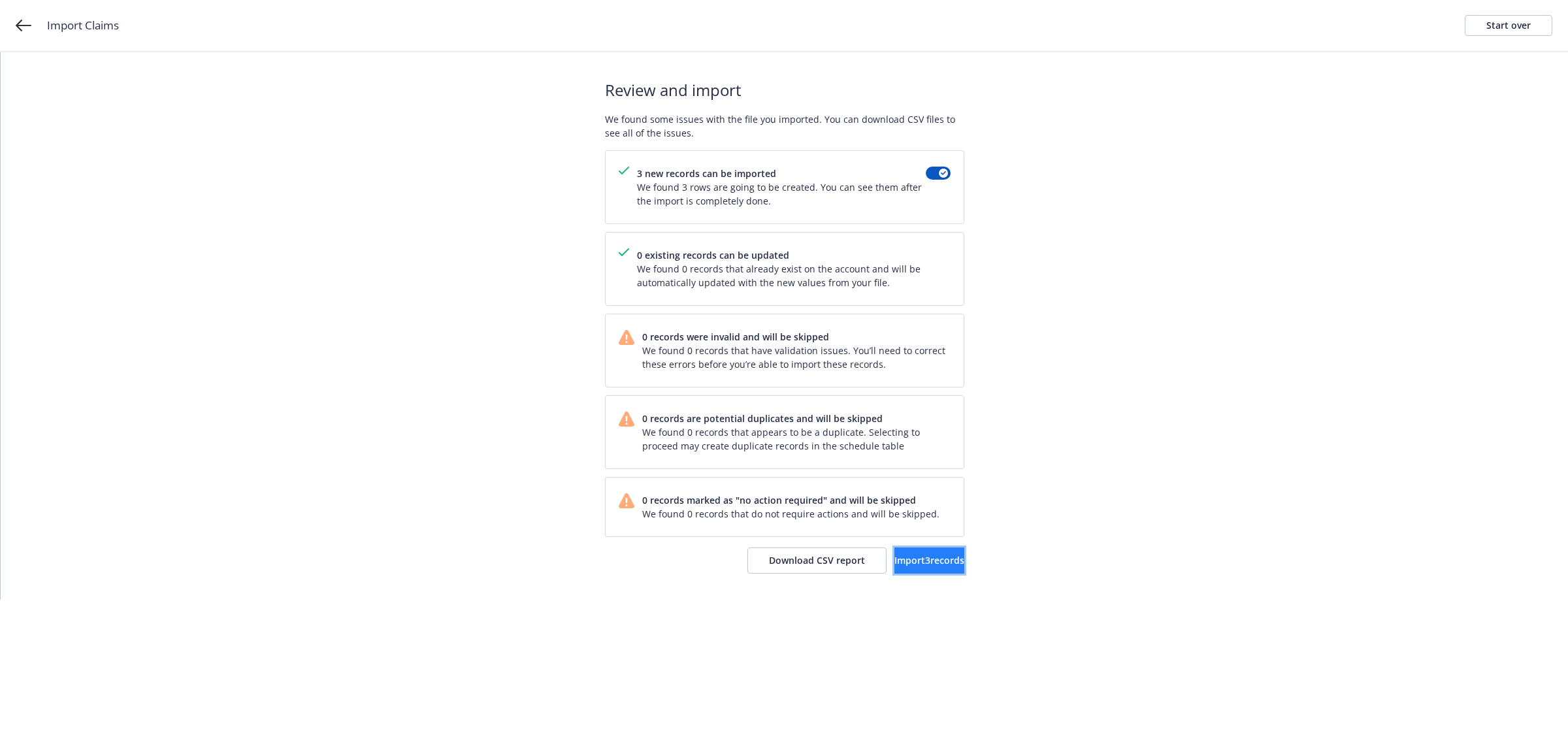
click at [903, 556] on span "Import 3 records" at bounding box center [929, 560] width 70 height 12
click at [917, 555] on span "View accounts" at bounding box center [910, 560] width 64 height 12
